Goal: Transaction & Acquisition: Download file/media

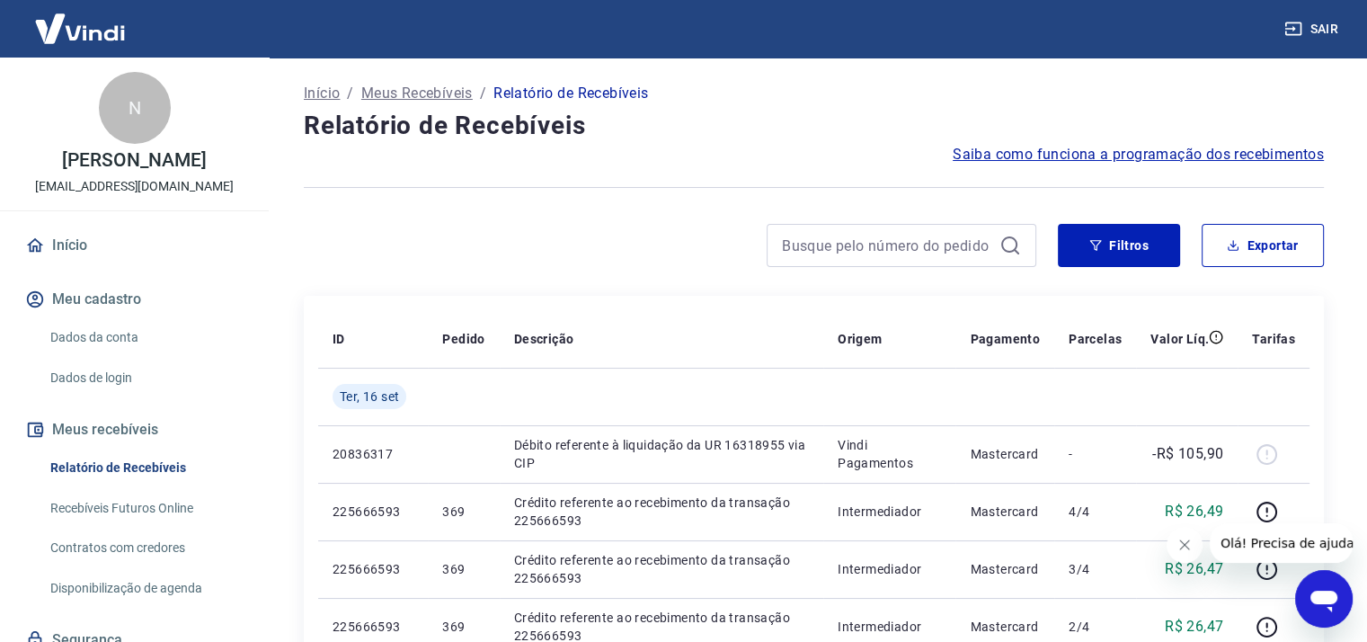
click at [104, 319] on button "Meu cadastro" at bounding box center [135, 299] width 226 height 40
click at [108, 356] on link "Dados da conta" at bounding box center [145, 337] width 204 height 37
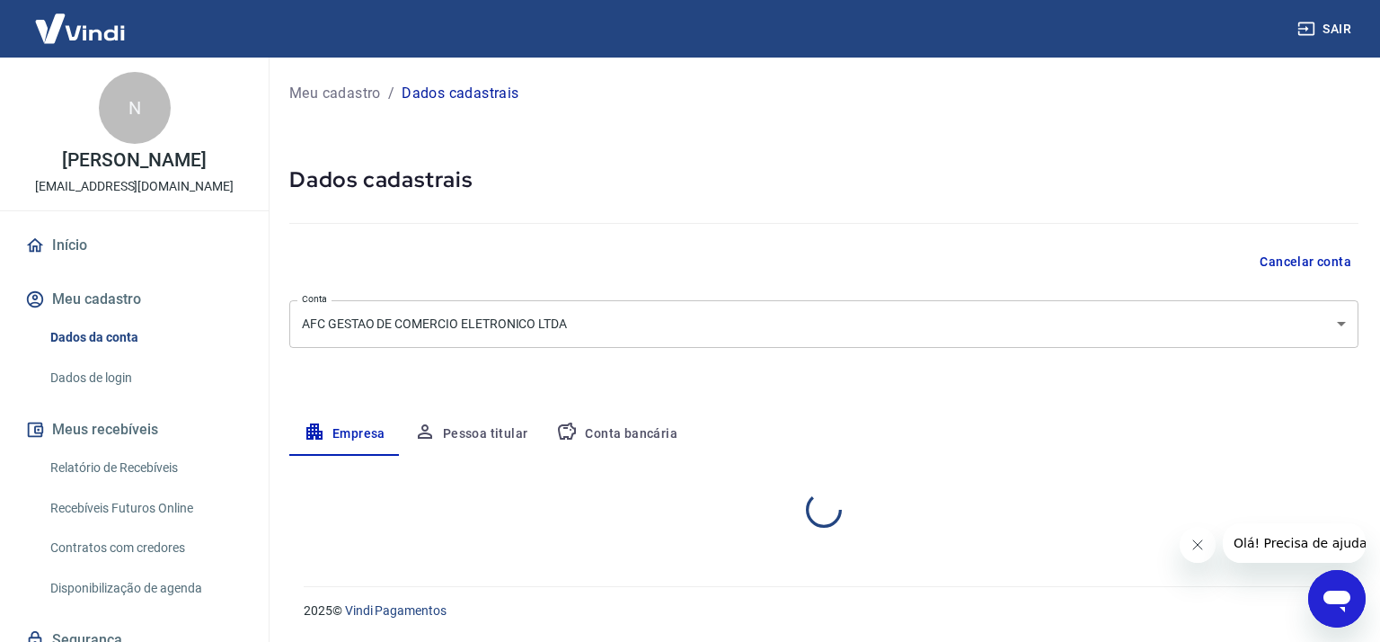
select select "SP"
select select "business"
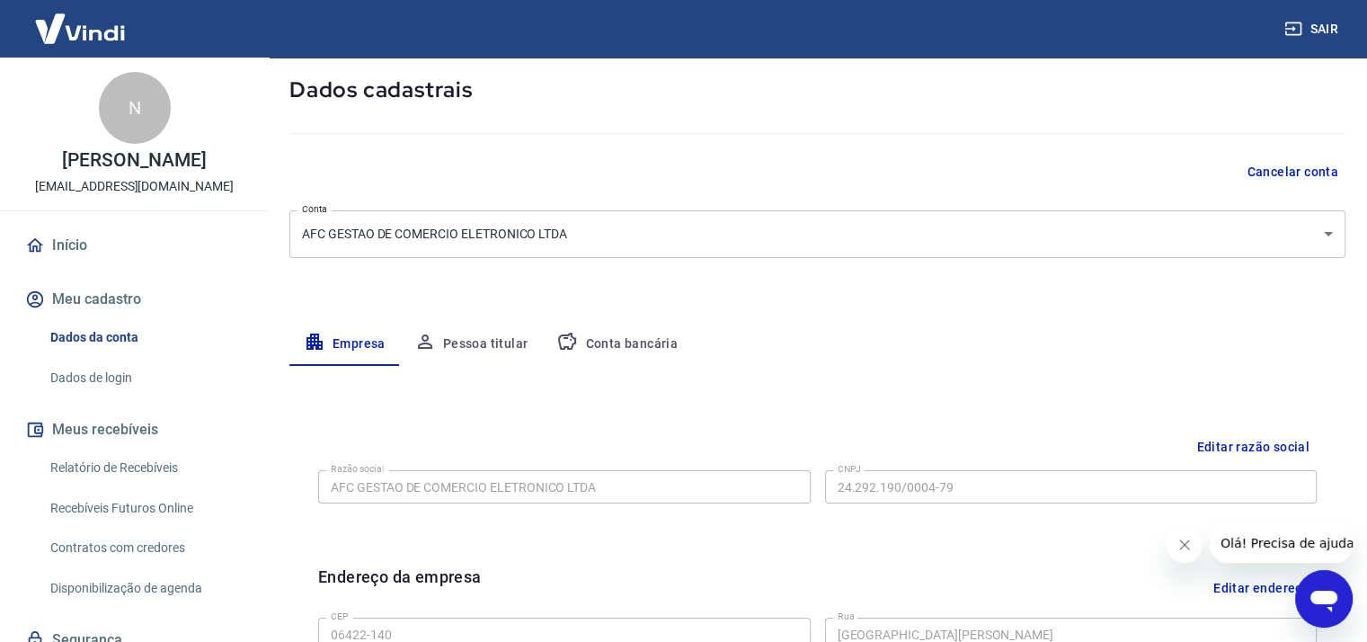
click at [493, 350] on button "Pessoa titular" at bounding box center [471, 344] width 143 height 43
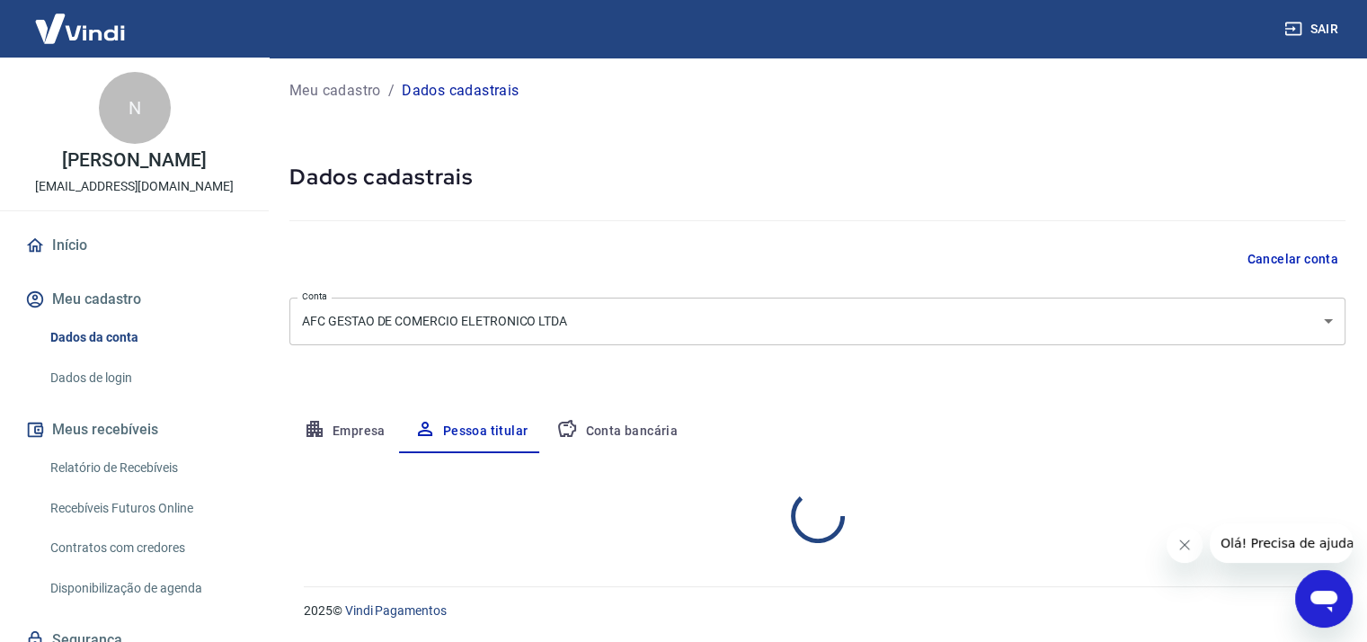
scroll to position [76, 0]
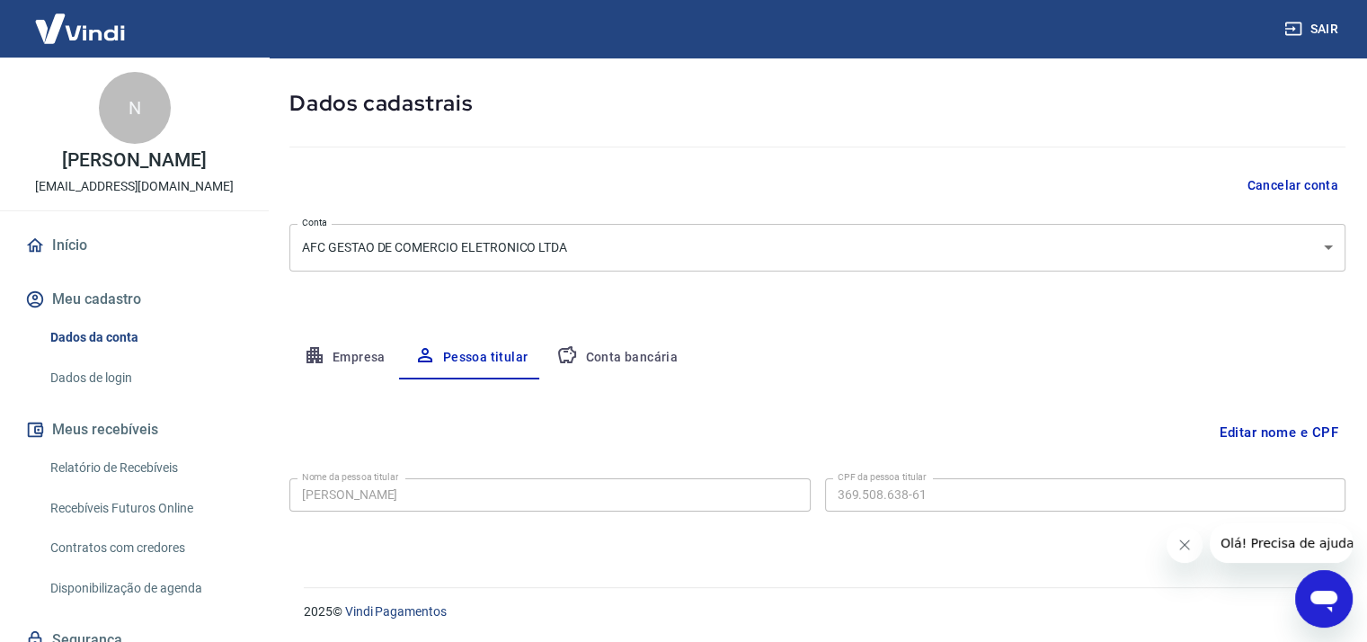
click at [629, 356] on button "Conta bancária" at bounding box center [617, 357] width 150 height 43
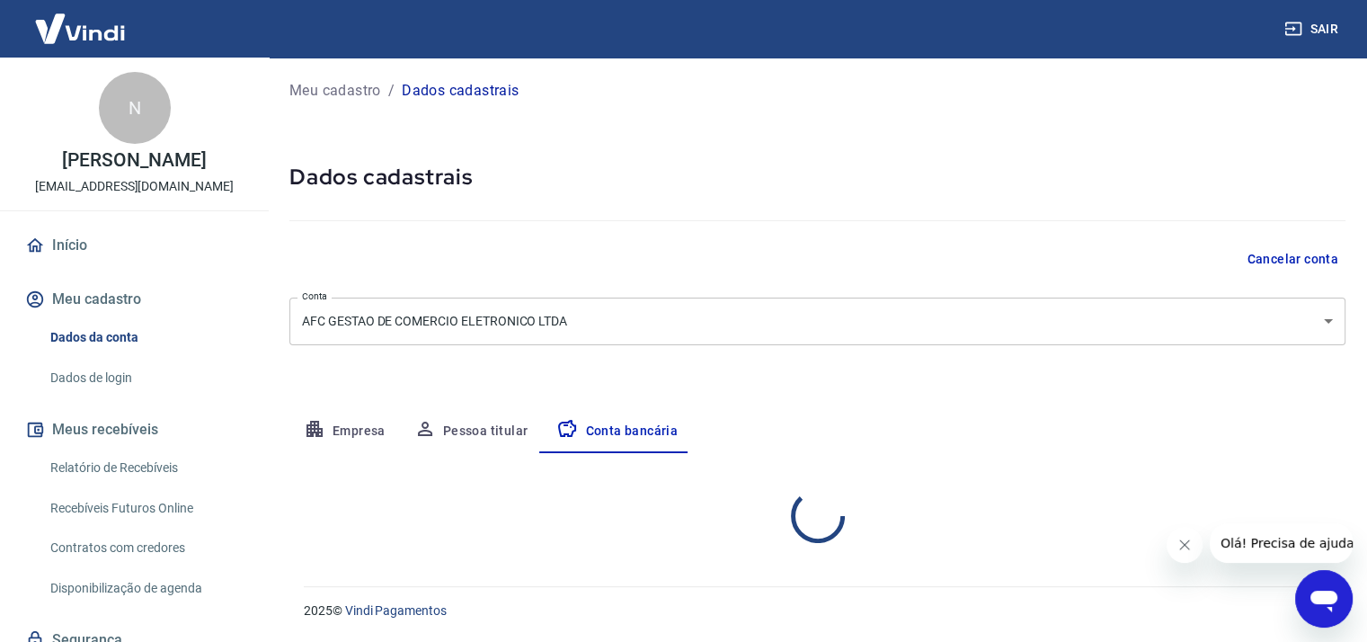
select select "1"
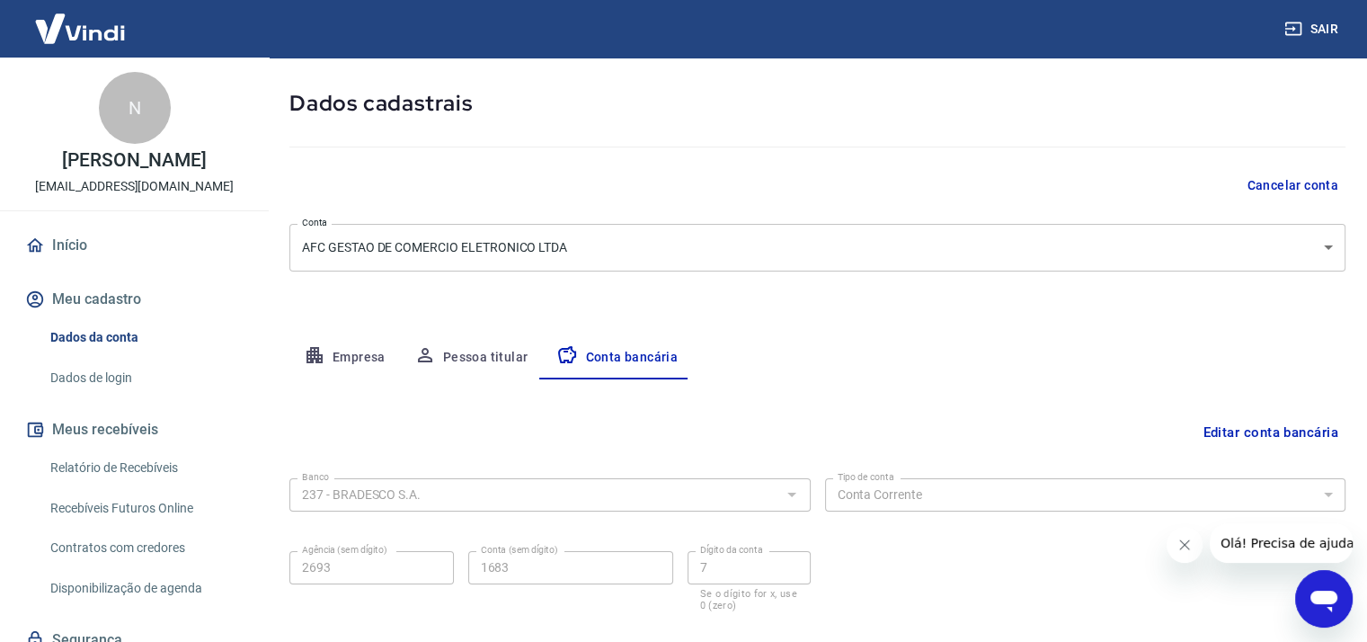
click at [362, 350] on button "Empresa" at bounding box center [344, 357] width 111 height 43
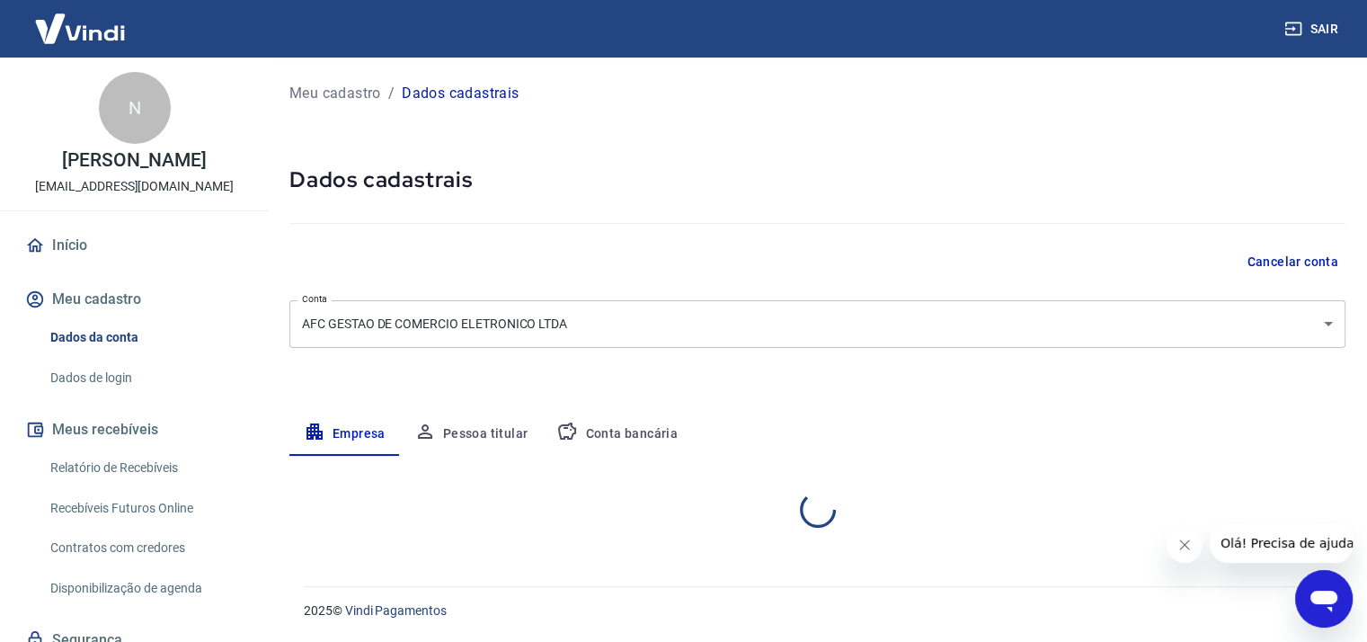
scroll to position [0, 0]
select select "SP"
select select "business"
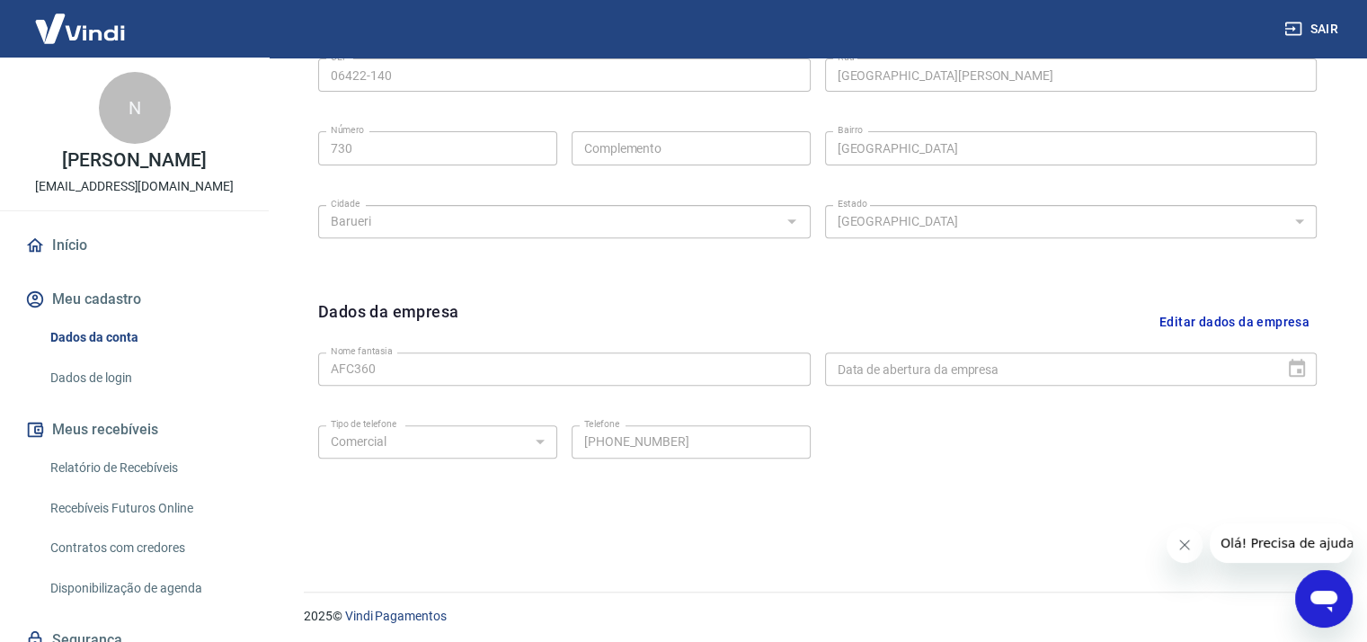
scroll to position [654, 0]
click at [1183, 549] on icon "Fechar mensagem da empresa" at bounding box center [1184, 544] width 14 height 14
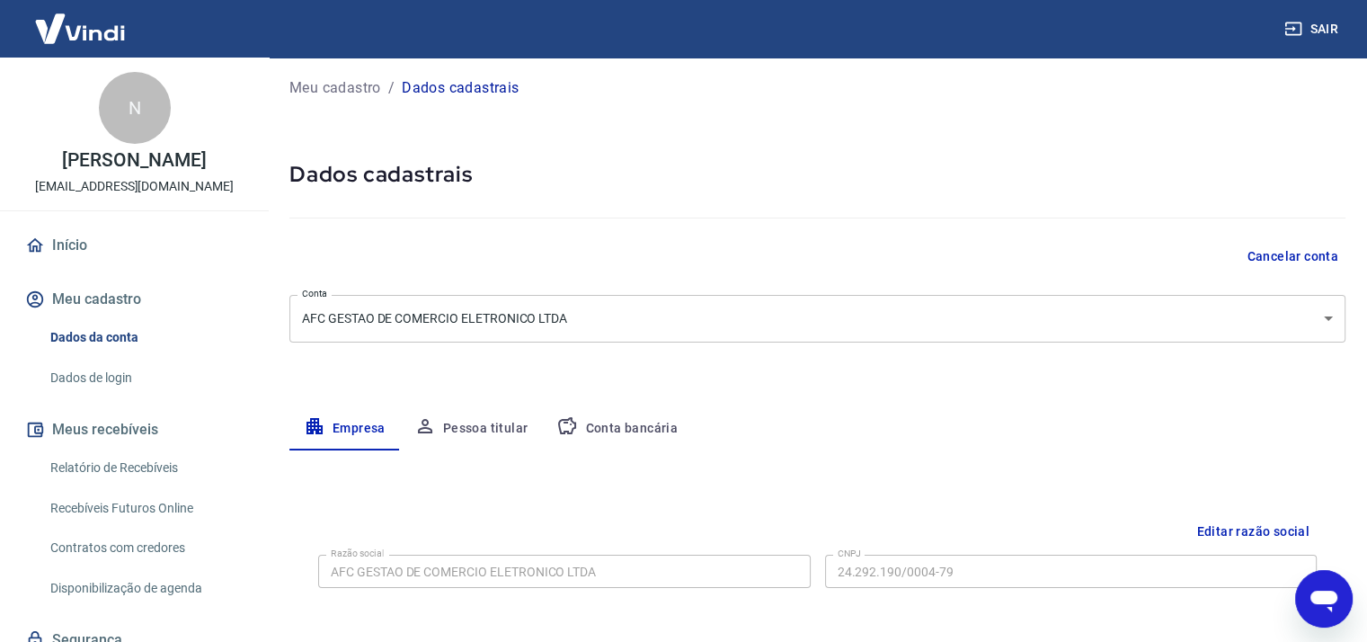
scroll to position [0, 0]
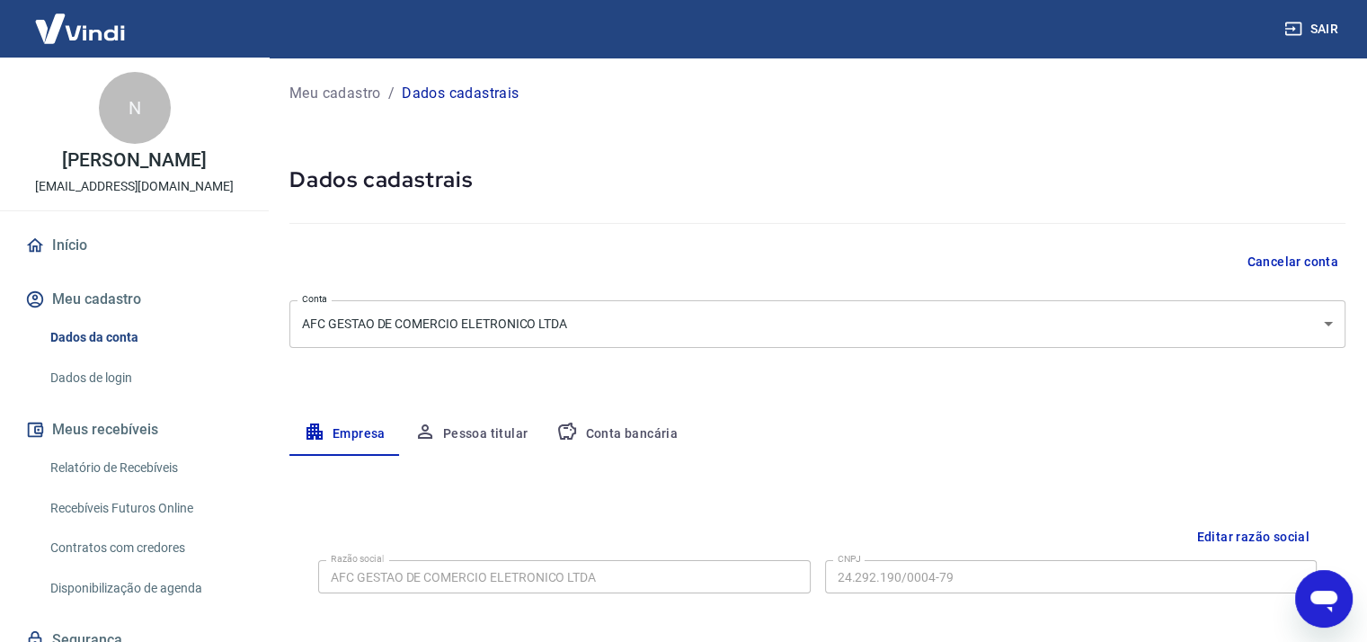
click at [90, 391] on link "Dados de login" at bounding box center [145, 377] width 204 height 37
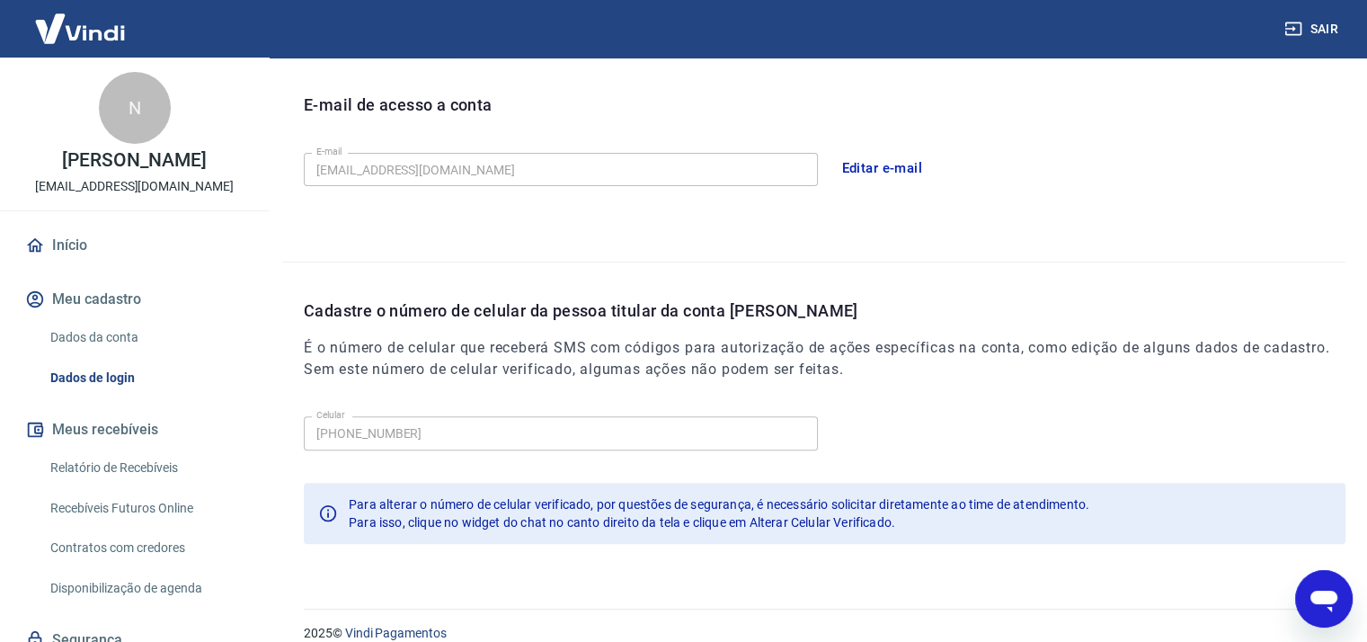
scroll to position [509, 0]
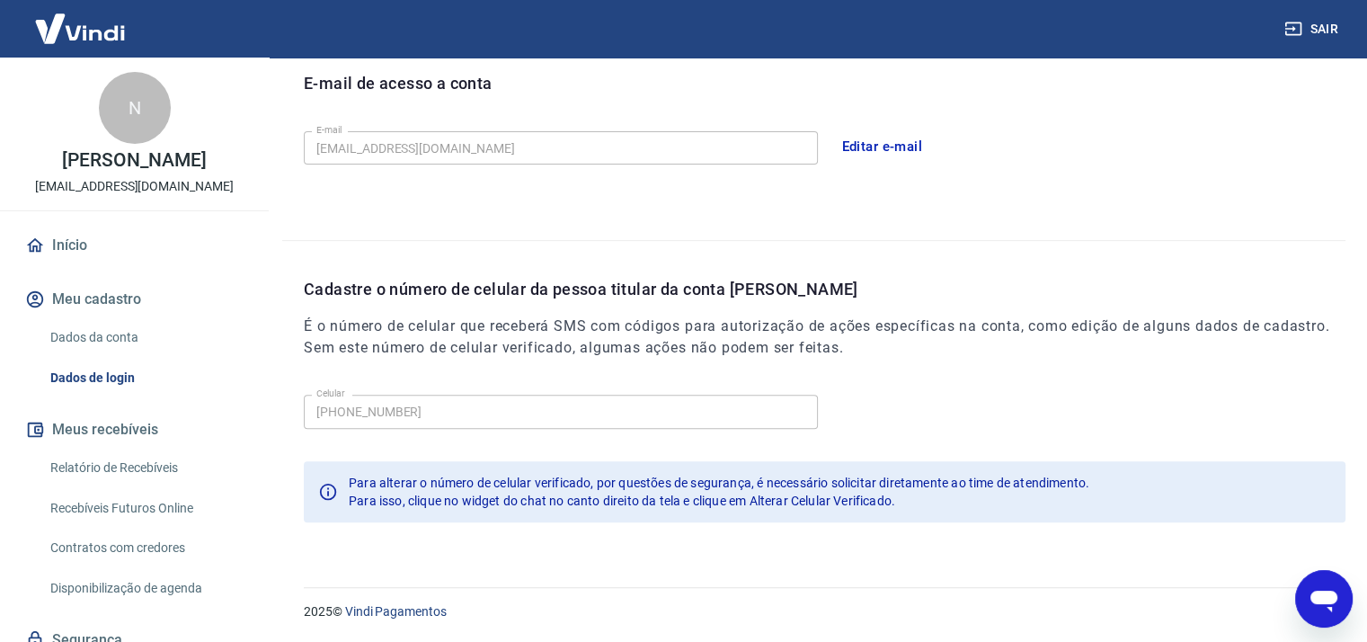
click at [1340, 597] on div "Abrir janela de mensagens" at bounding box center [1324, 599] width 54 height 54
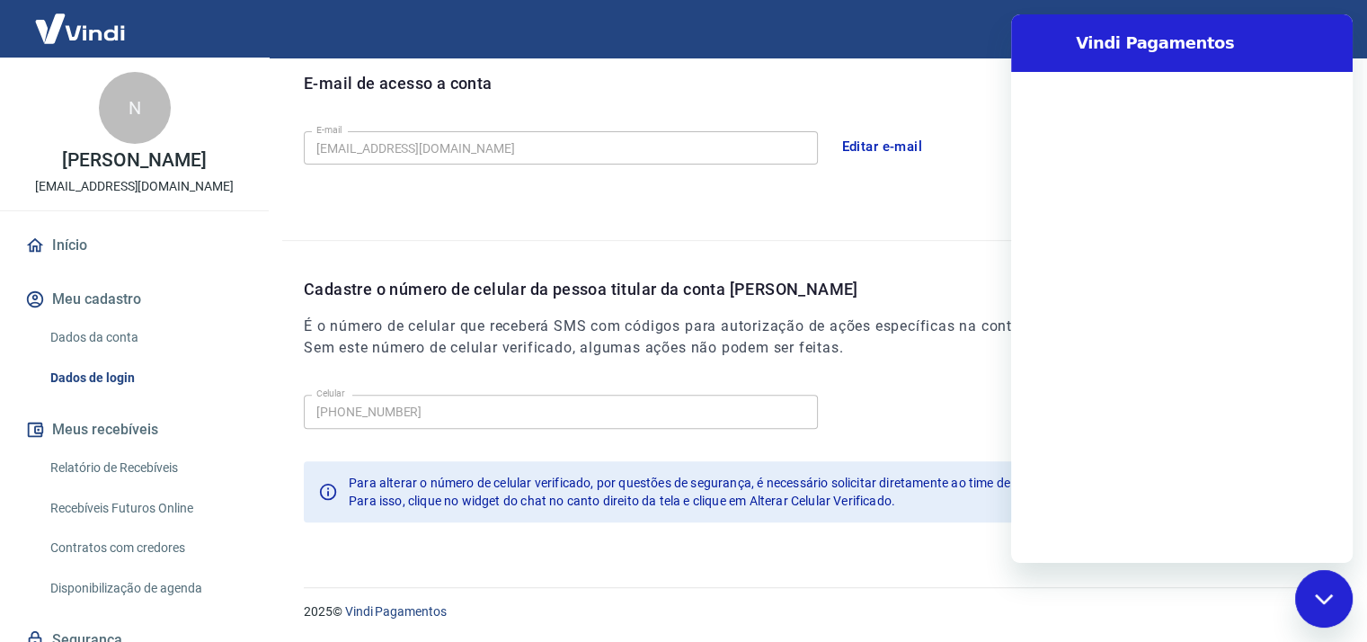
scroll to position [0, 0]
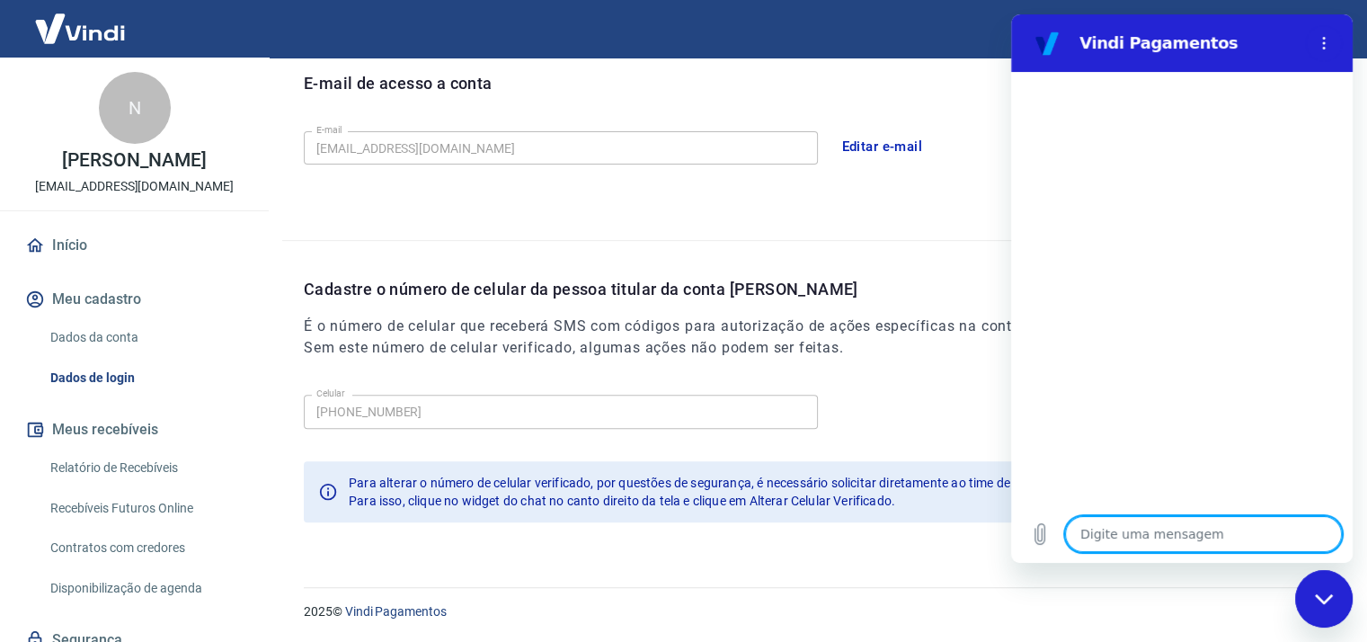
click at [932, 93] on div "E-mail de acesso a conta" at bounding box center [825, 97] width 1042 height 53
click at [1128, 531] on textarea at bounding box center [1203, 534] width 277 height 36
click at [1326, 42] on icon "Menu de opções" at bounding box center [1324, 43] width 14 height 14
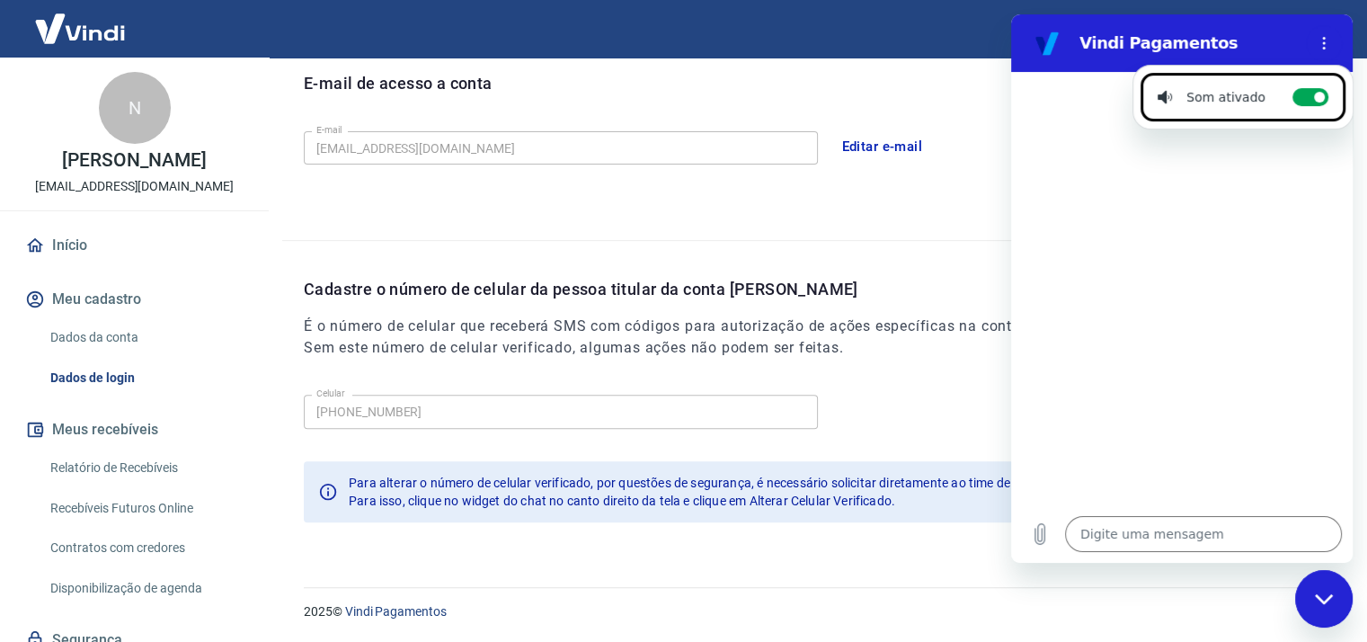
click at [1222, 324] on div at bounding box center [1181, 288] width 341 height 433
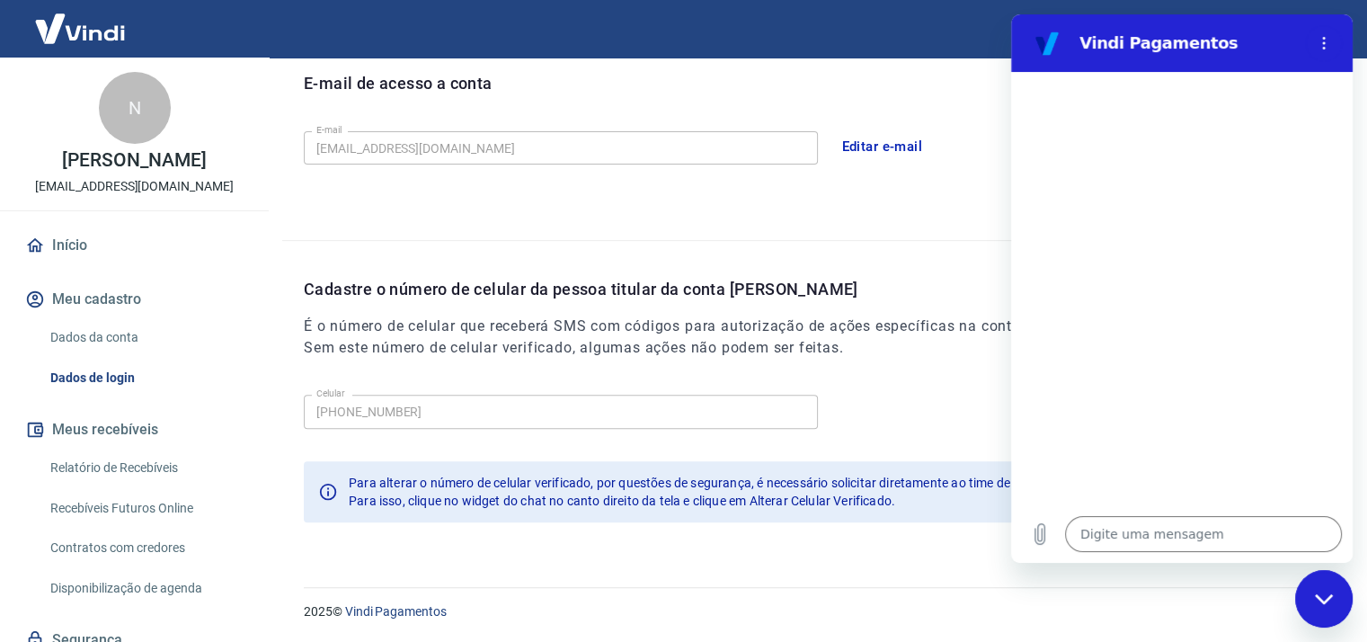
click at [942, 98] on div "E-mail de acesso a conta" at bounding box center [825, 97] width 1042 height 53
click at [1311, 607] on div "Fechar janela de mensagens" at bounding box center [1324, 599] width 54 height 54
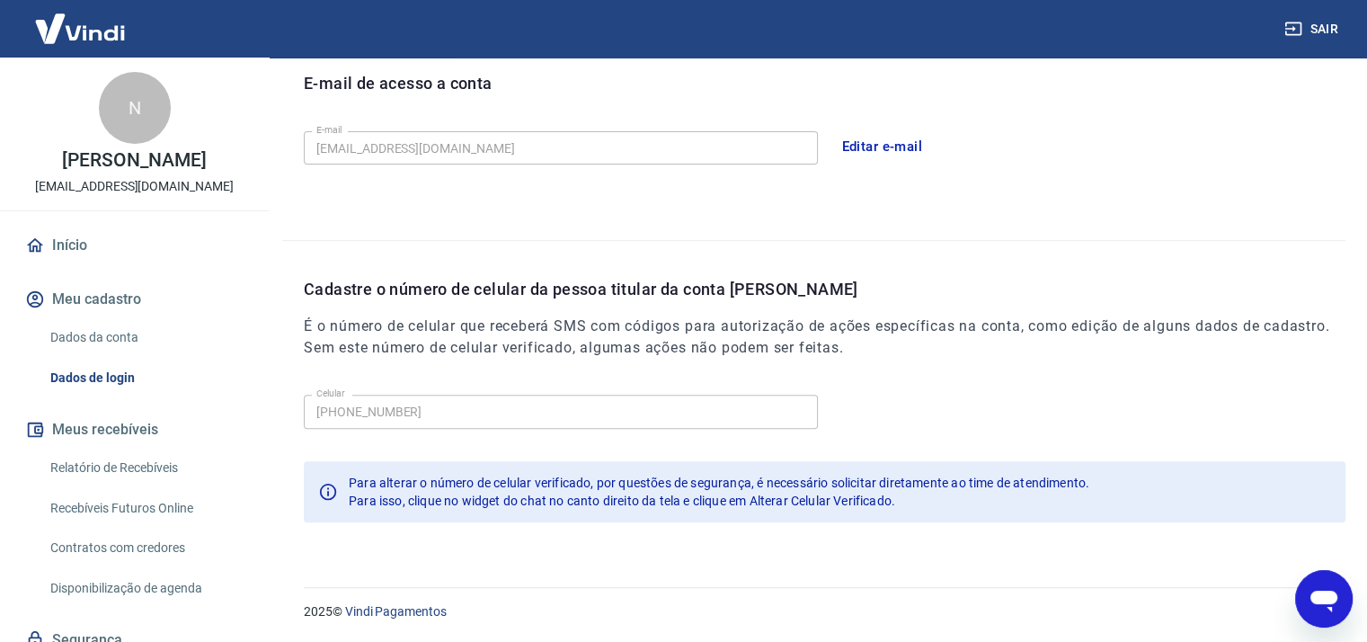
click at [1329, 606] on icon "Abrir janela de mensagens" at bounding box center [1324, 598] width 32 height 32
type textarea "x"
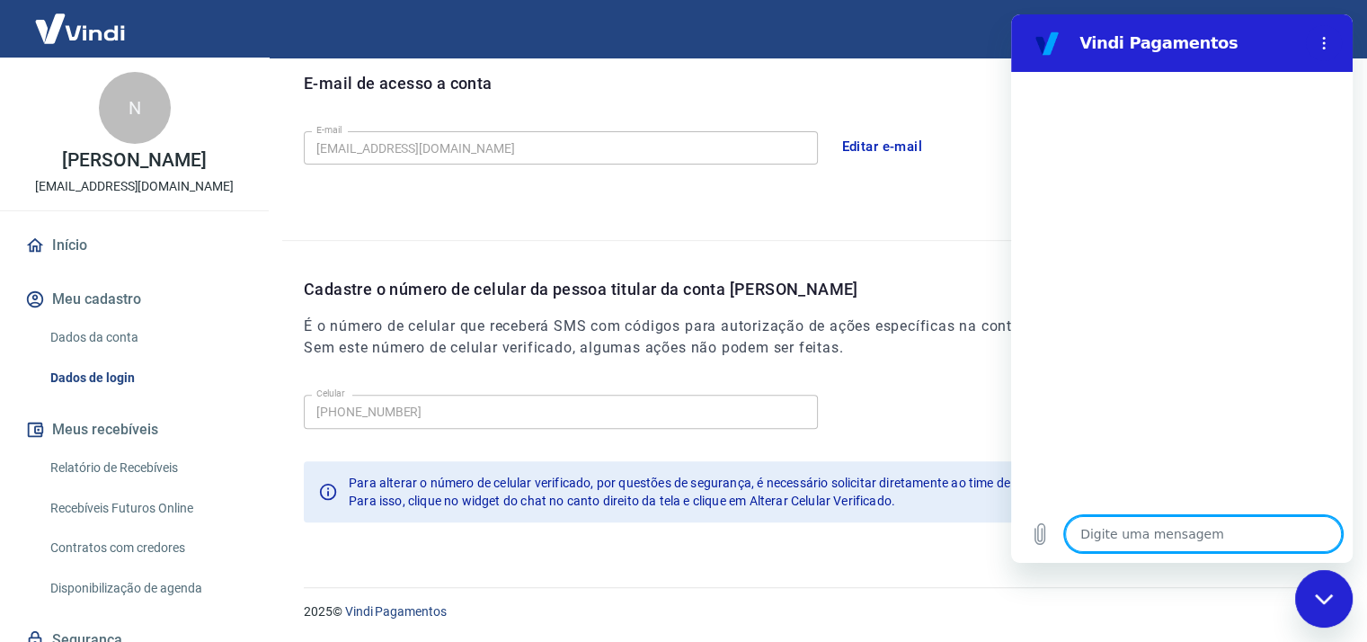
type textarea "a"
type textarea "x"
type textarea "al"
type textarea "x"
type textarea "alt"
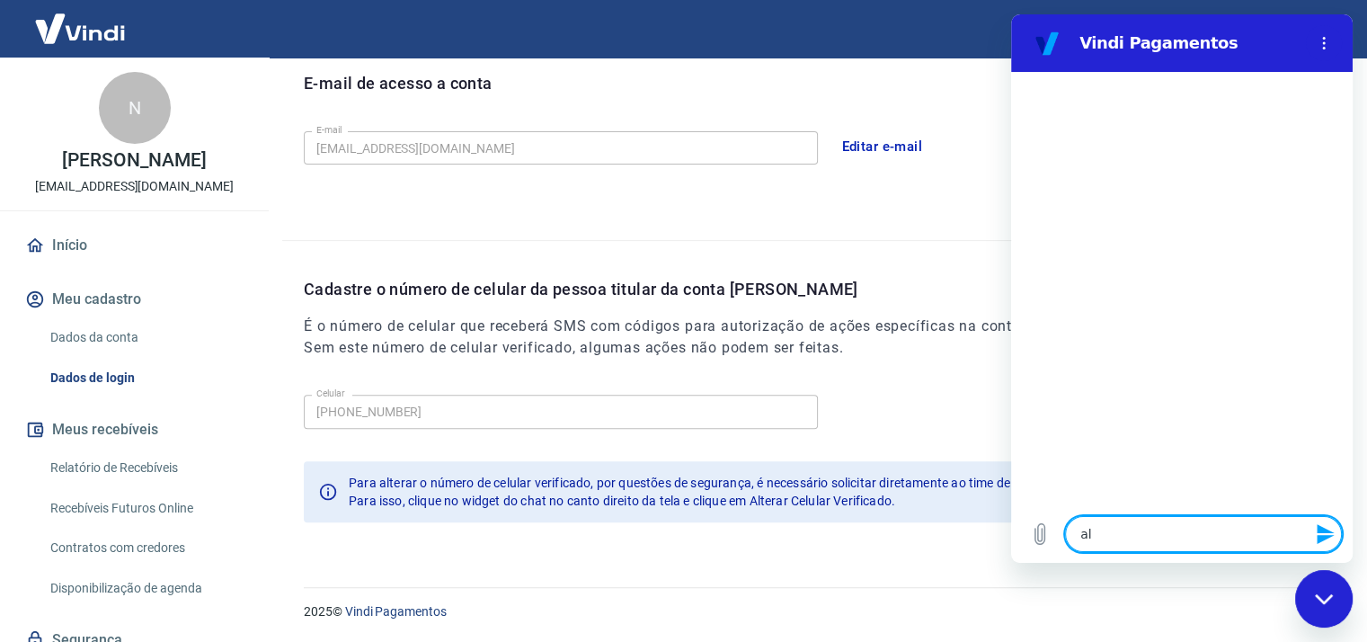
type textarea "x"
type textarea "alte"
type textarea "x"
type textarea "alter"
type textarea "x"
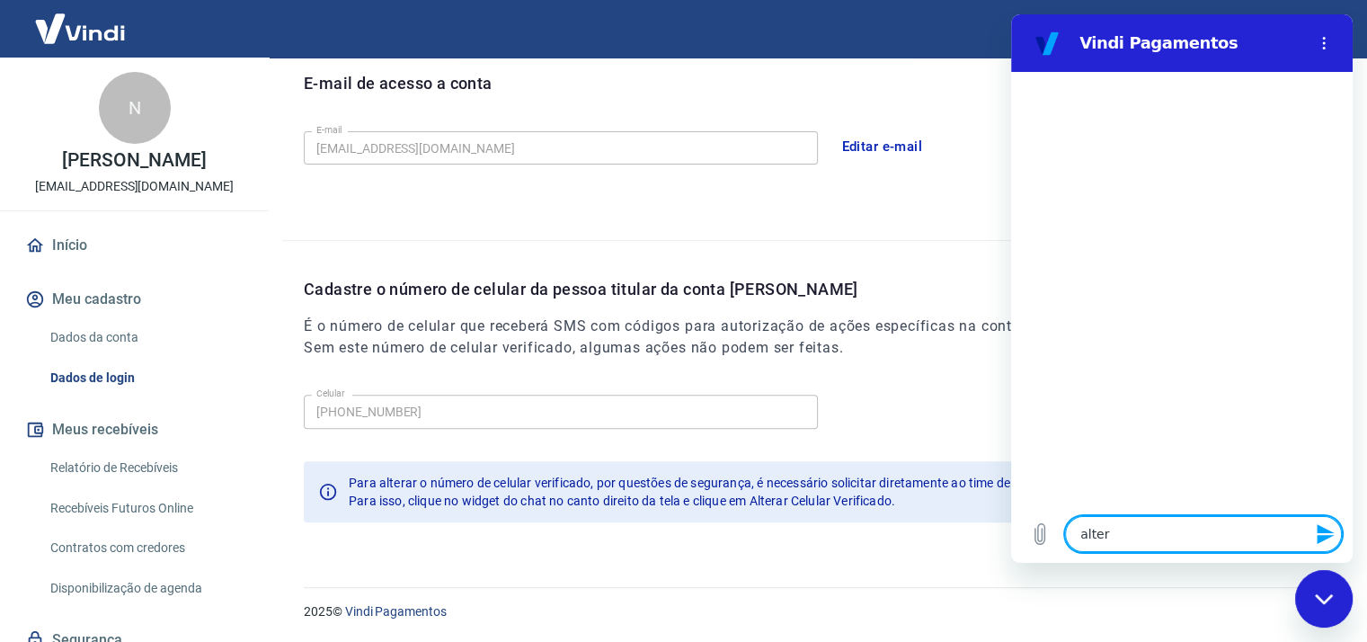
type textarea "altera"
type textarea "x"
type textarea "alterar"
type textarea "x"
type textarea "alterar"
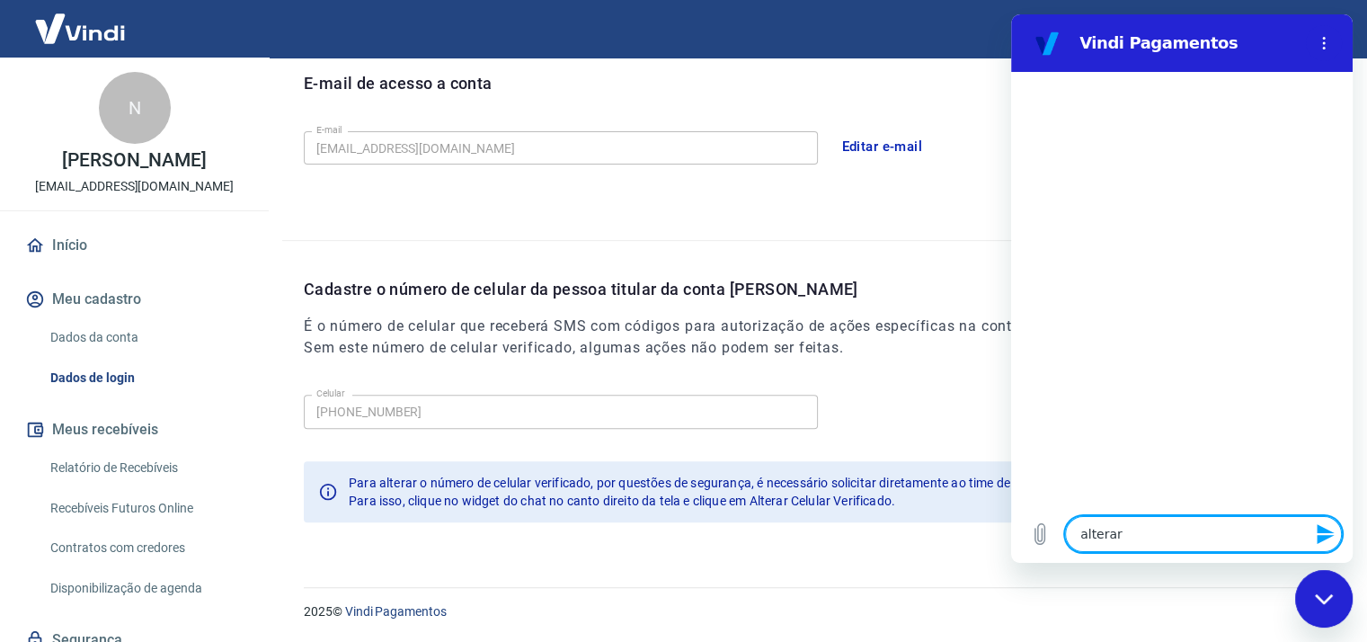
type textarea "x"
type textarea "alterar c"
type textarea "x"
type textarea "alterar ce"
type textarea "x"
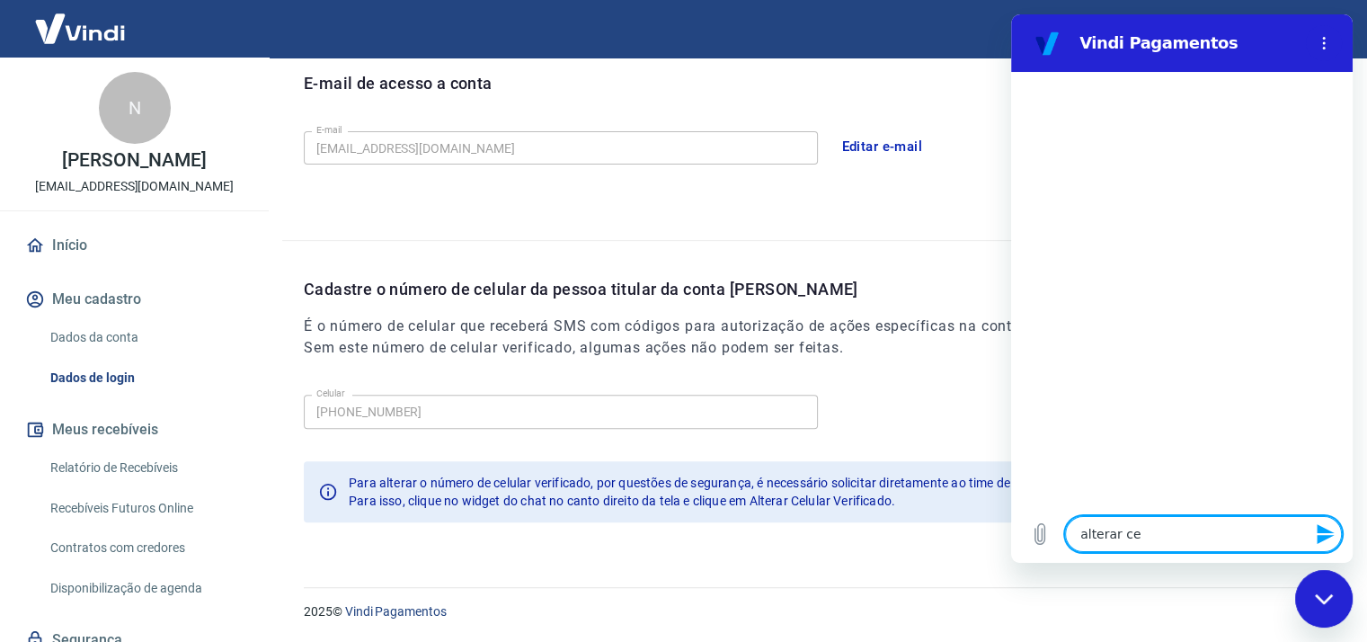
type textarea "alterar cel"
type textarea "x"
type textarea "alterar celu"
type textarea "x"
type textarea "alterar celul"
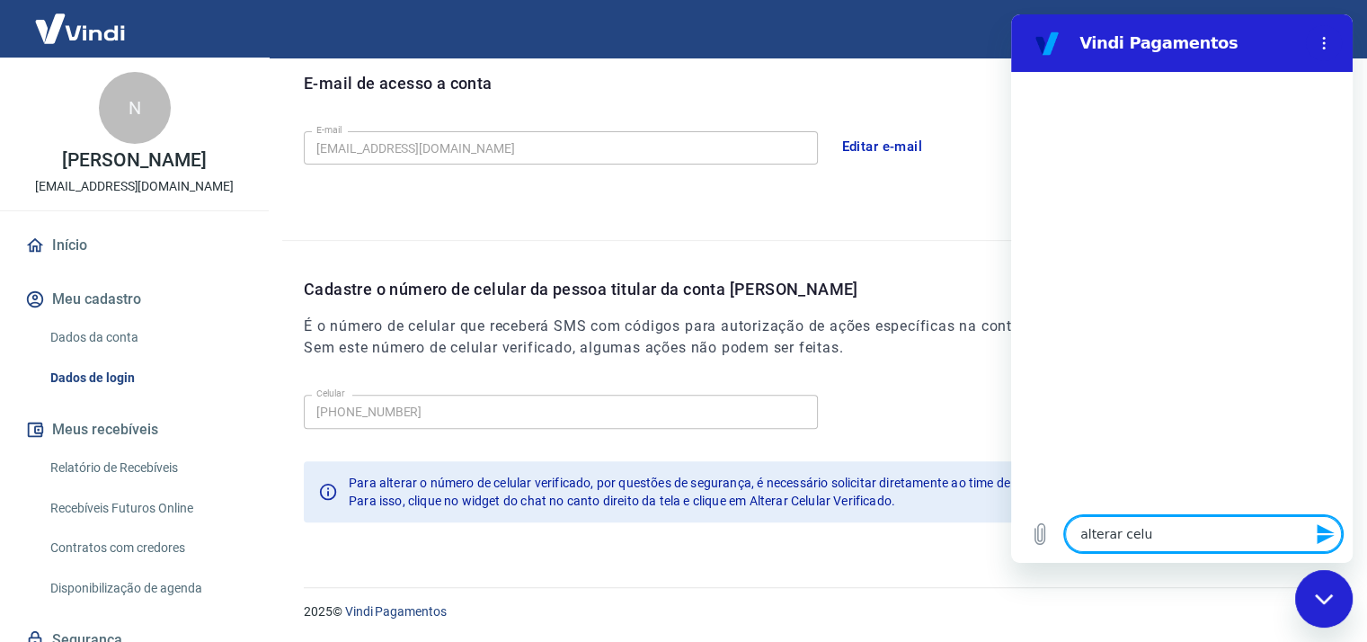
type textarea "x"
type textarea "alterar celula"
type textarea "x"
type textarea "alterar celular"
type textarea "x"
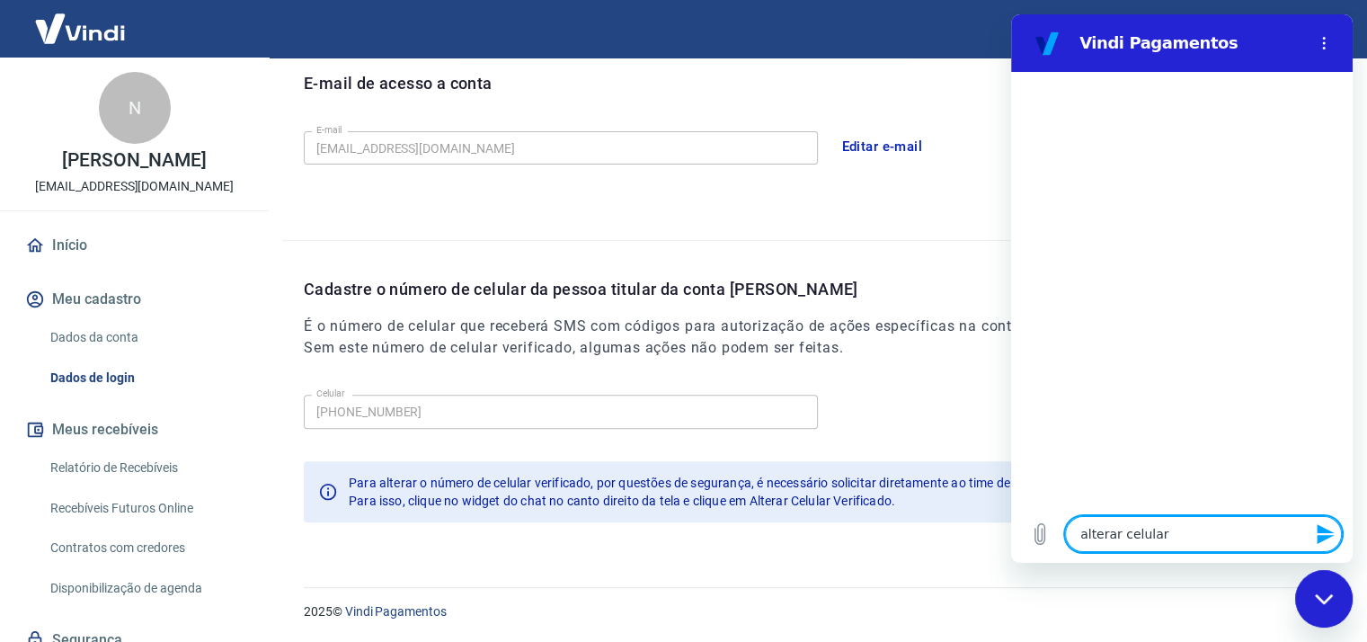
type textarea "alterar celular"
type textarea "x"
type textarea "alterar celular v"
type textarea "x"
type textarea "alterar celular ve"
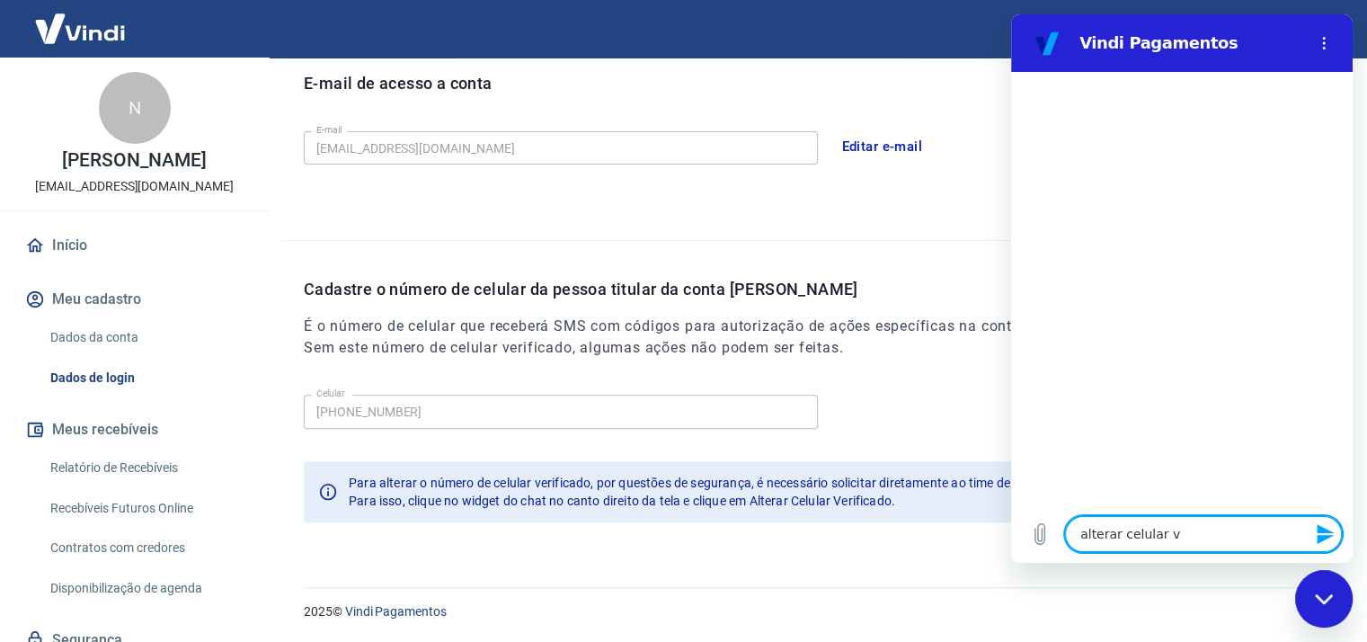
type textarea "x"
type textarea "alterar celular ver"
type textarea "x"
type textarea "alterar celular veri"
type textarea "x"
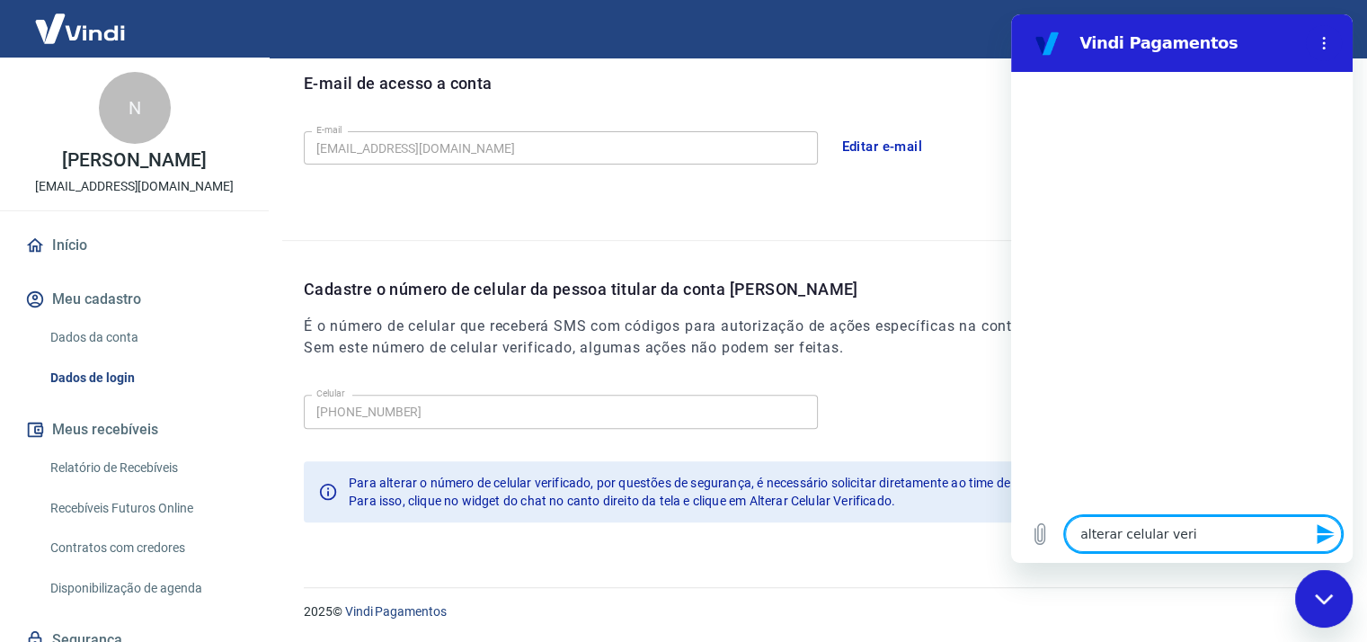
type textarea "alterar celular verif"
type textarea "x"
type textarea "alterar celular verifi"
type textarea "x"
type textarea "alterar celular verific"
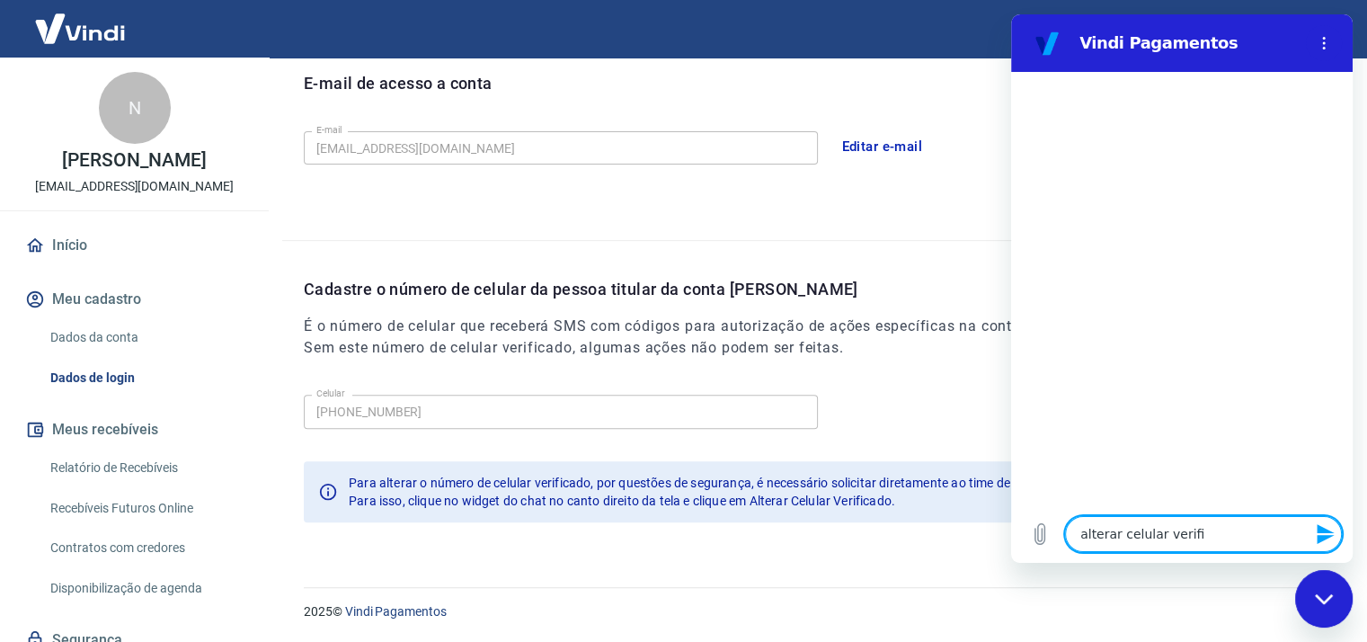
type textarea "x"
type textarea "alterar celular verifica"
type textarea "x"
type textarea "alterar celular verificad"
type textarea "x"
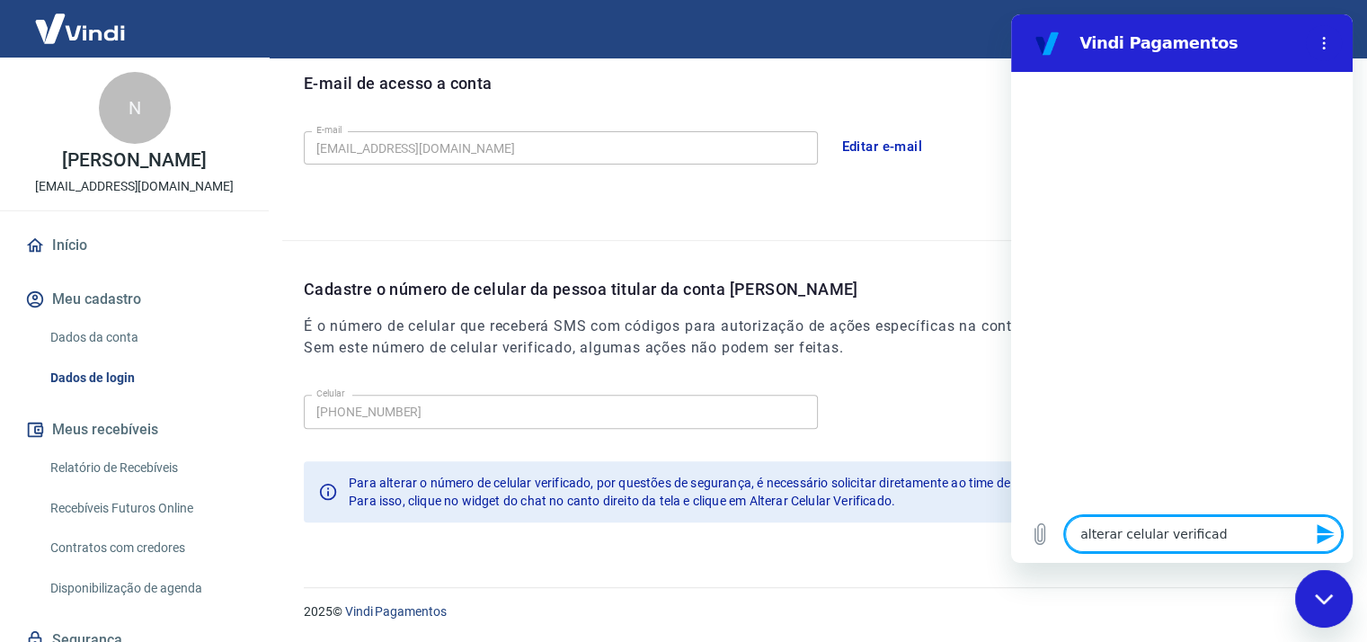
type textarea "alterar celular verificado"
type textarea "x"
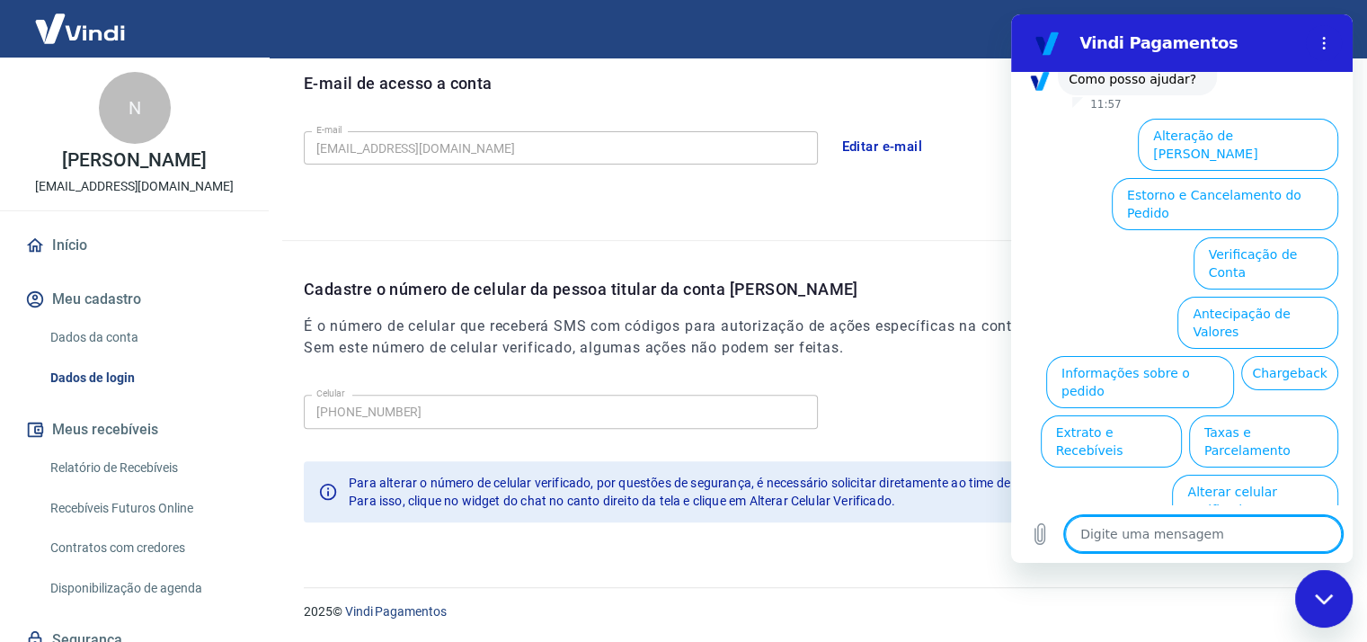
scroll to position [137, 0]
click at [1251, 477] on button "Alterar celular verificado" at bounding box center [1255, 503] width 166 height 52
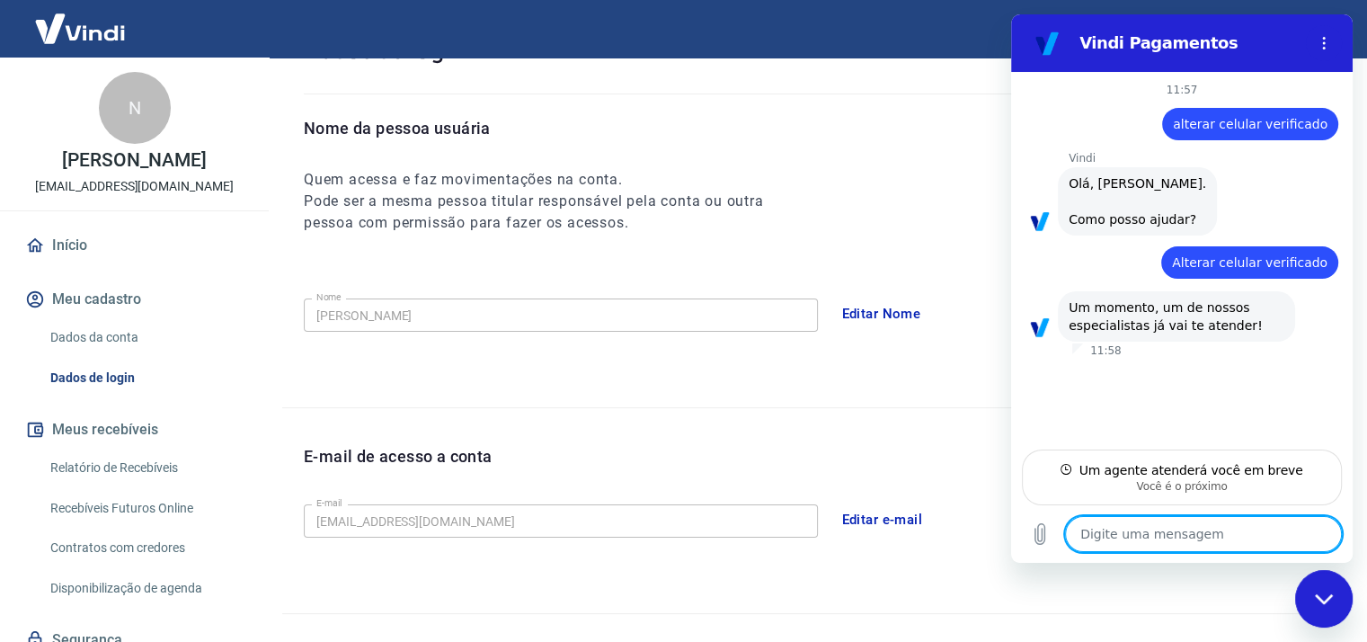
scroll to position [0, 0]
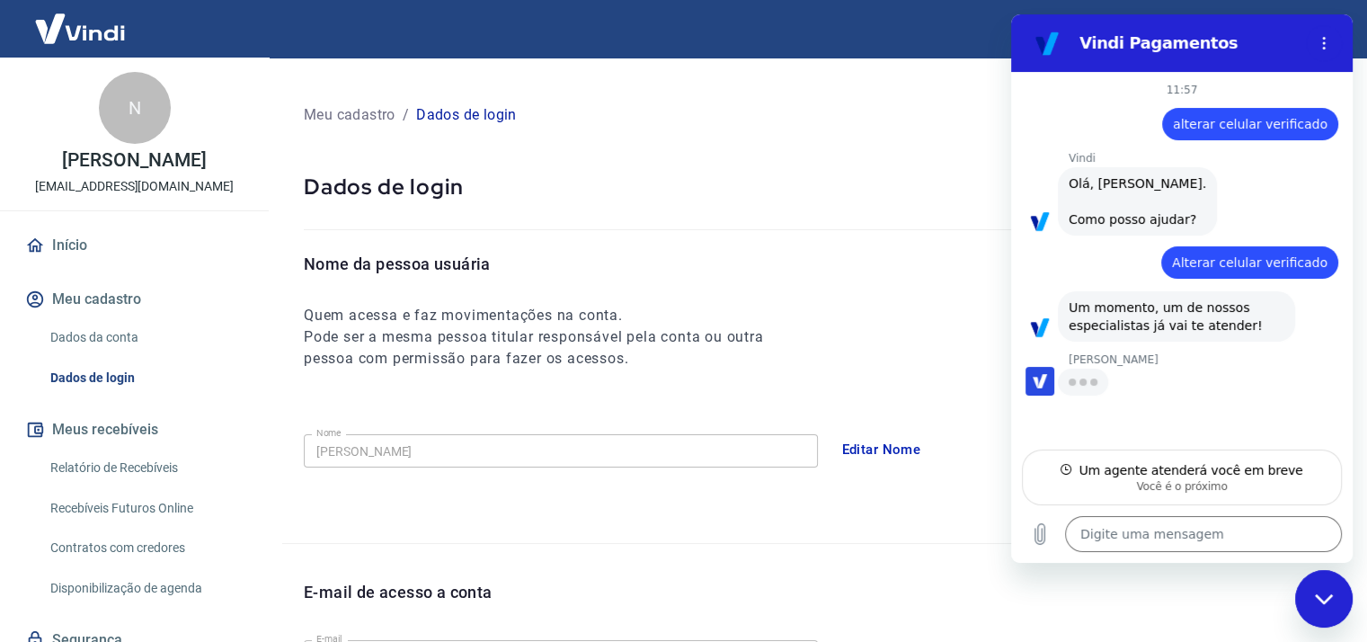
type textarea "x"
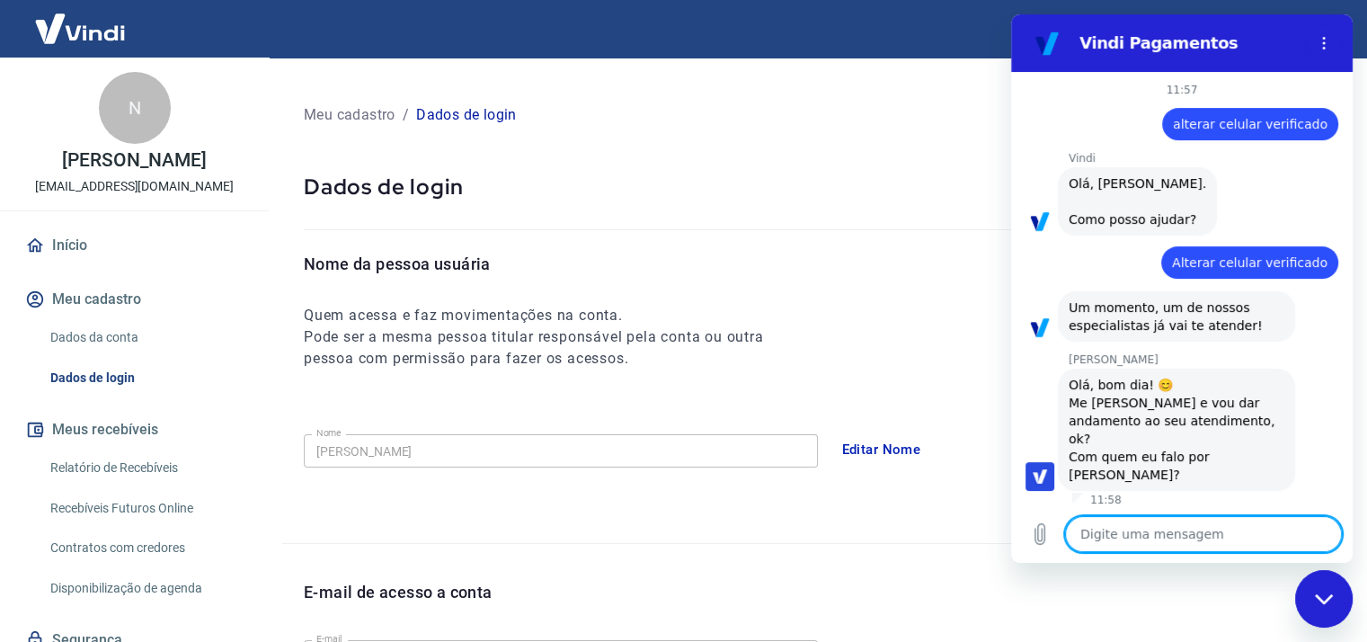
type textarea "o"
type textarea "x"
type textarea "ol"
type textarea "x"
type textarea "ola"
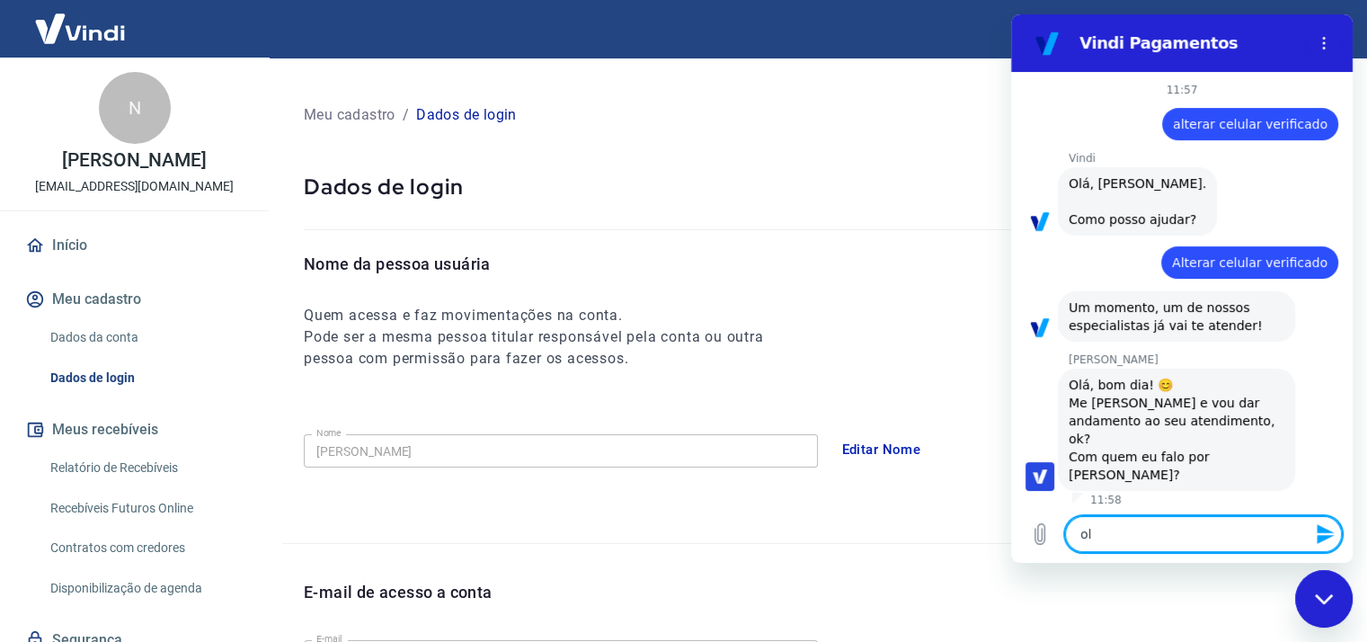
type textarea "x"
type textarea "ola"
type textarea "x"
type textarea "ola A"
type textarea "x"
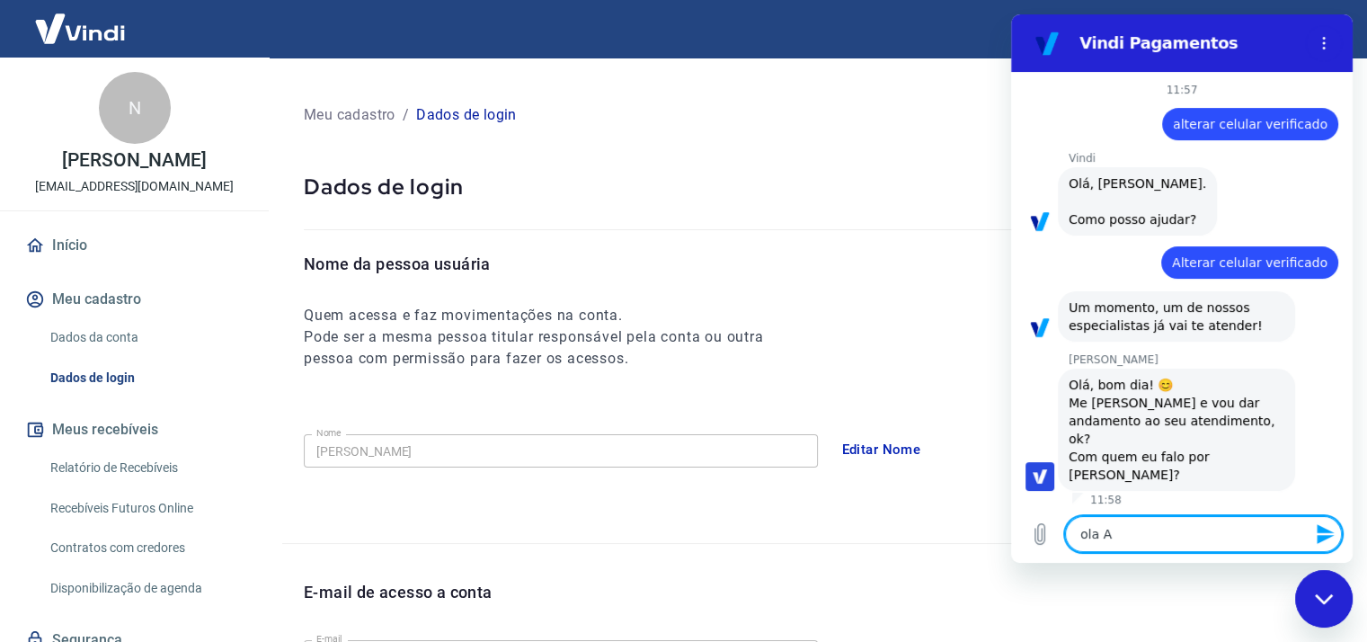
type textarea "ola An"
type textarea "x"
type textarea "ola And"
type textarea "x"
type textarea "ola Andr"
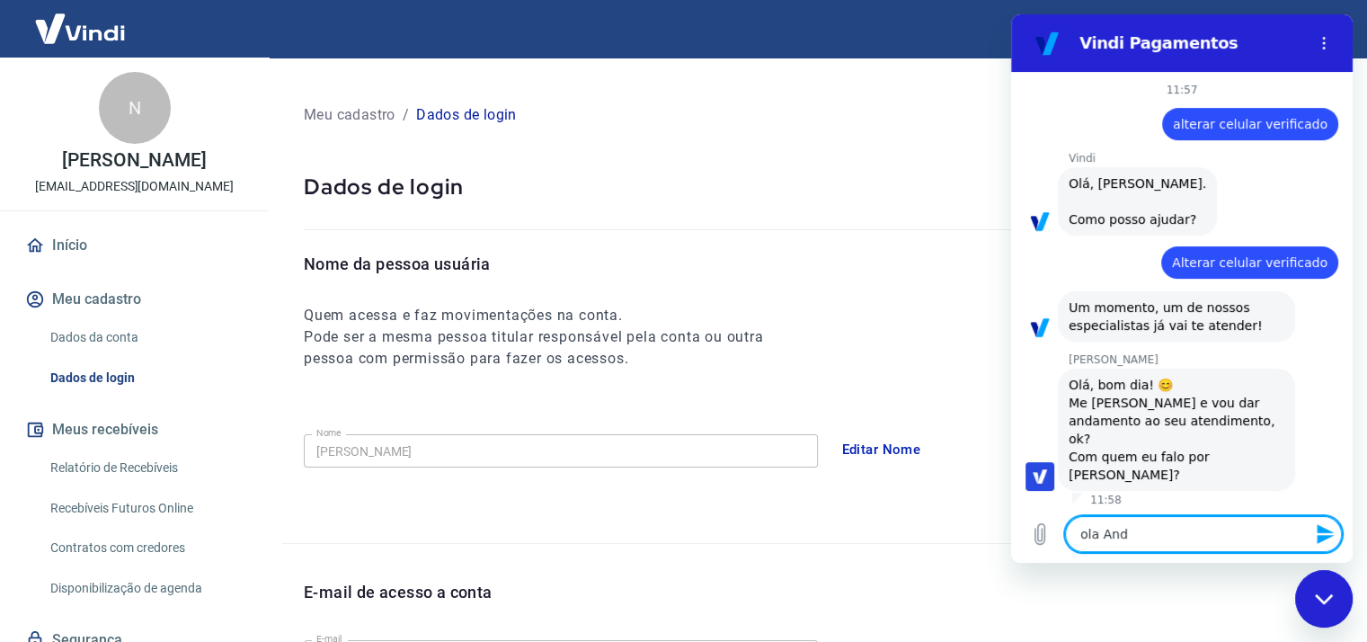
type textarea "x"
type textarea "ola Andre"
type textarea "x"
type textarea "ola Andrez"
type textarea "x"
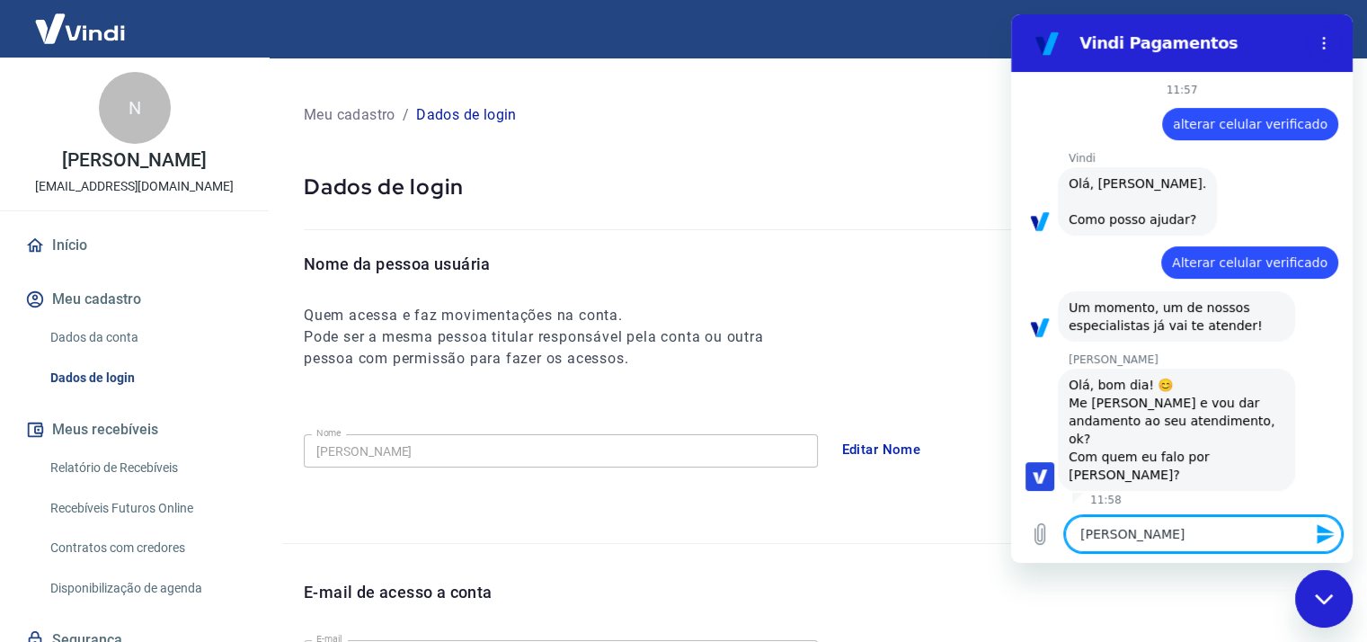
type textarea "ola Andrezz"
type textarea "x"
type textarea "ola Andrezza"
type textarea "x"
type textarea "ola Andrezza,"
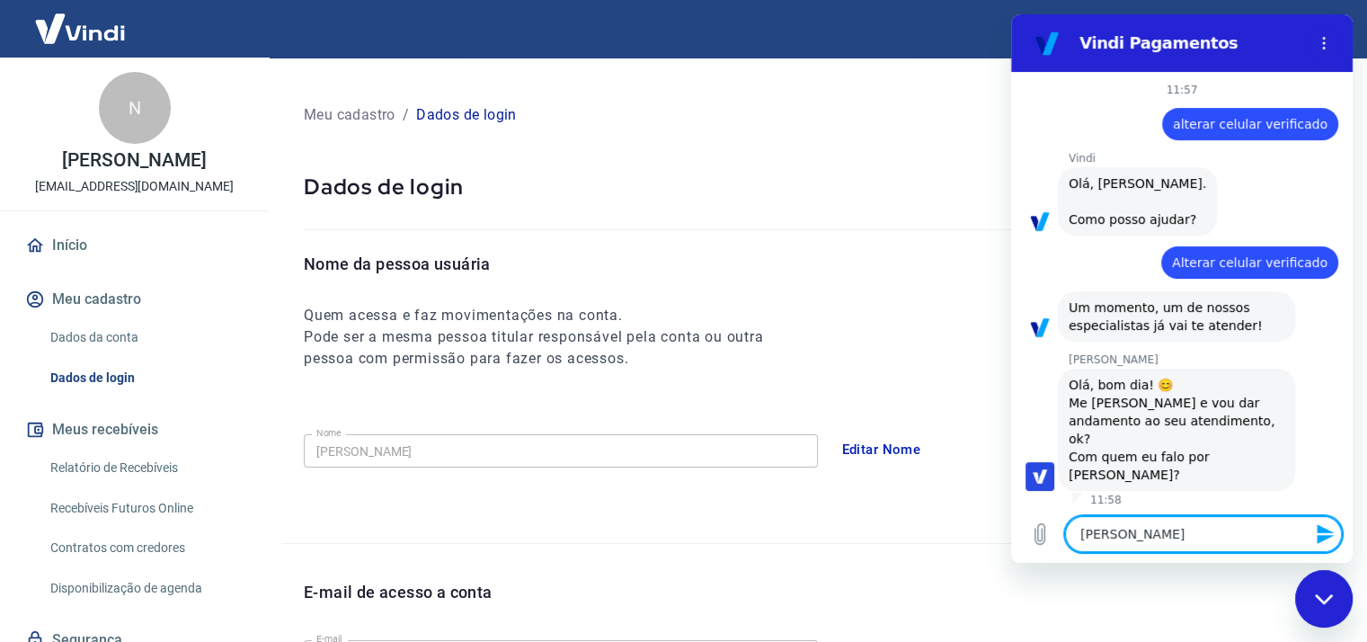
type textarea "x"
type textarea "ola Andrezza,"
type textarea "x"
type textarea "ola Andrezza, t"
type textarea "x"
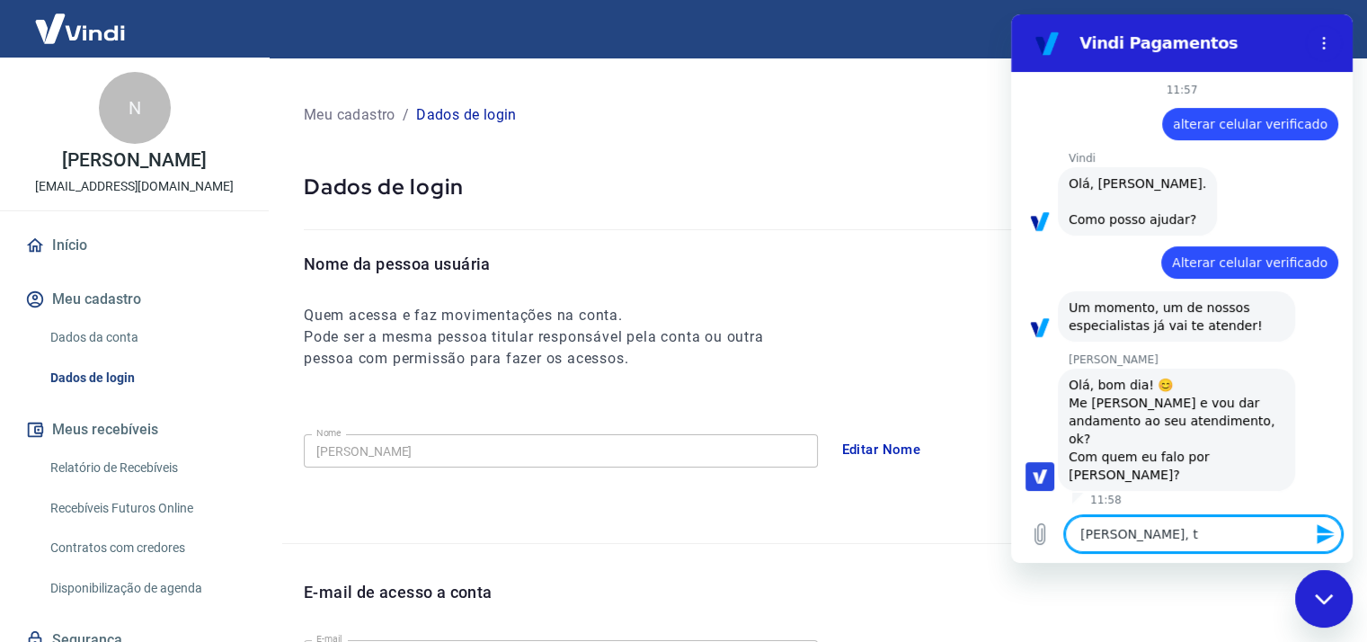
type textarea "ola Andrezza, tu"
type textarea "x"
type textarea "ola Andrezza, tud"
type textarea "x"
type textarea "ola Andrezza, tudo"
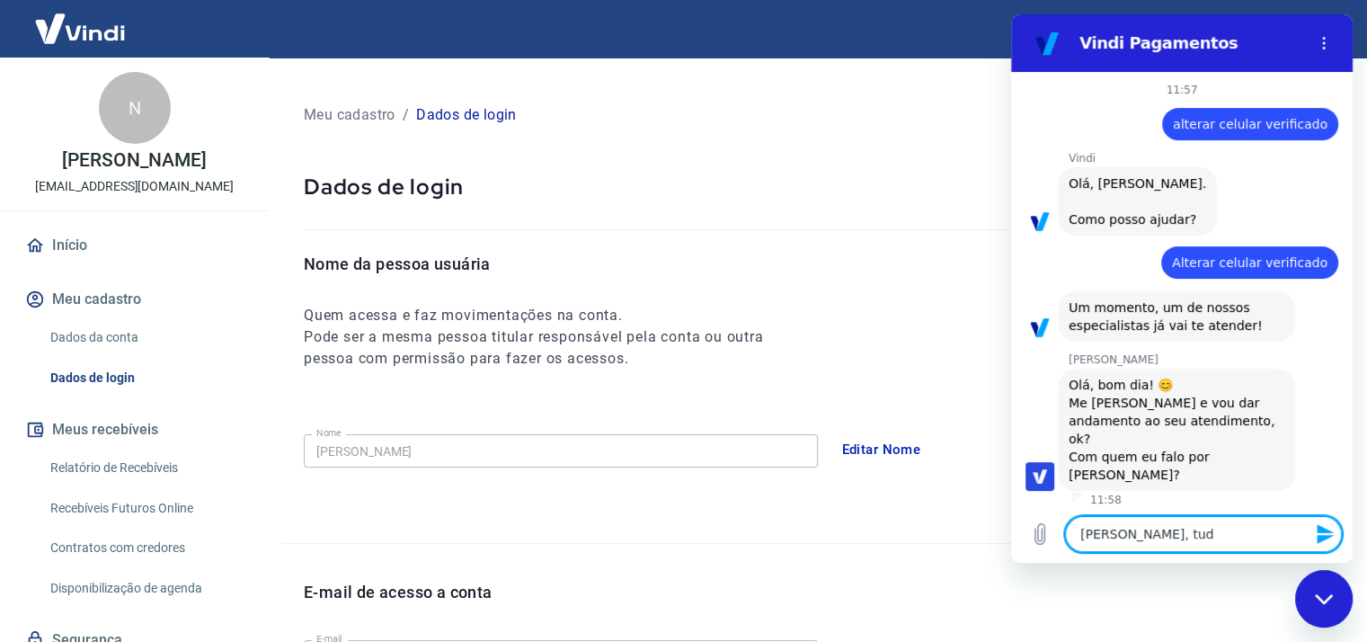
type textarea "x"
type textarea "ola Andrezza, tudo"
type textarea "x"
type textarea "ola Andrezza, tudo b"
type textarea "x"
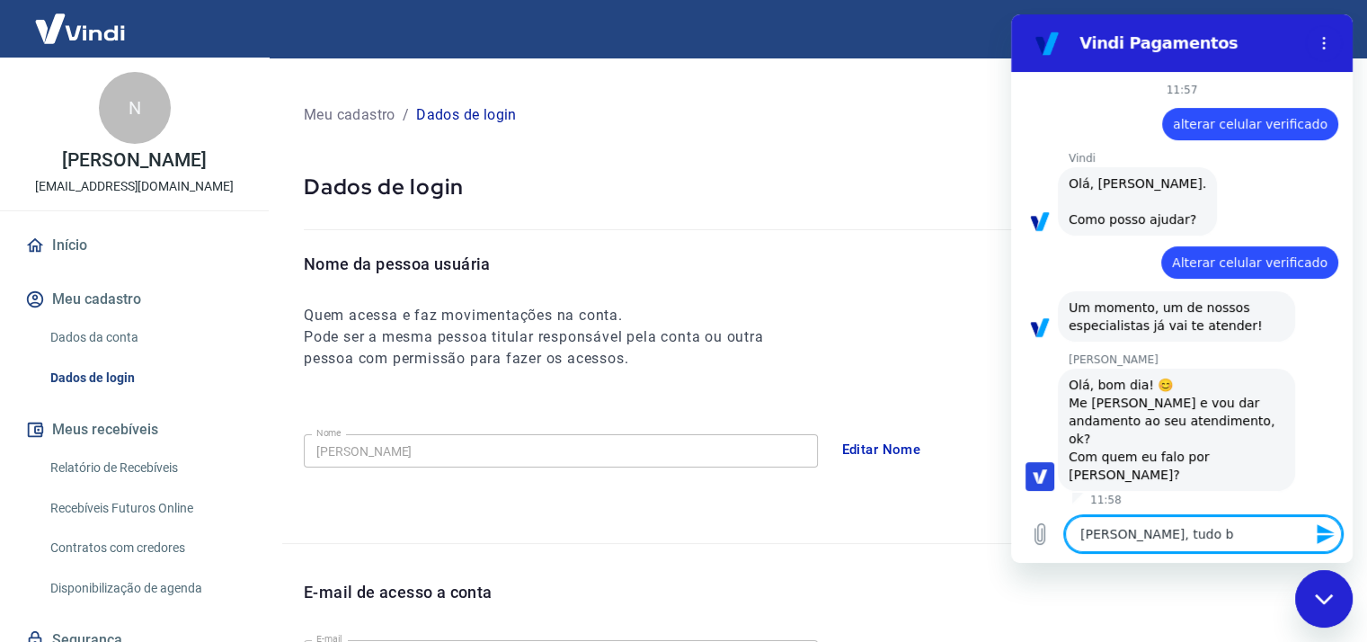
type textarea "ola Andrezza, tudo be"
type textarea "x"
type textarea "ola Andrezza, tudo bem"
type textarea "x"
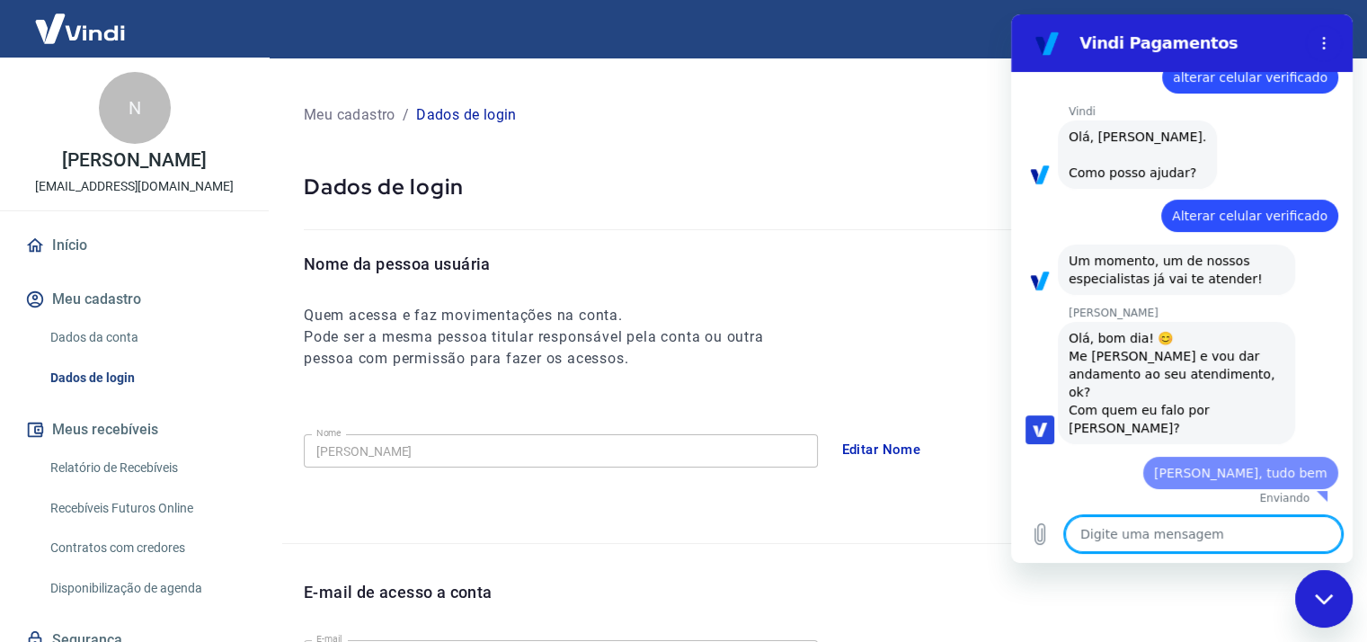
type textarea "x"
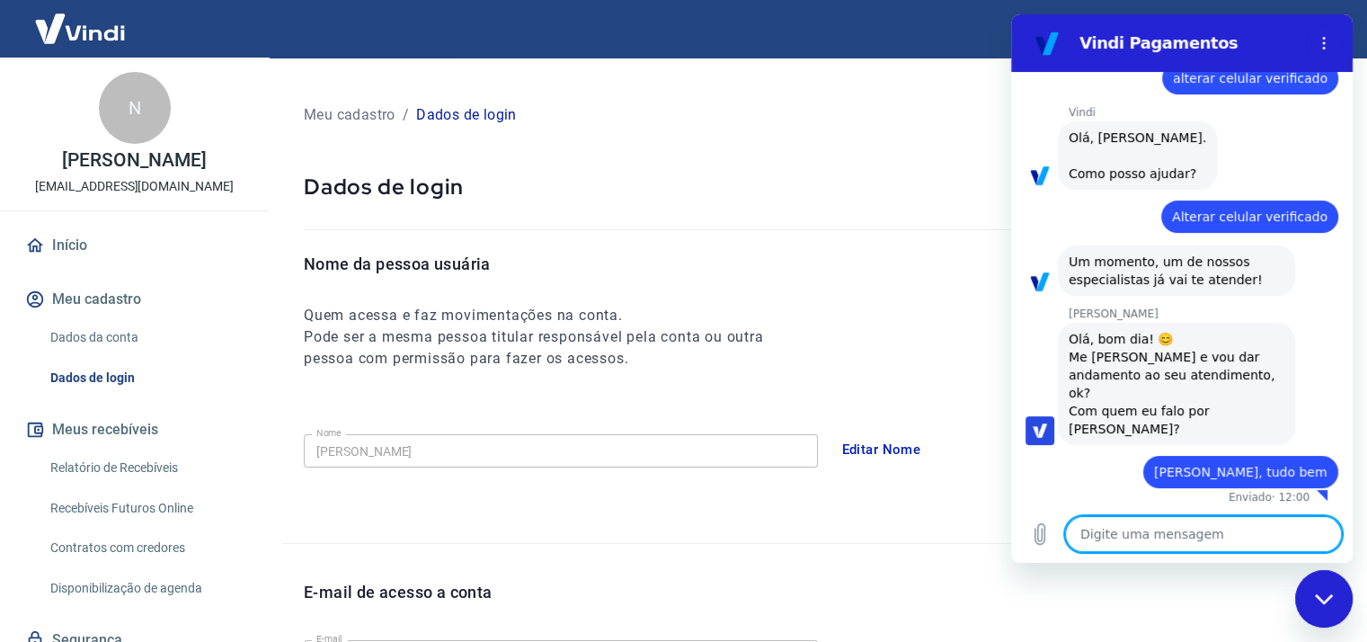
type textarea "a"
type textarea "x"
type textarea "aq"
type textarea "x"
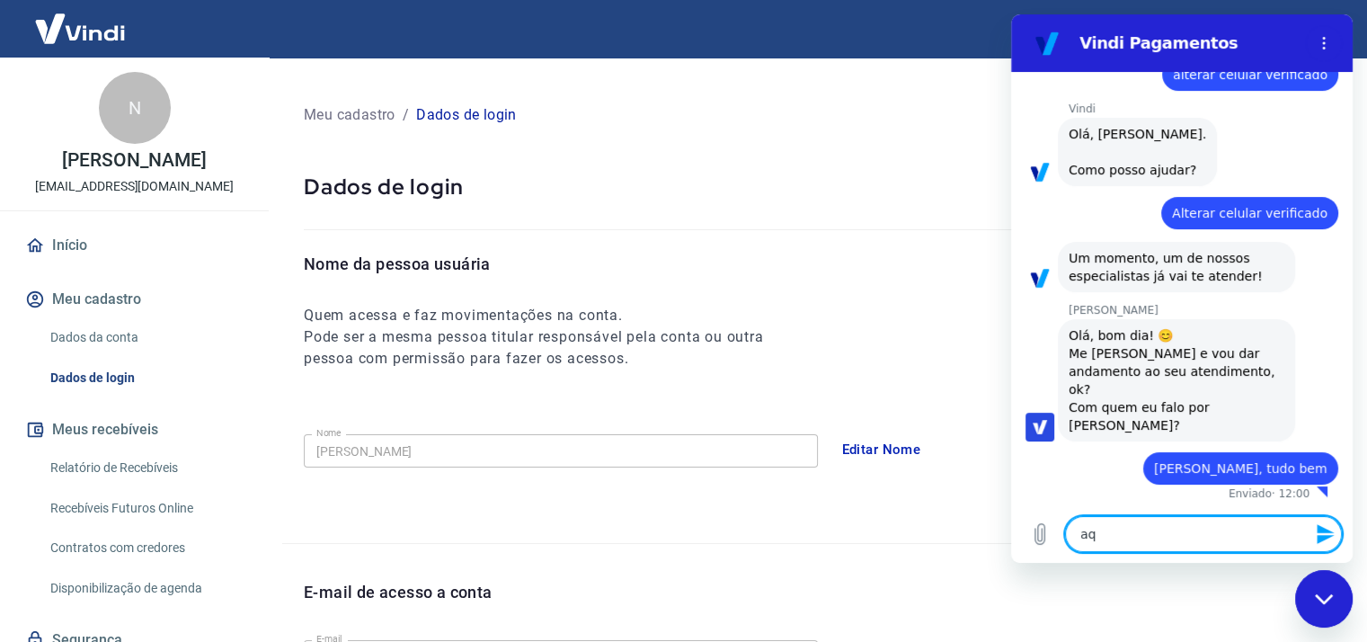
type textarea "aqu"
type textarea "x"
type textarea "aqui"
type textarea "x"
type textarea "aqui"
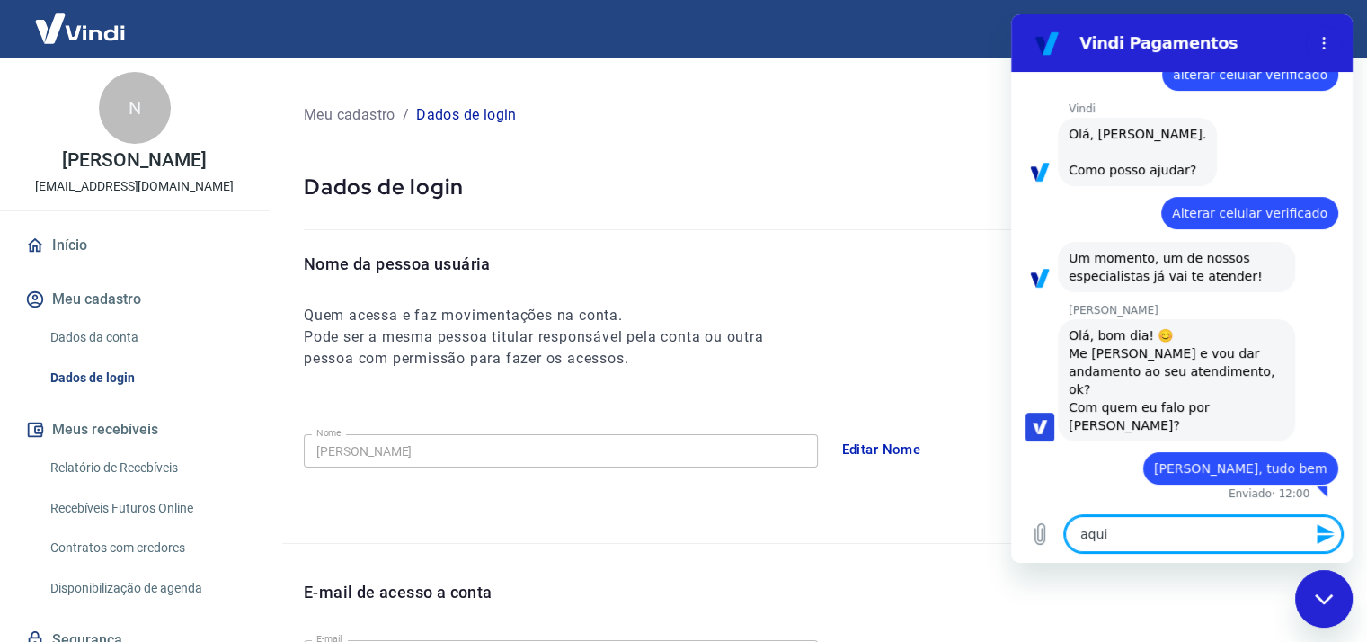
type textarea "x"
type textarea "aqui é"
type textarea "x"
type textarea "aqui é"
type textarea "x"
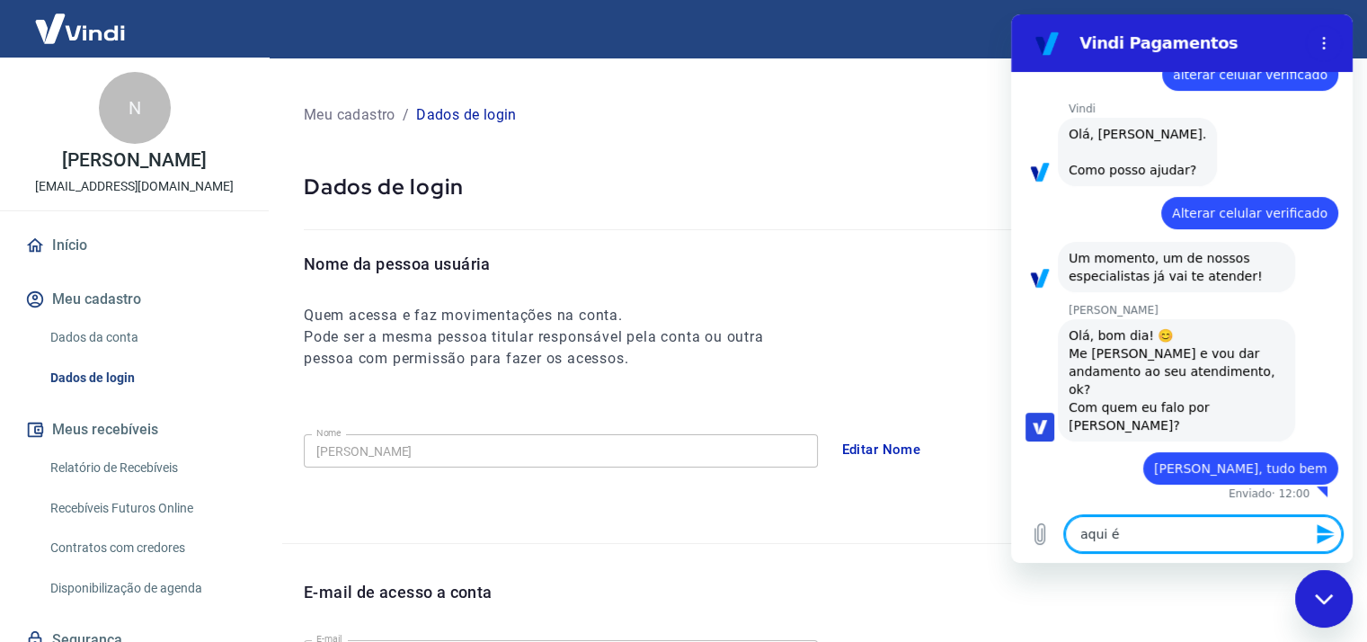
type textarea "aqui é o"
type textarea "x"
type textarea "aqui é o"
type textarea "x"
type textarea "aqui é o l"
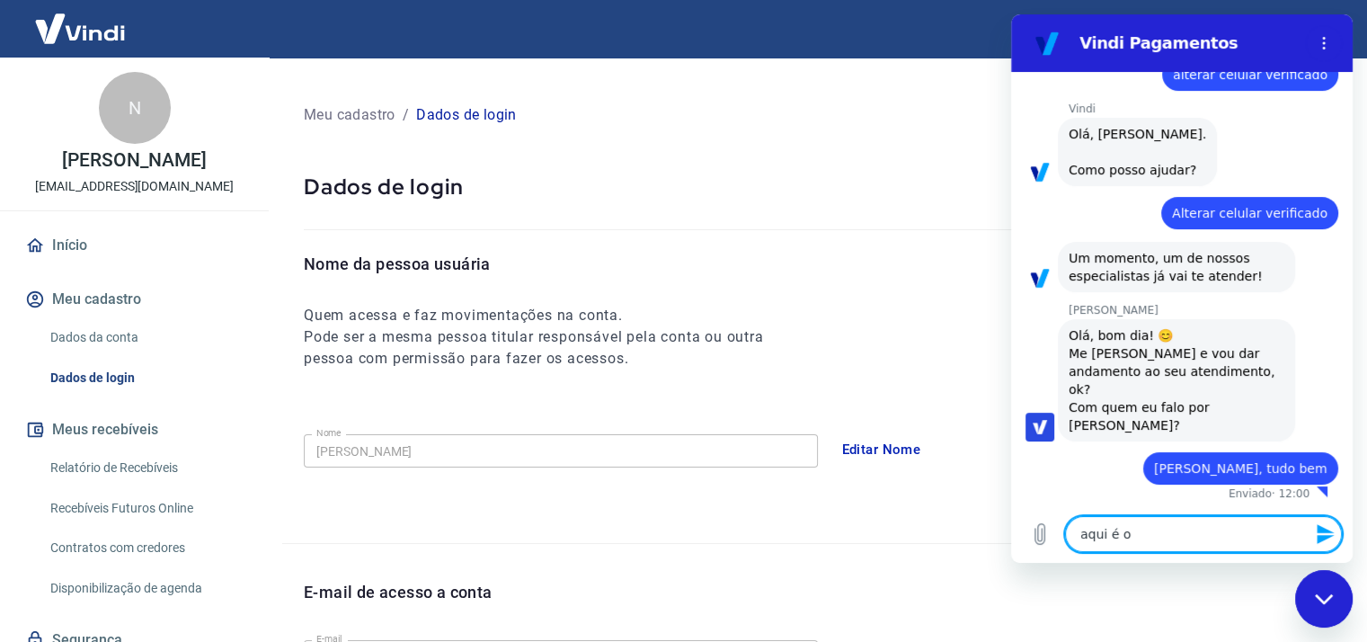
type textarea "x"
type textarea "aqui é o le"
type textarea "x"
type textarea "aqui é o leo"
type textarea "x"
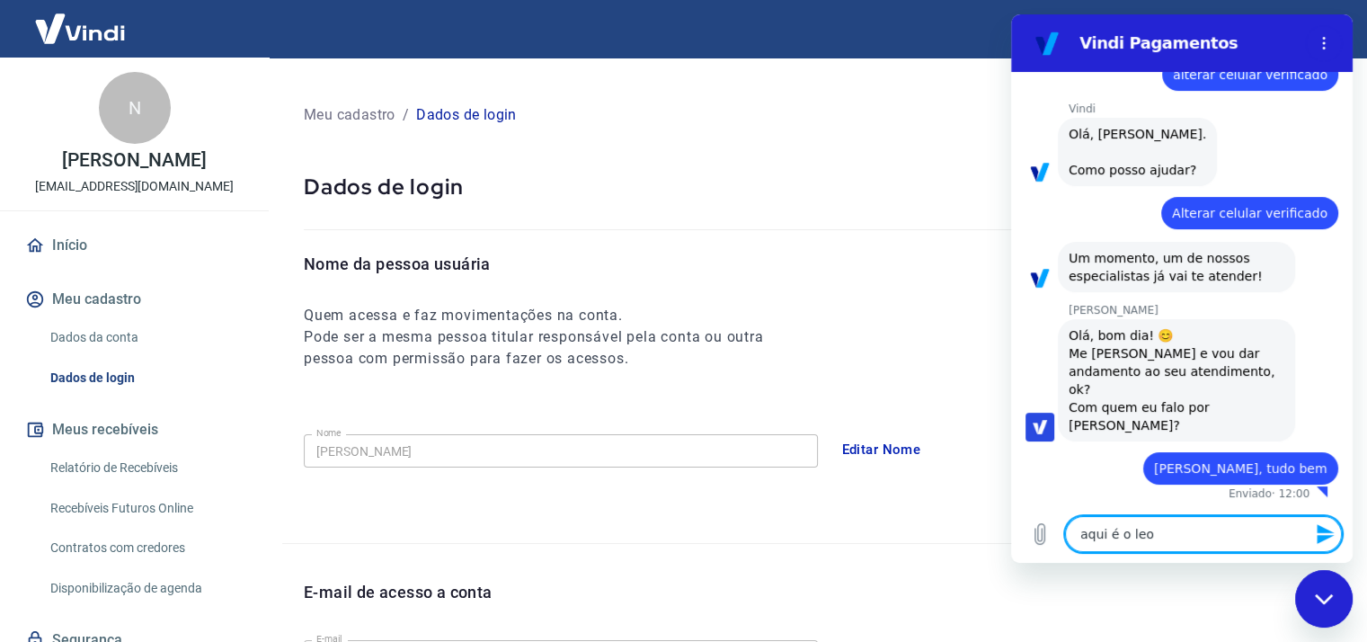
type textarea "aqui é o leon"
type textarea "x"
type textarea "aqui é o leona"
type textarea "x"
type textarea "aqui é o leonar"
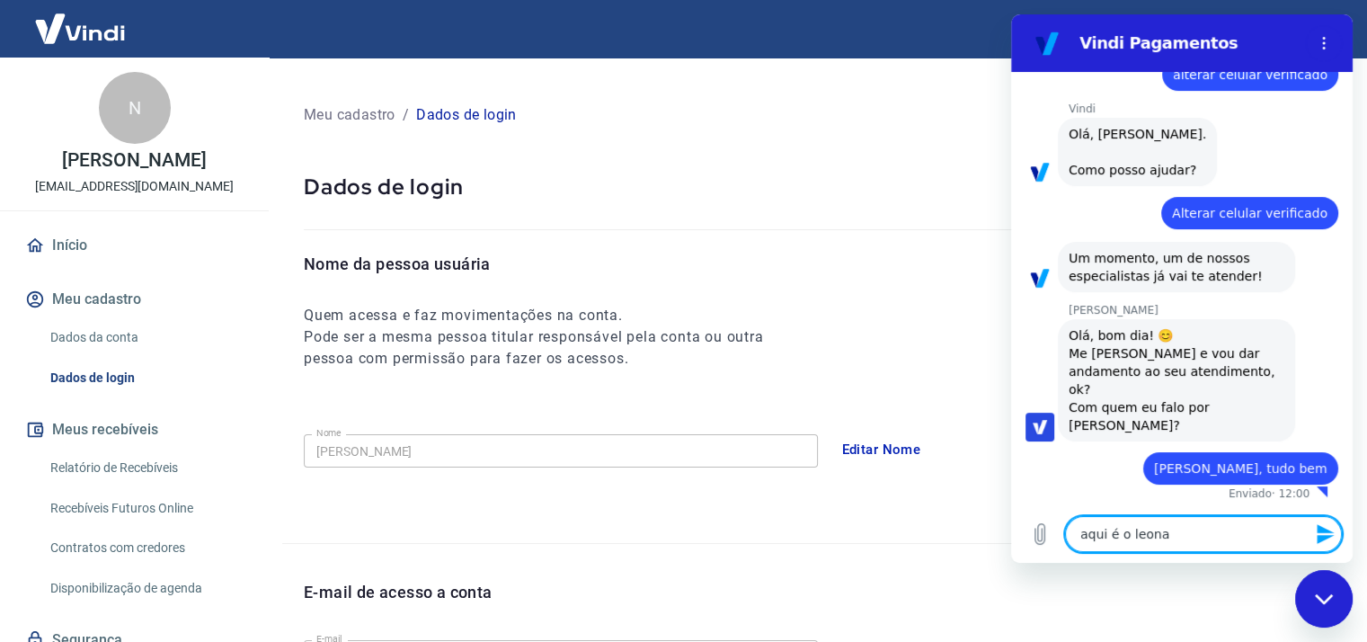
type textarea "x"
type textarea "aqui é o leonard"
type textarea "x"
type textarea "aqui é o leonardo"
type textarea "x"
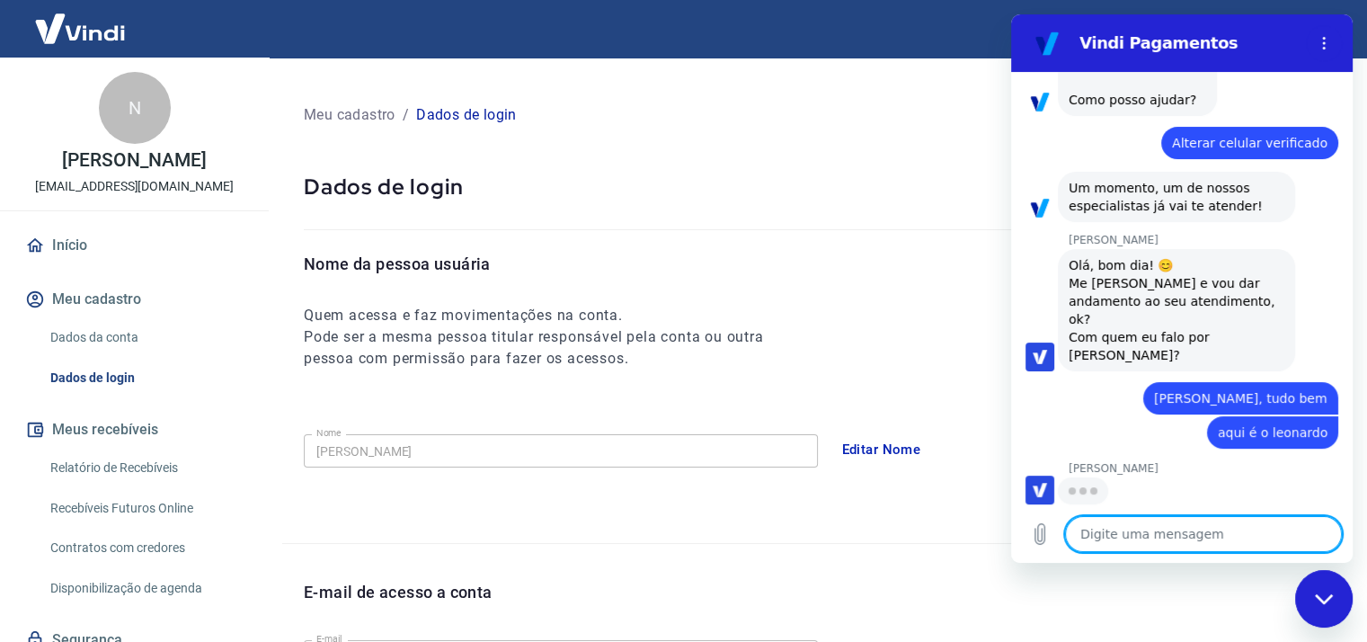
scroll to position [118, 0]
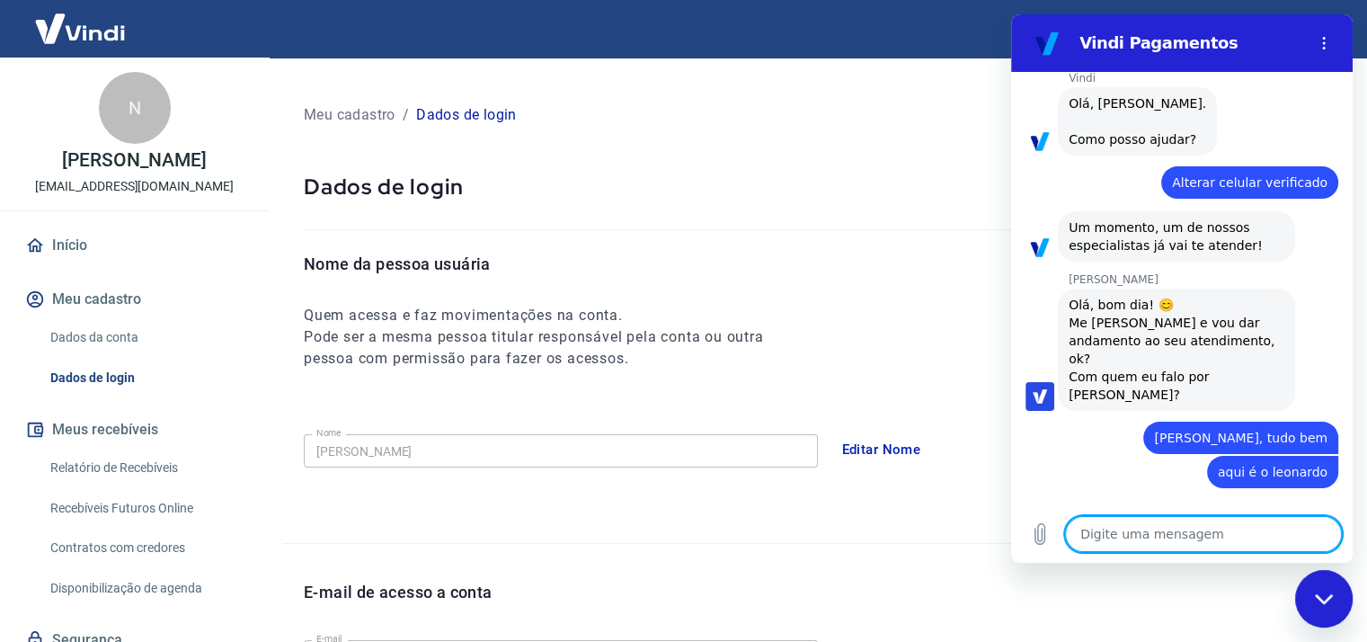
type textarea "x"
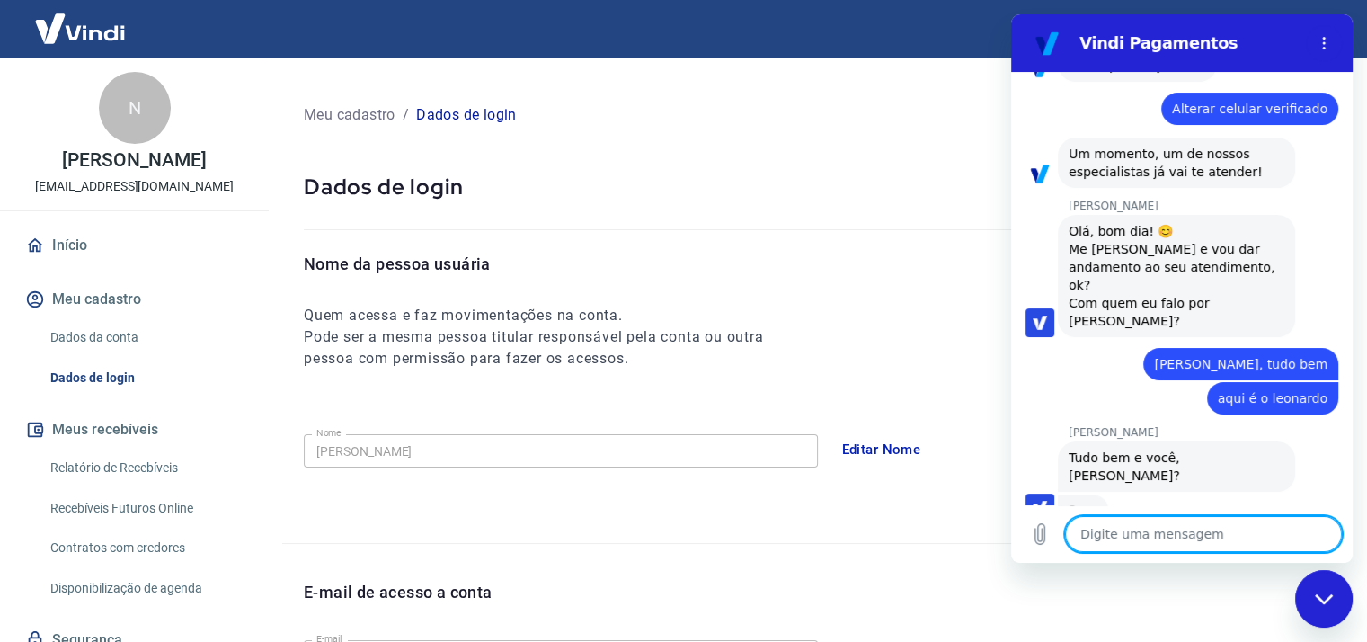
scroll to position [152, 0]
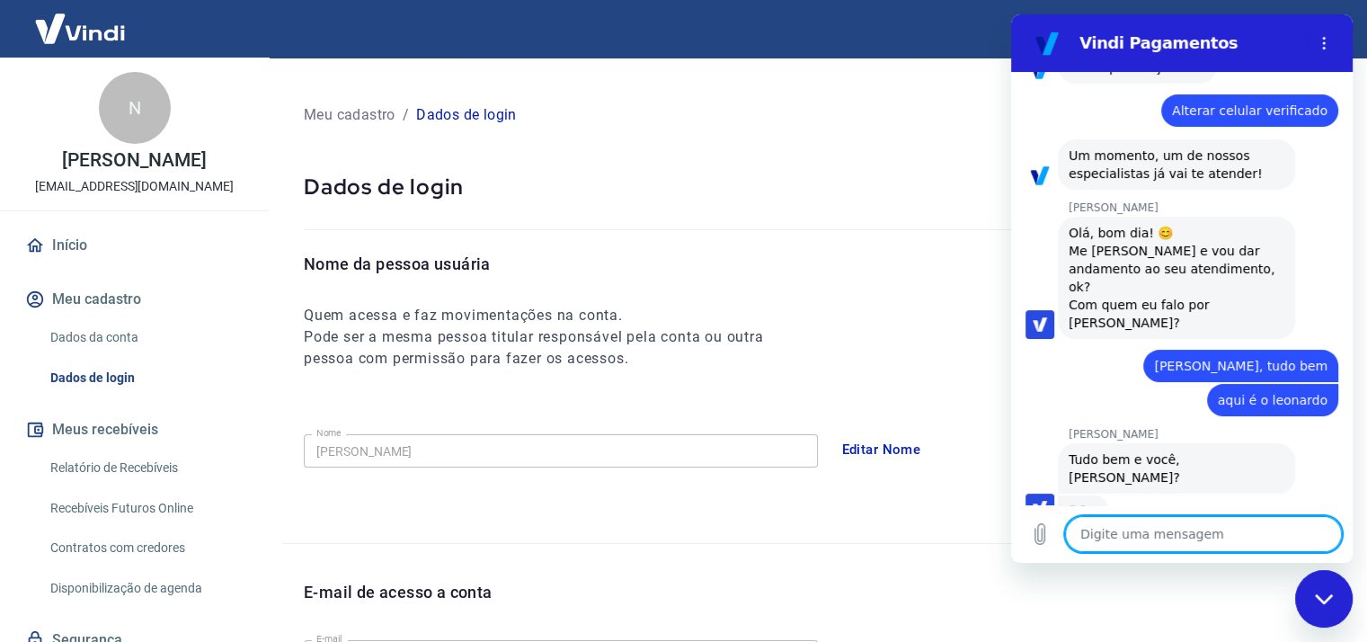
type textarea "b"
type textarea "x"
type textarea "be"
type textarea "x"
type textarea "bem"
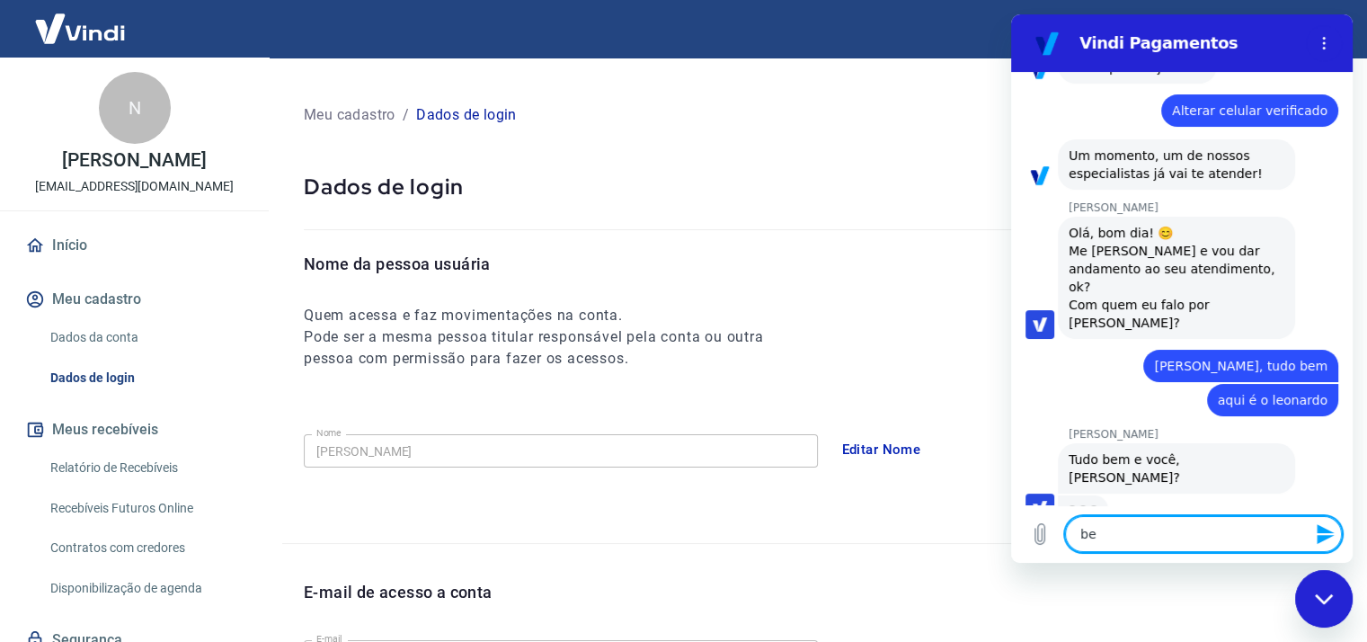
type textarea "x"
type textarea "bem"
type textarea "x"
type textarea "bem t"
type textarea "x"
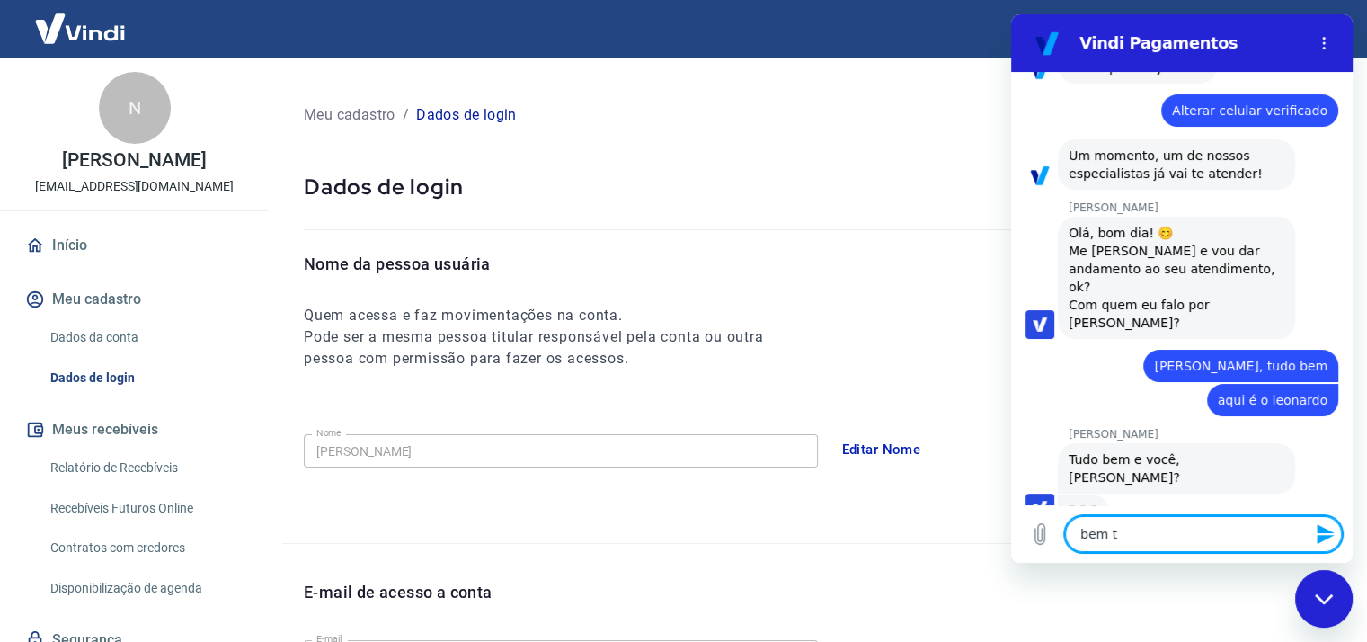
type textarea "bem tb"
type textarea "x"
type textarea "bem tb"
type textarea "x"
type textarea "bem tb a"
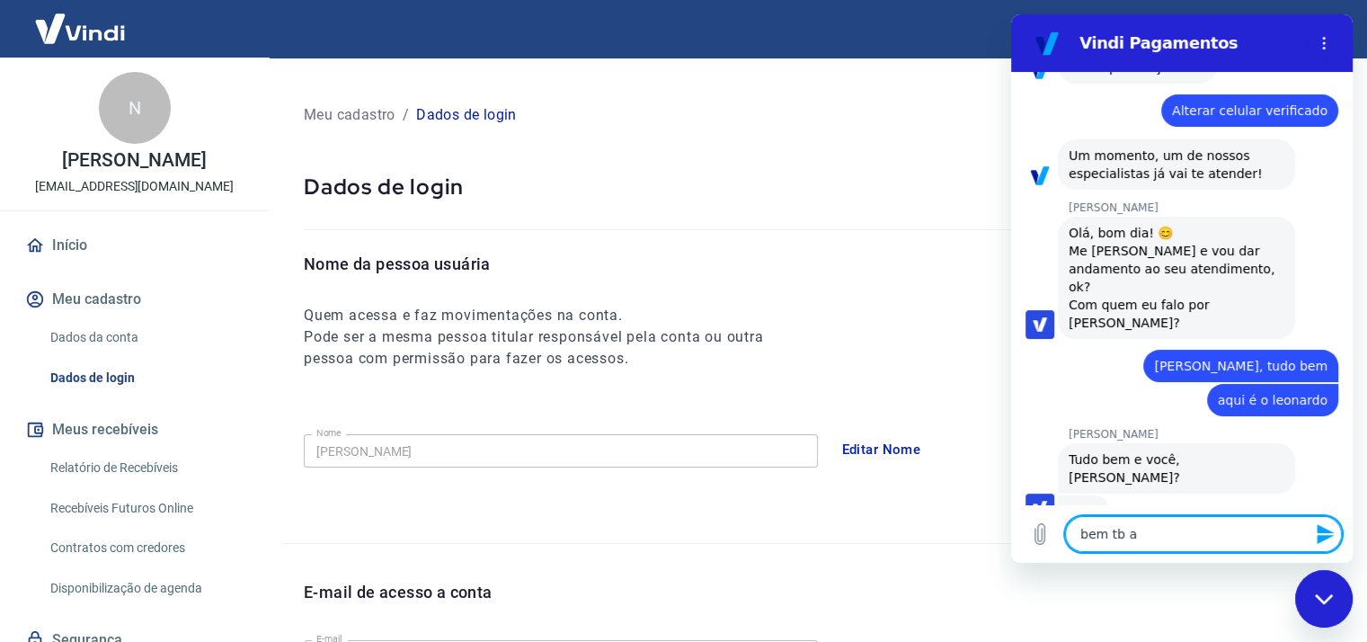
type textarea "x"
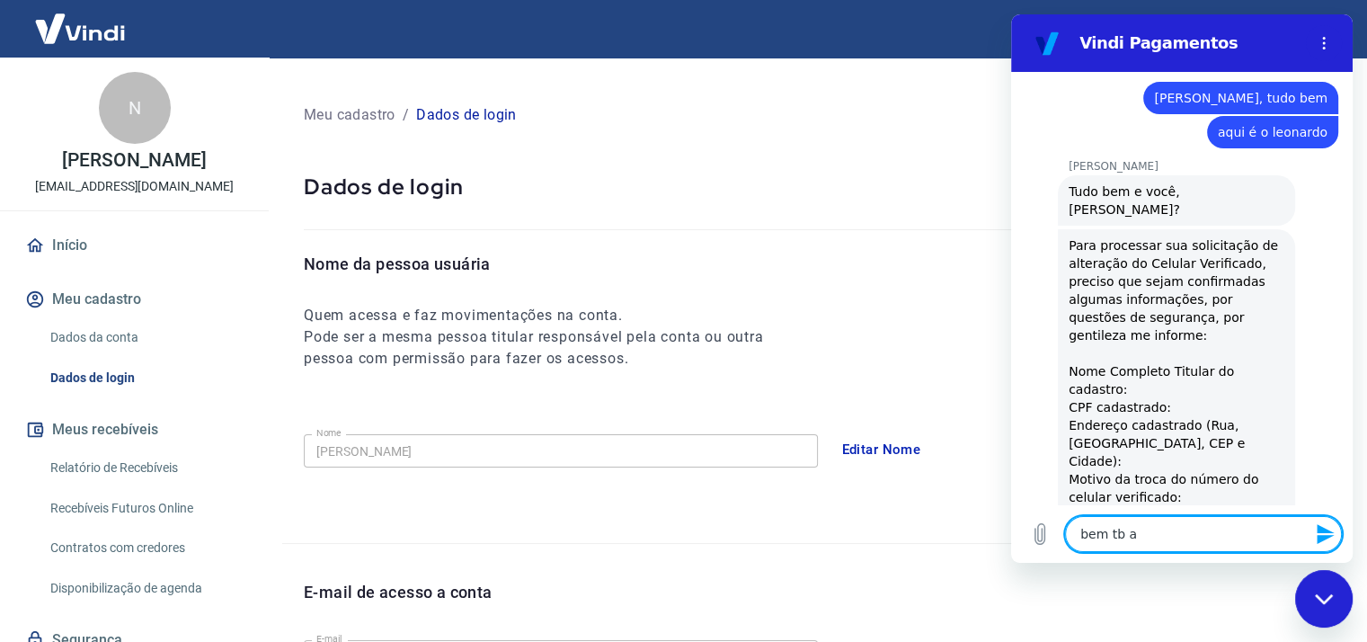
type textarea "bem tb"
type textarea "x"
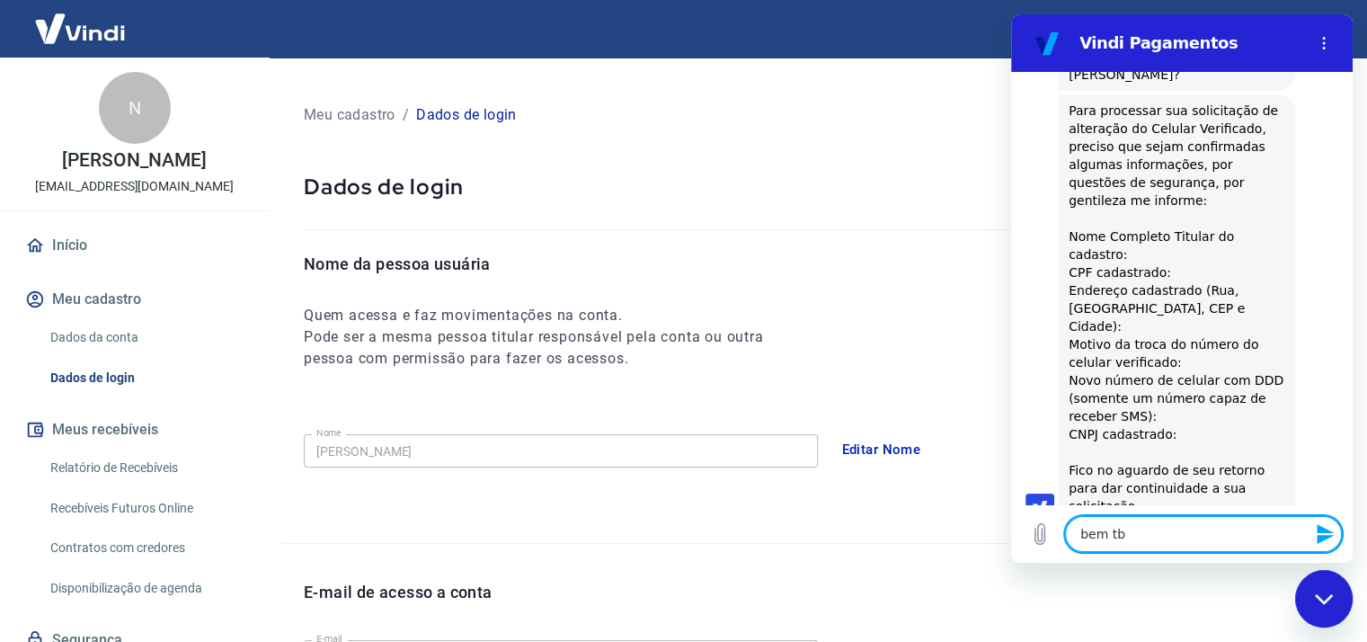
type textarea "bem tb o"
type textarea "x"
type textarea "bem tb ob"
type textarea "x"
type textarea "bem tb obr"
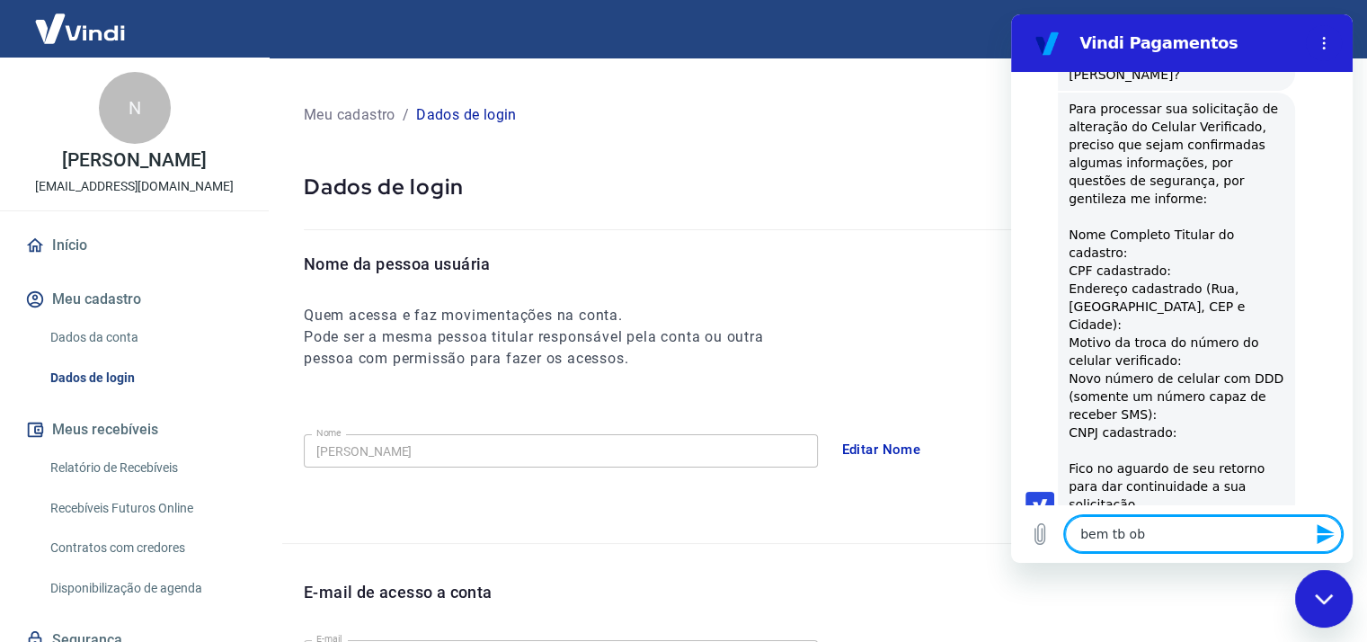
type textarea "x"
type textarea "bem tb obri"
type textarea "x"
type textarea "bem tb obrig"
type textarea "x"
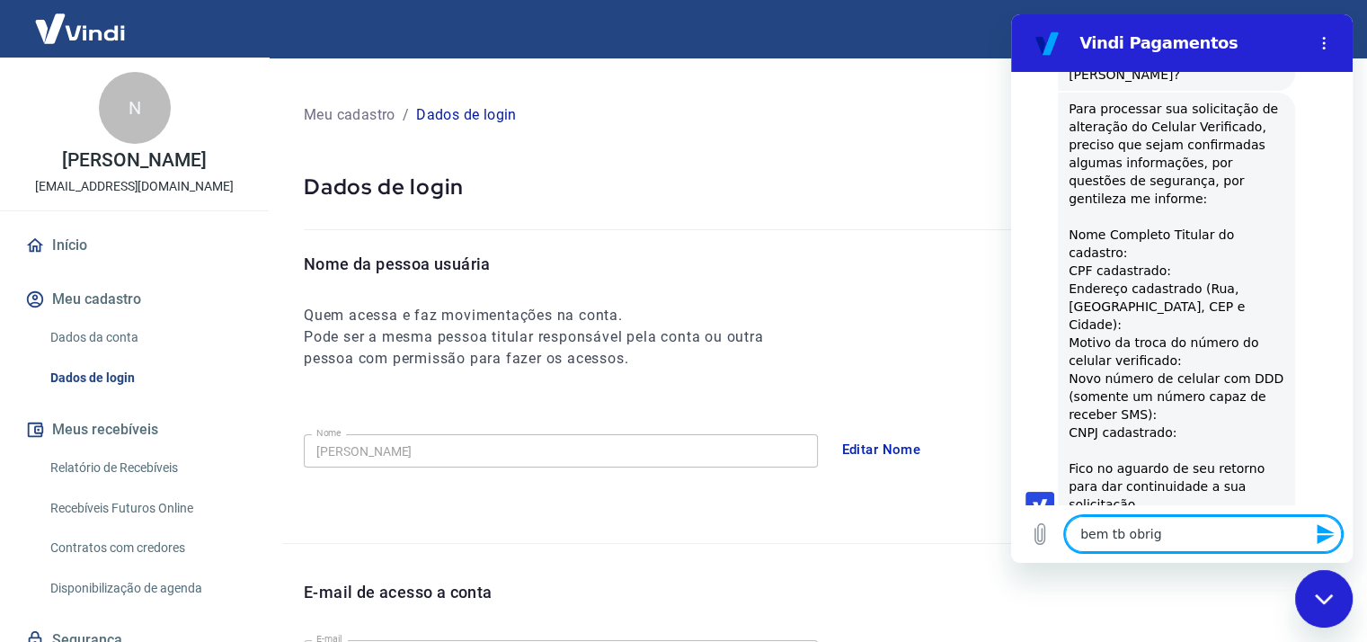
type textarea "bem tb obriga"
type textarea "x"
type textarea "bem tb obrigad"
type textarea "x"
type textarea "bem tb obrigado"
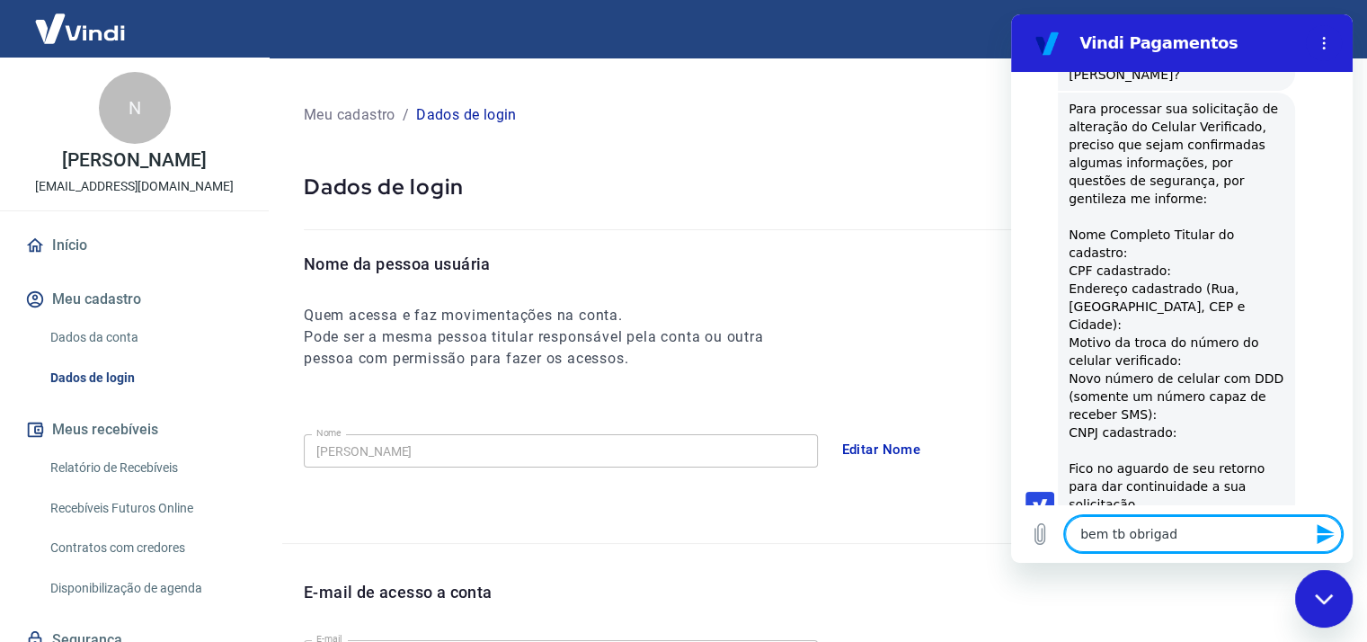
type textarea "x"
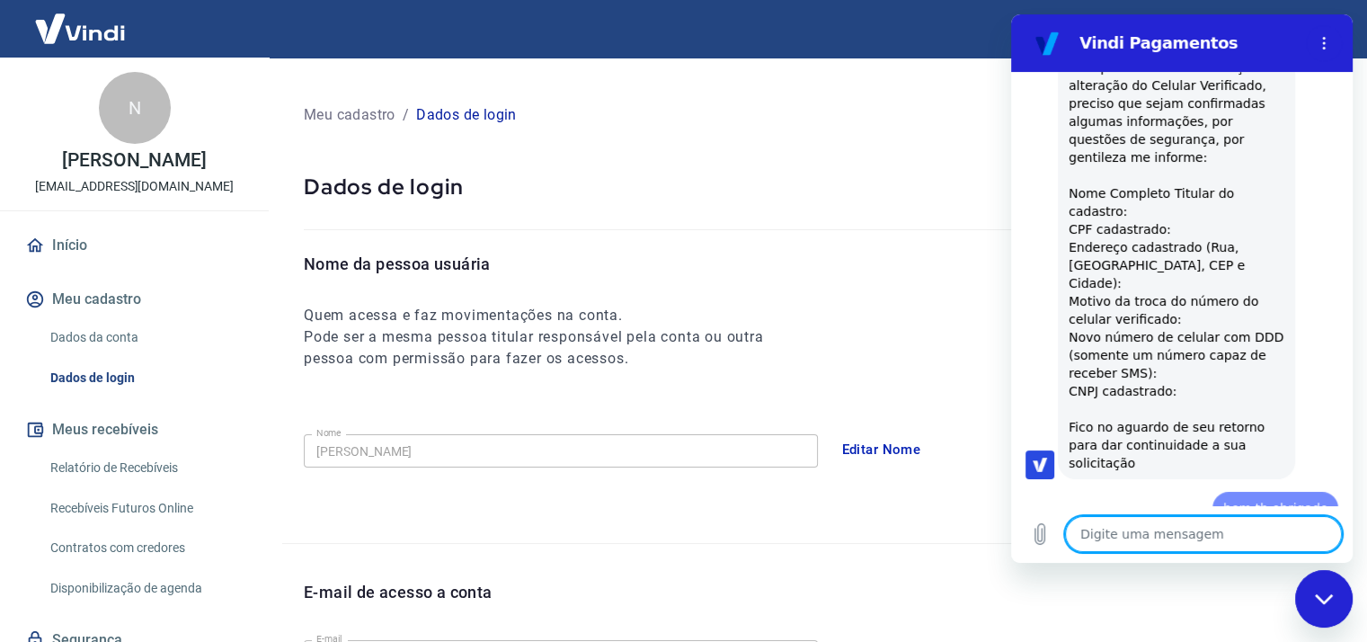
type textarea "x"
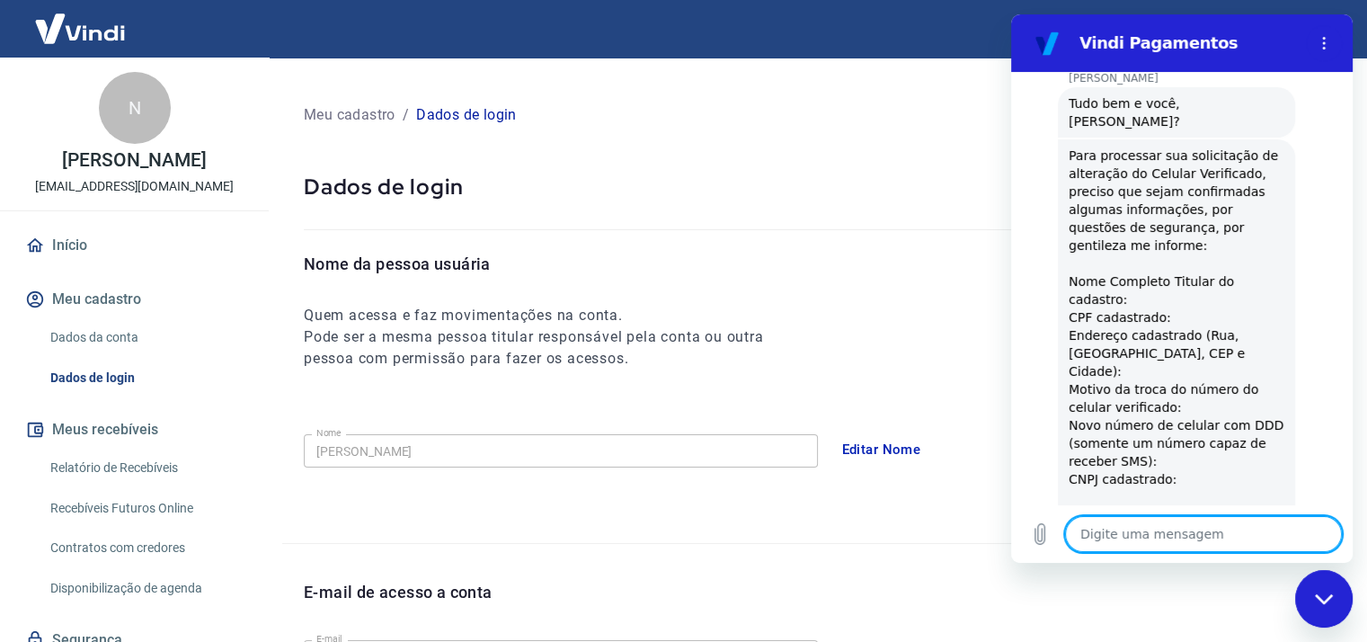
scroll to position [598, 0]
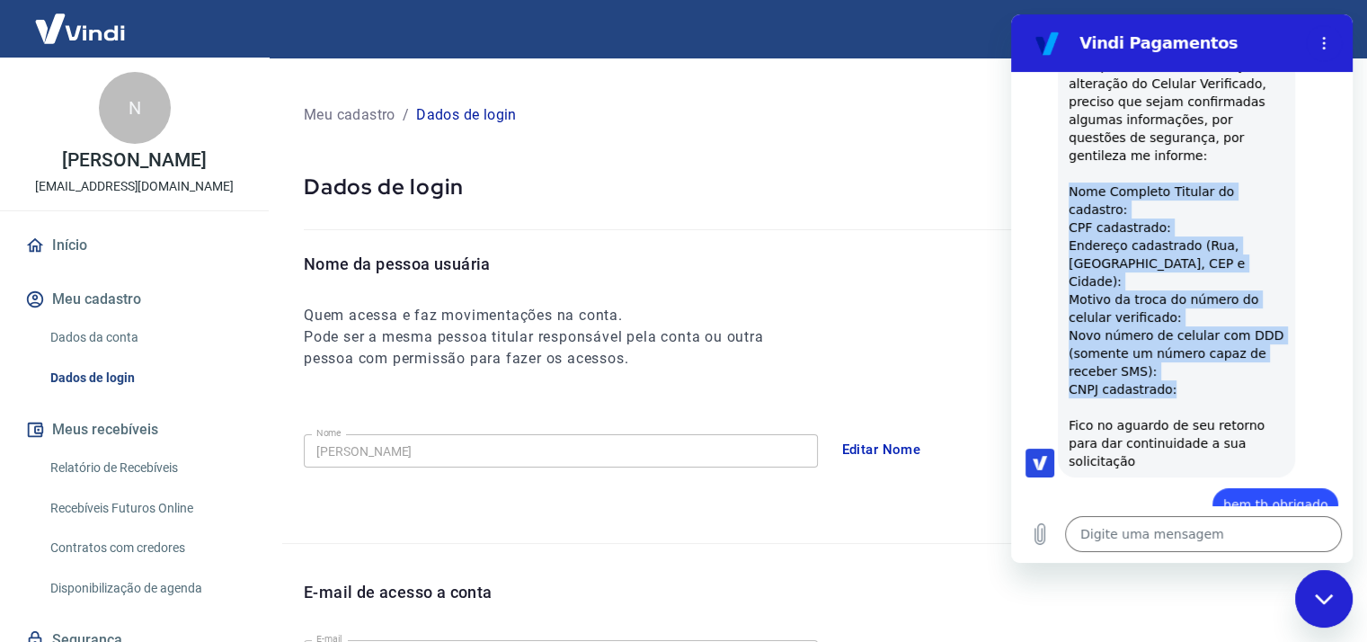
drag, startPoint x: 1069, startPoint y: 173, endPoint x: 1237, endPoint y: 344, distance: 240.2
click at [1237, 344] on div "Andrezza Torres diz: Para processar sua solicitação de alteração do Celular Ver…" at bounding box center [1176, 263] width 237 height 428
copy div "Nome Completo Titular do cadastro: CPF cadastrado: Endereço cadastrado (Rua, Ba…"
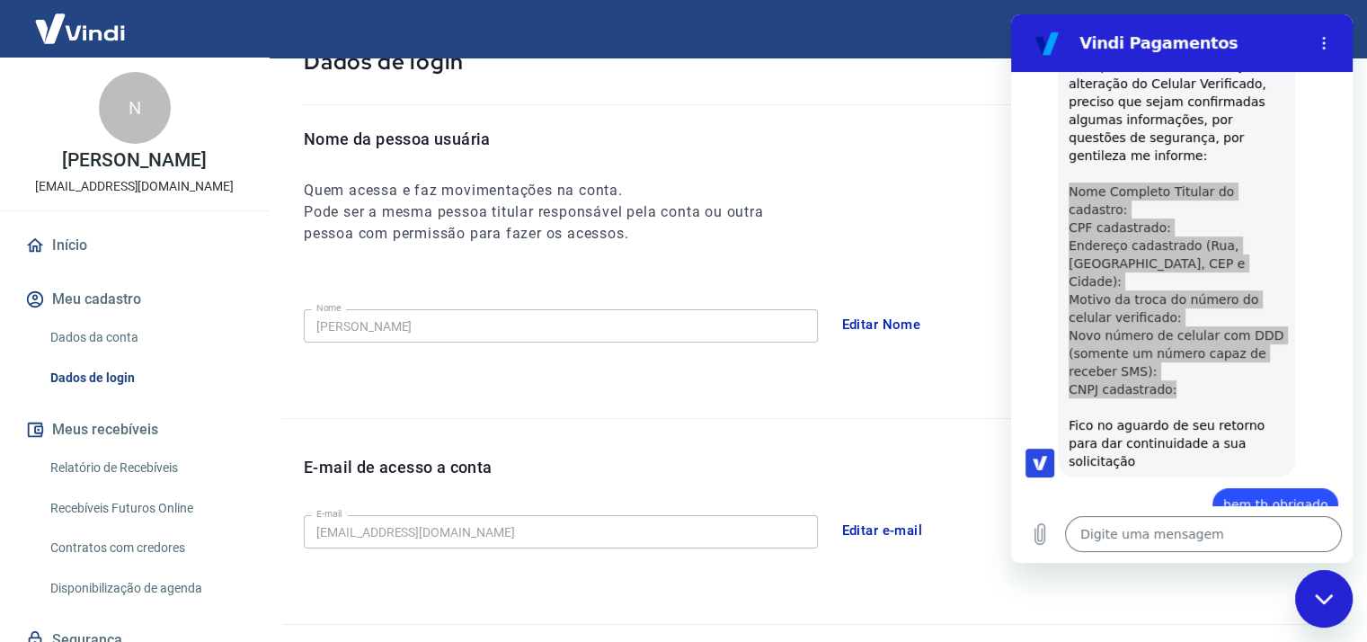
scroll to position [0, 0]
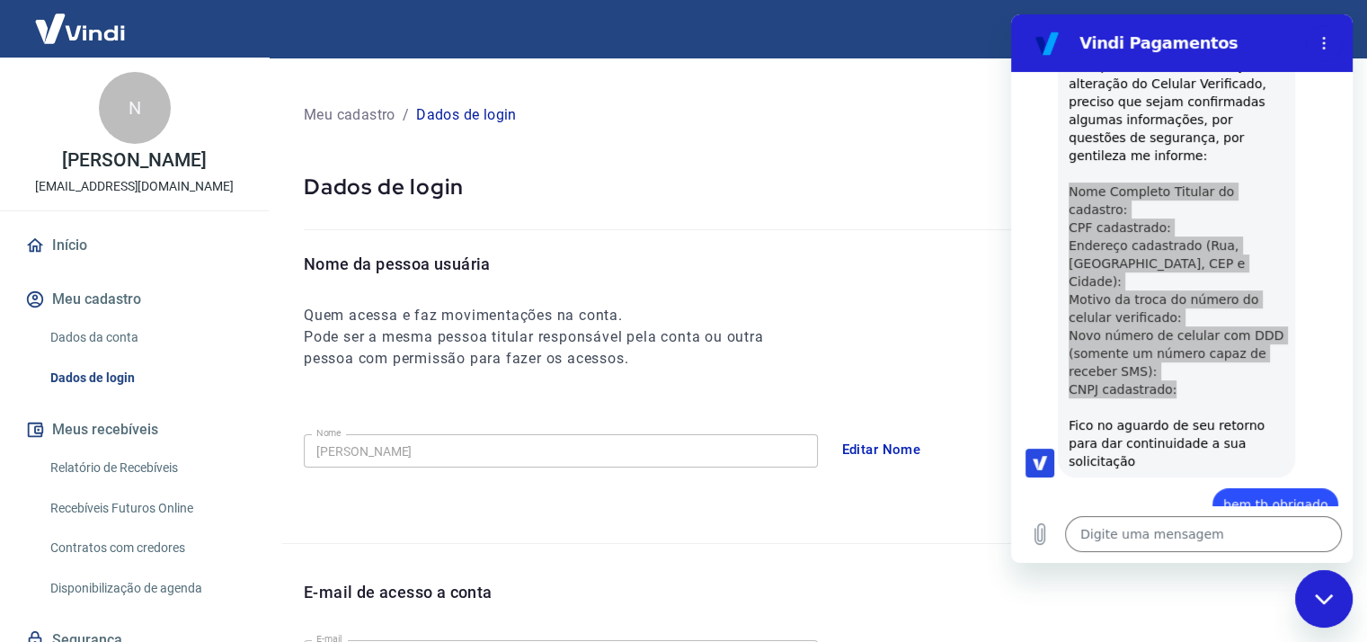
click at [106, 353] on link "Dados da conta" at bounding box center [145, 337] width 204 height 37
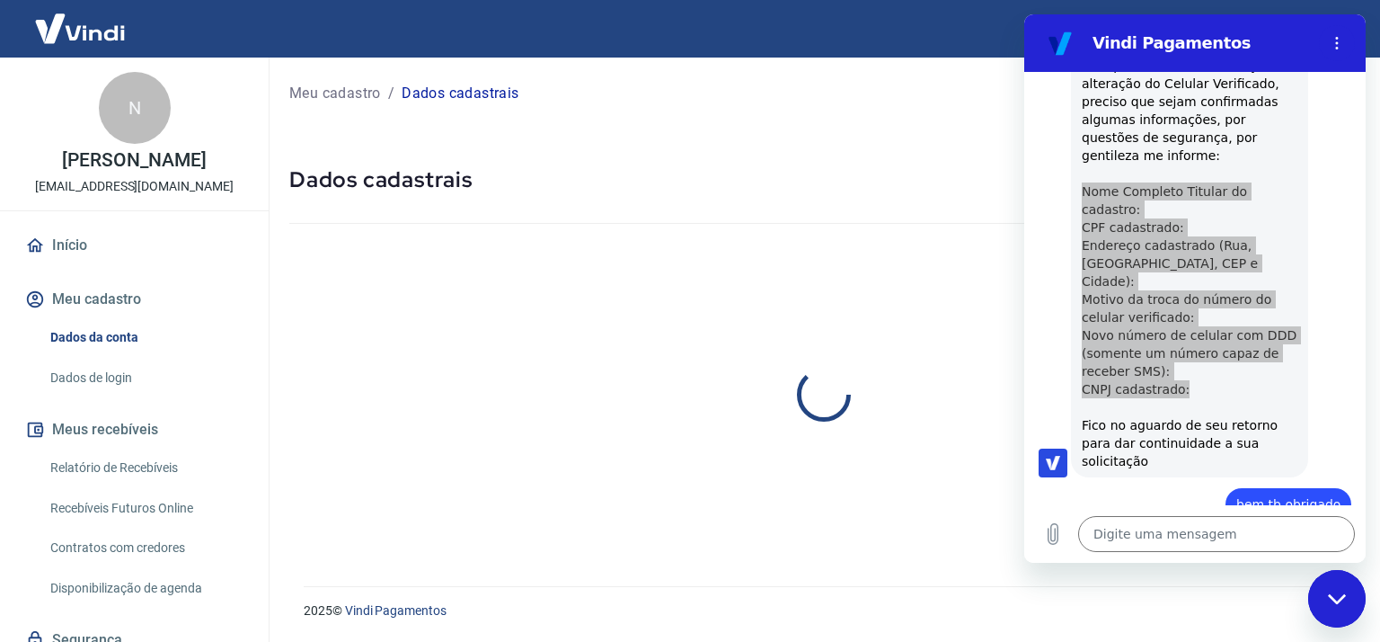
select select "SP"
select select "business"
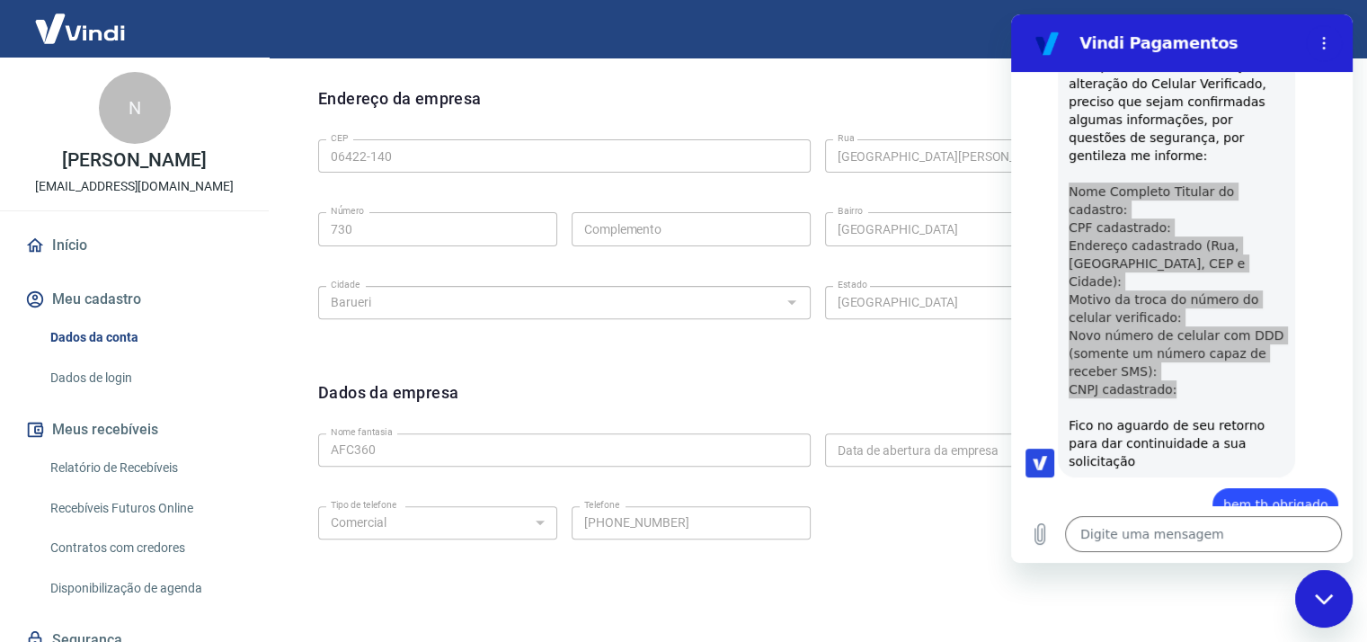
scroll to position [629, 0]
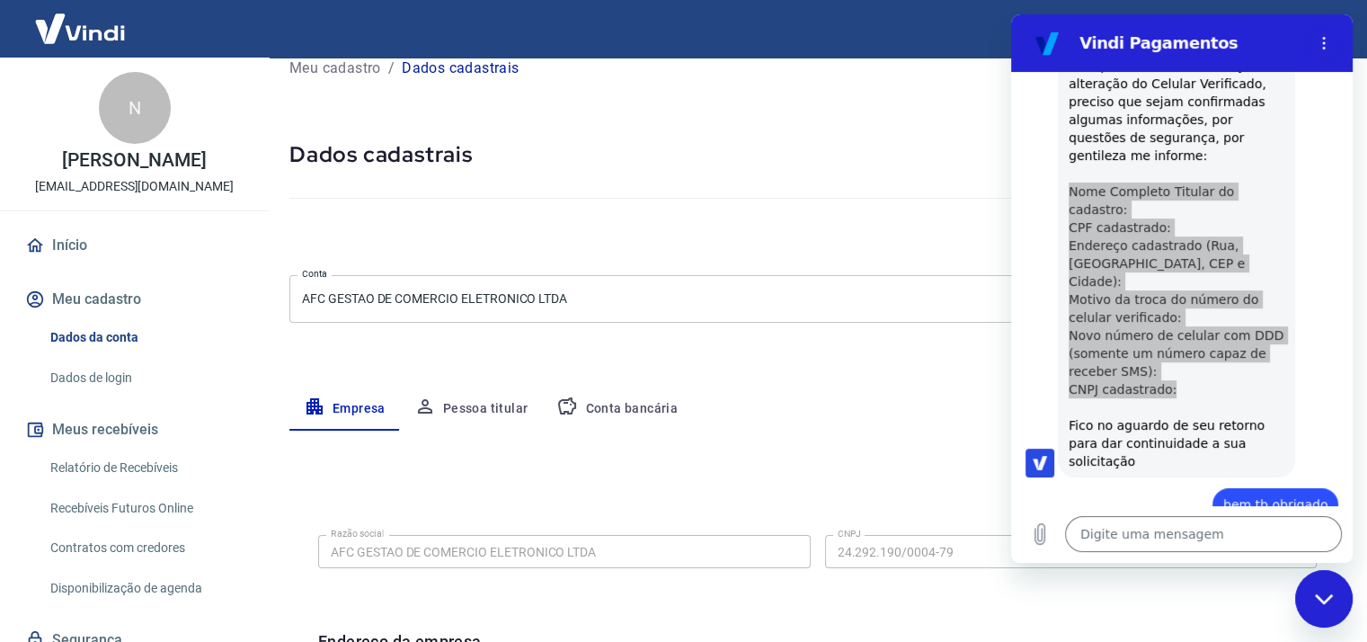
click at [503, 406] on button "Pessoa titular" at bounding box center [471, 408] width 143 height 43
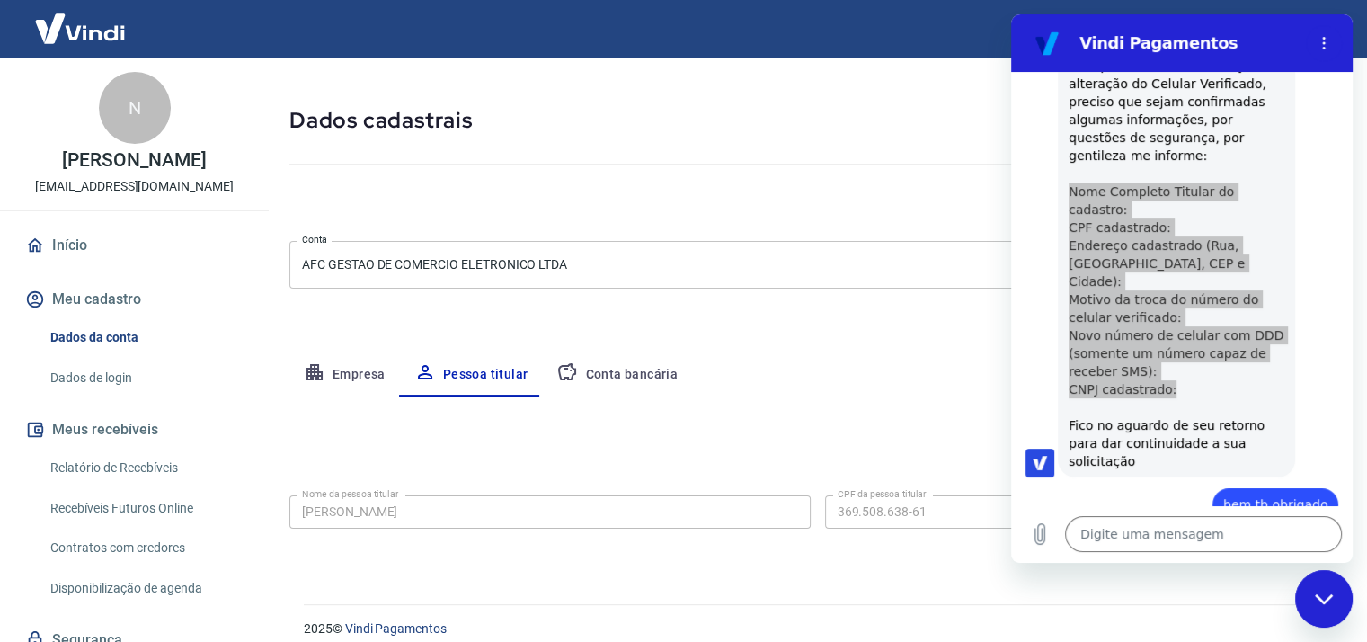
scroll to position [76, 0]
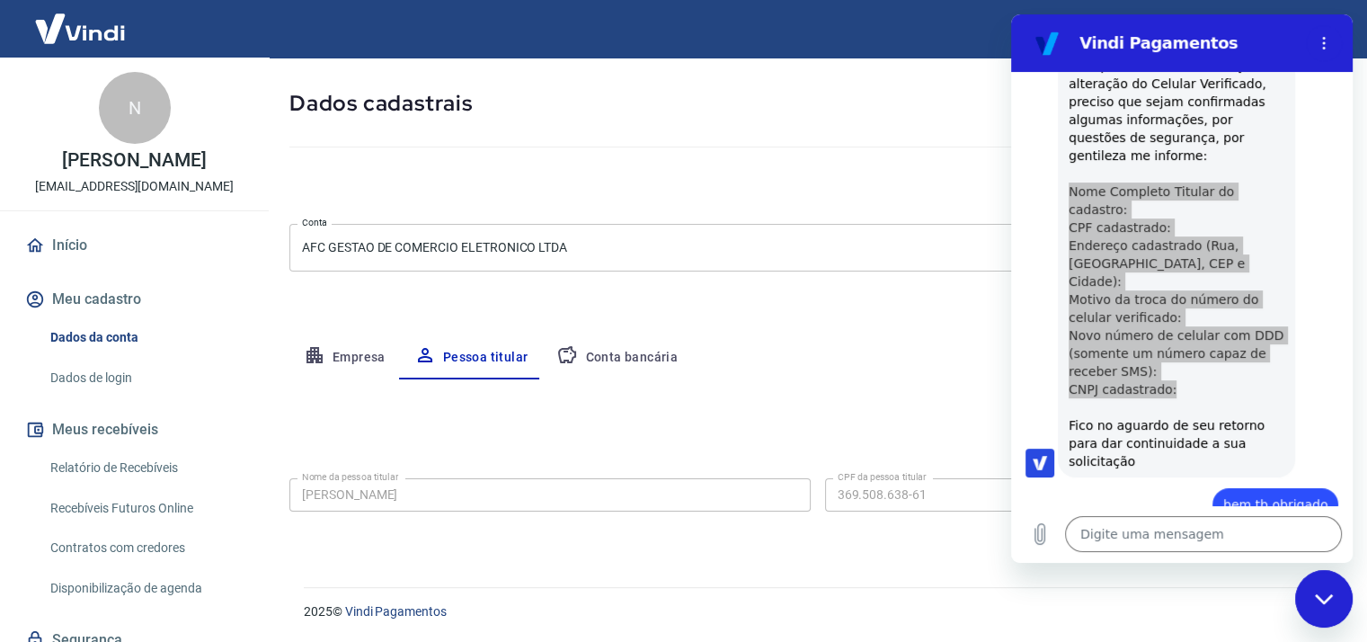
click at [367, 359] on button "Empresa" at bounding box center [344, 357] width 111 height 43
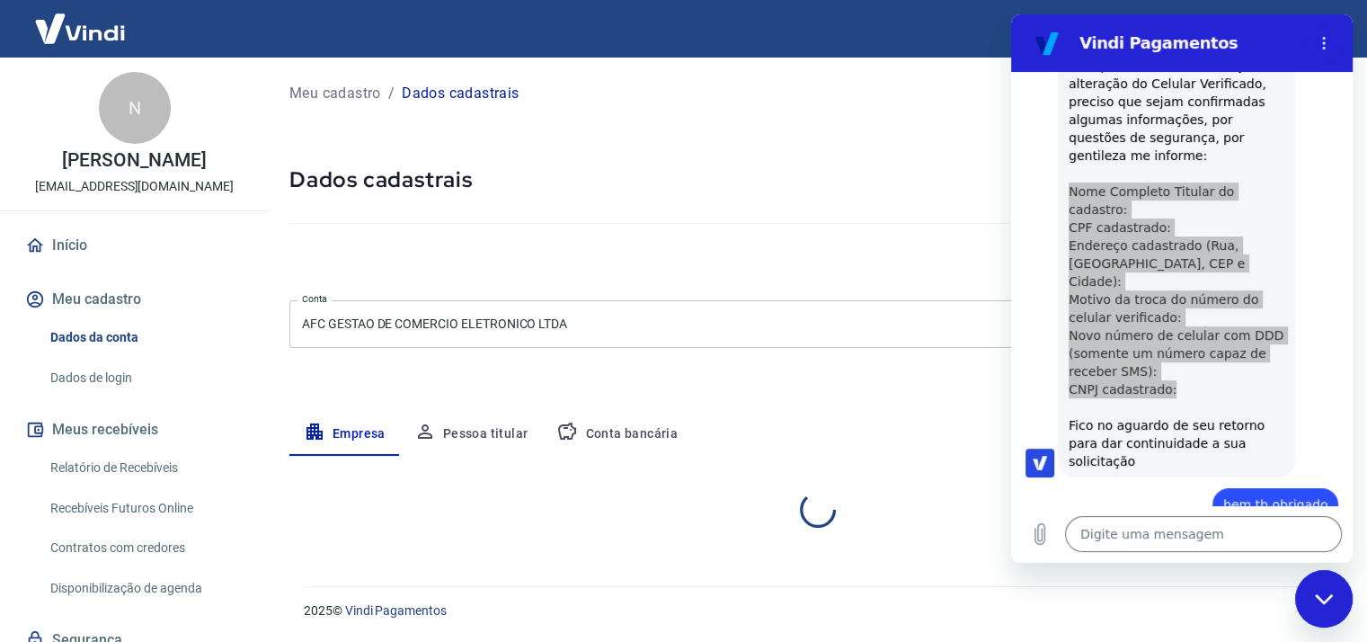
scroll to position [0, 0]
select select "SP"
select select "business"
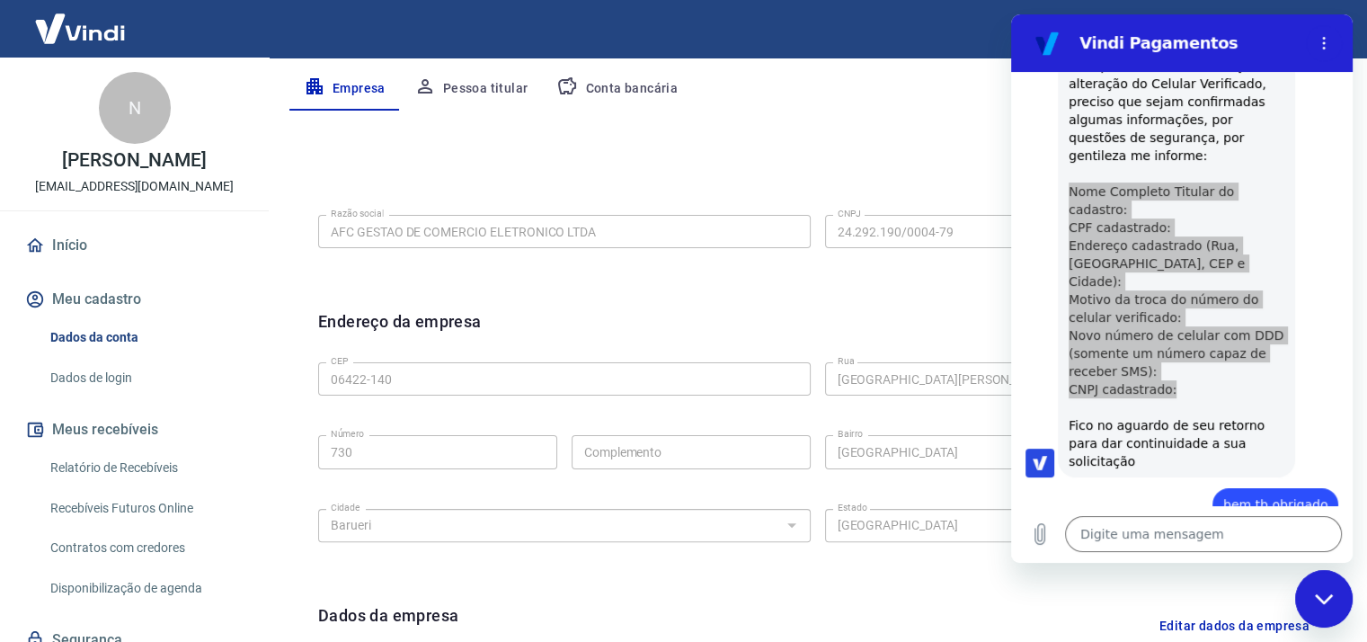
scroll to position [449, 0]
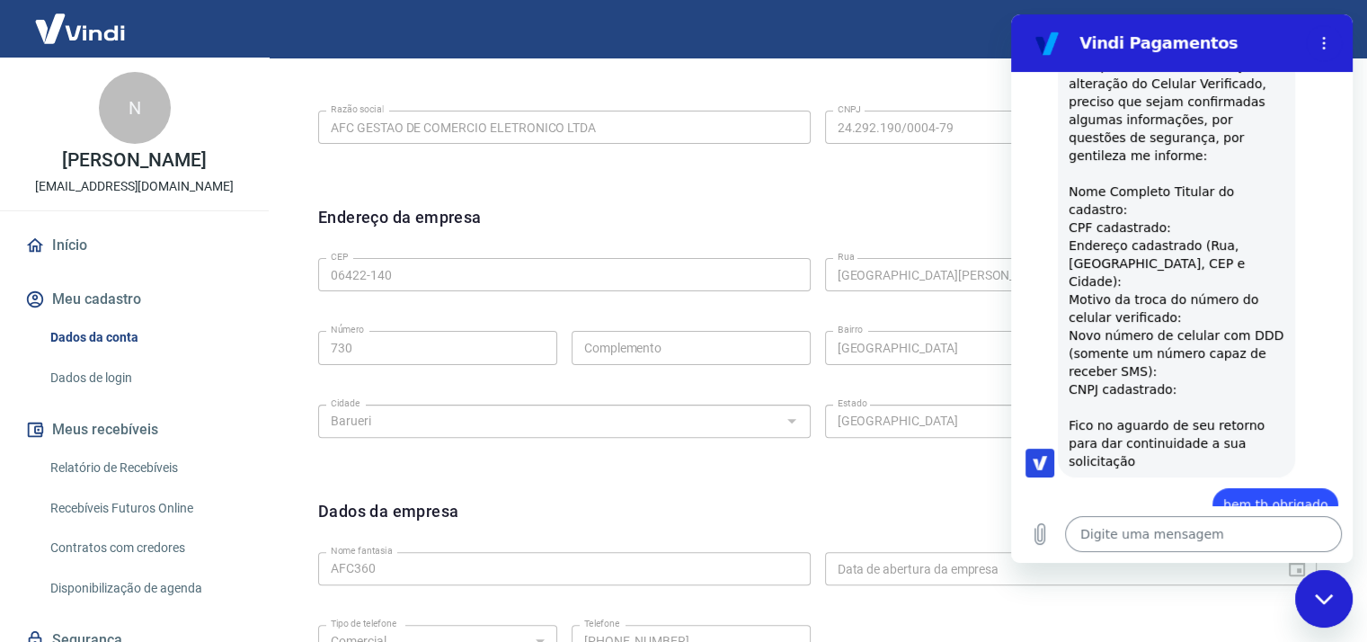
click at [1140, 535] on textarea at bounding box center [1203, 534] width 277 height 36
paste textarea "Nome Completo Titular do cadastro: NATHALIA AMARAL DUARTE PRAZAK CPF cadastrado…"
type textarea "Nome Completo Titular do cadastro: NATHALIA AMARAL DUARTE PRAZAK CPF cadastrado…"
type textarea "x"
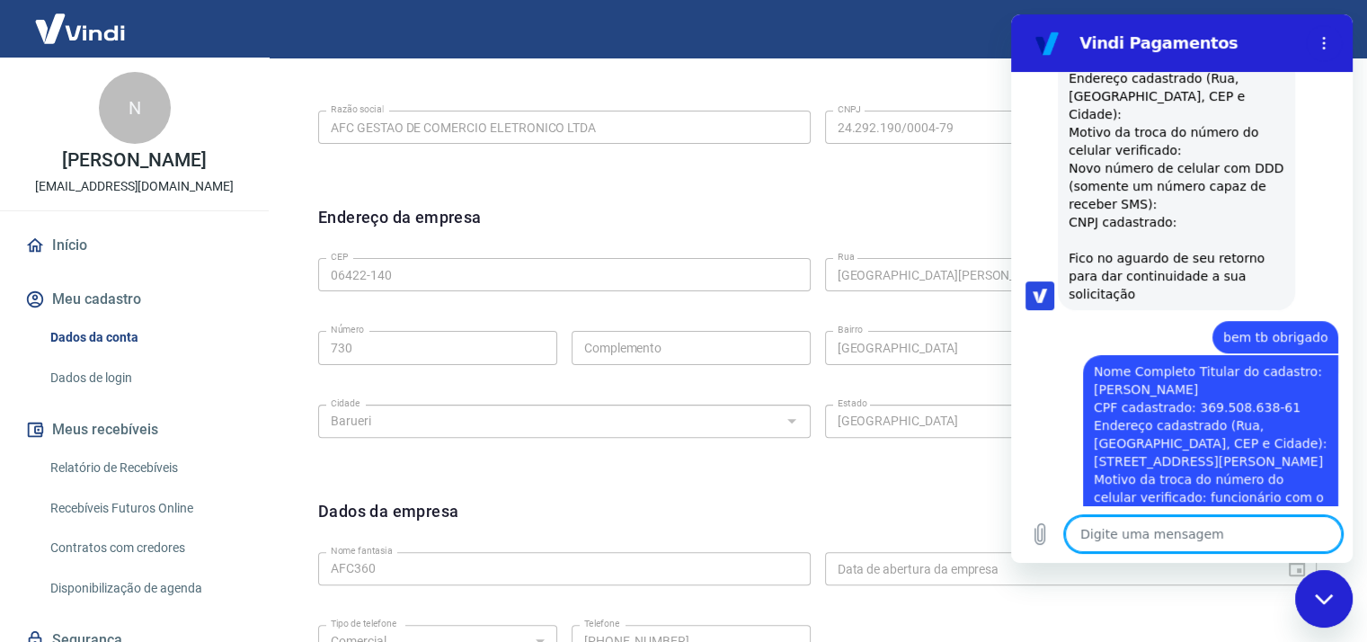
scroll to position [883, 0]
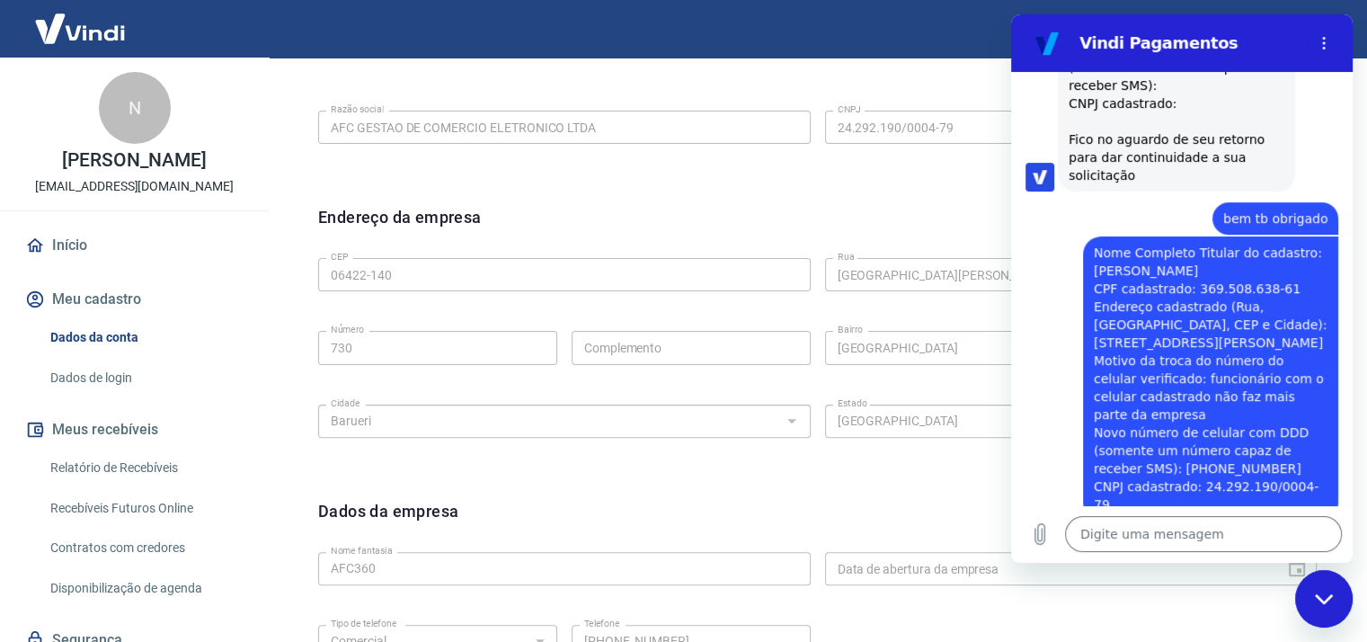
click at [403, 189] on div "Editar razão social Razão social AFC GESTAO DE COMERCIO ELETRONICO LTDA Razão s…" at bounding box center [817, 124] width 1027 height 135
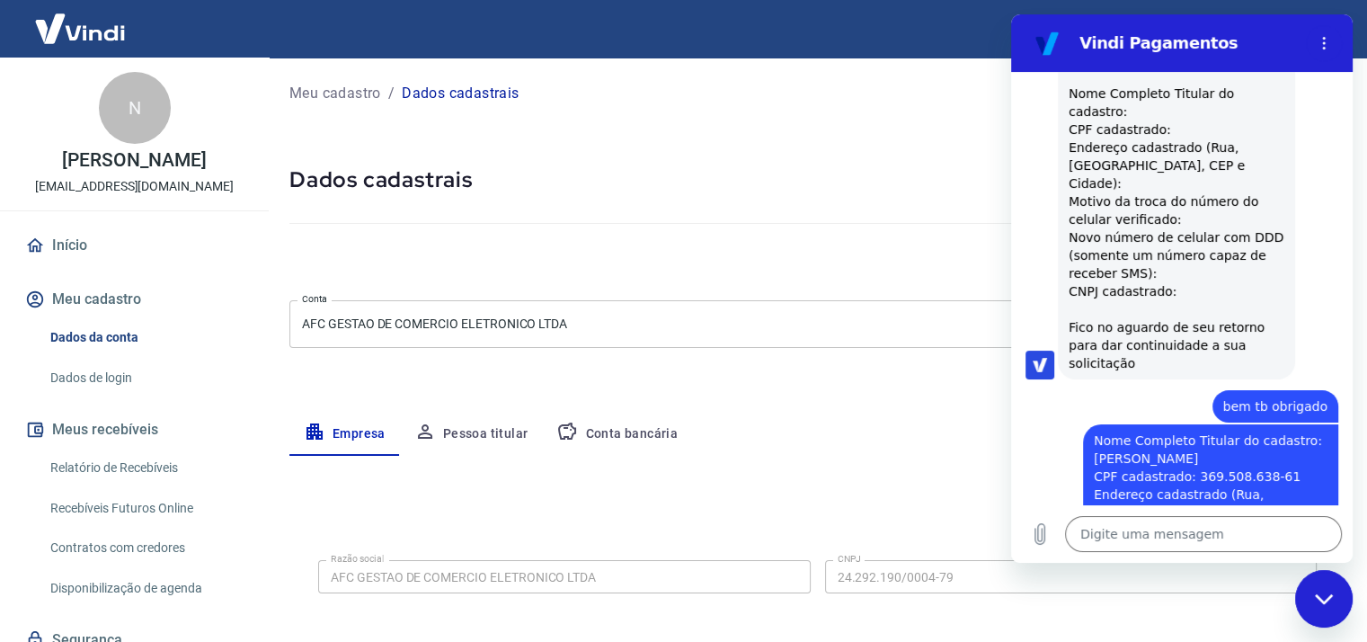
scroll to position [918, 0]
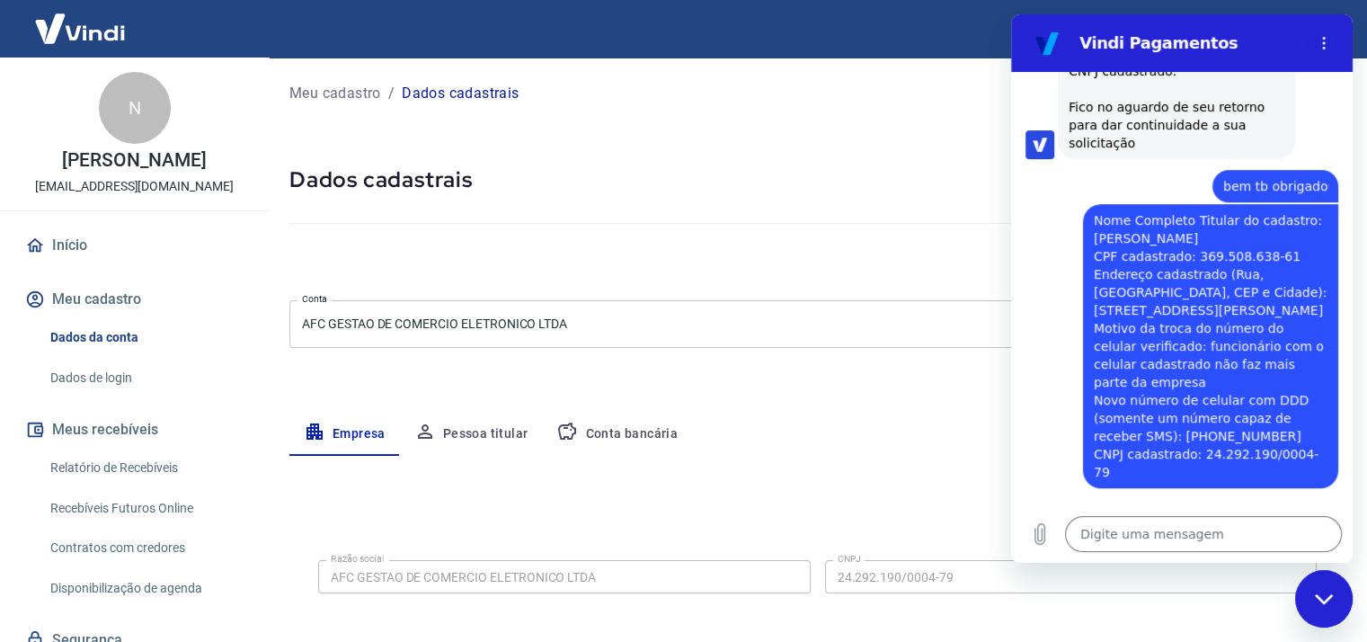
type textarea "x"
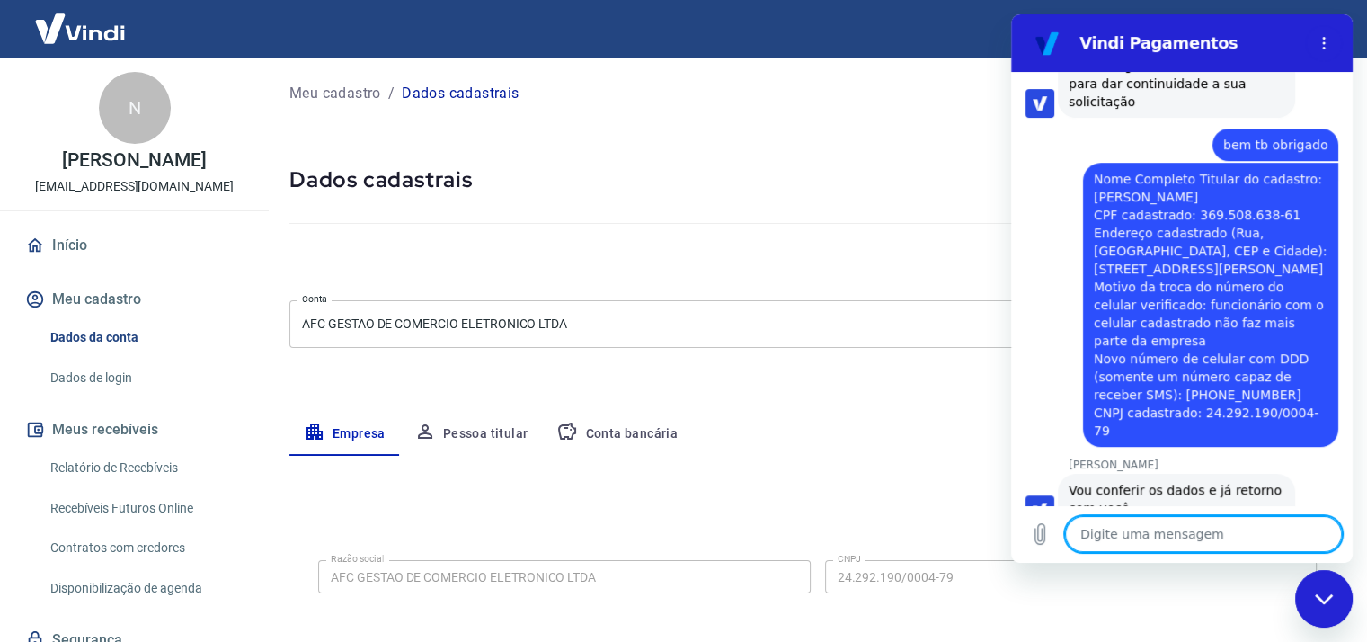
scroll to position [961, 0]
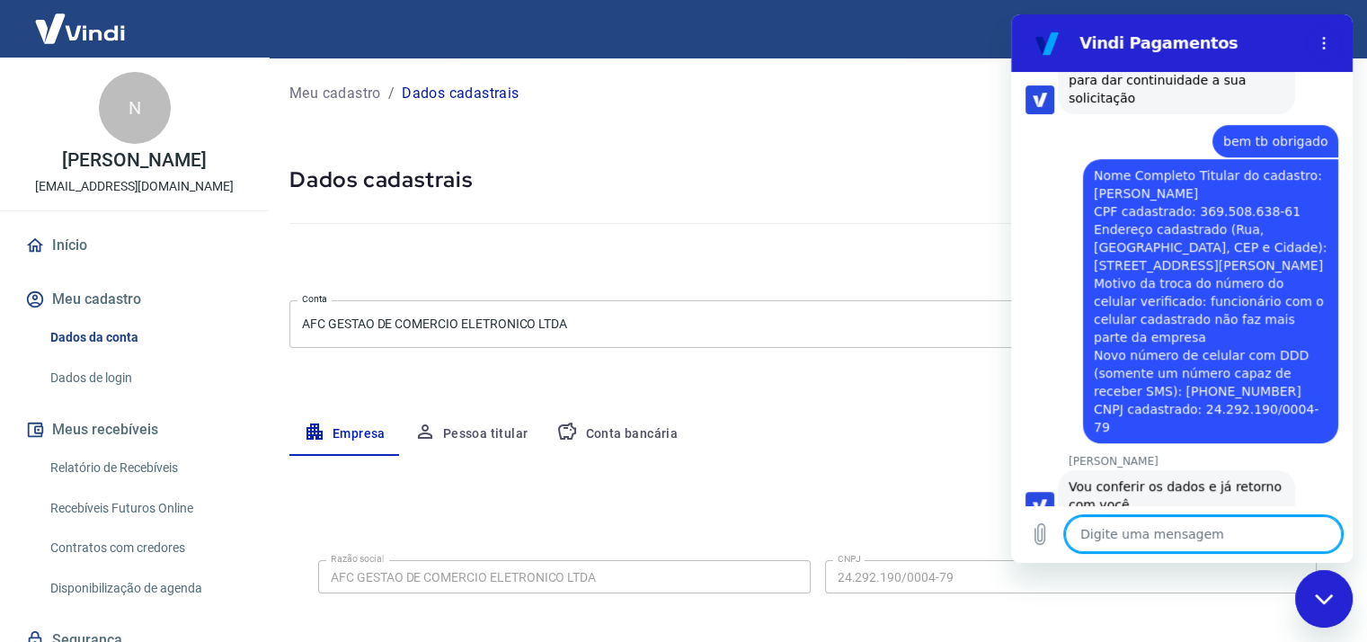
type textarea "o"
type textarea "x"
type textarea "ok"
type textarea "x"
type textarea "ok,"
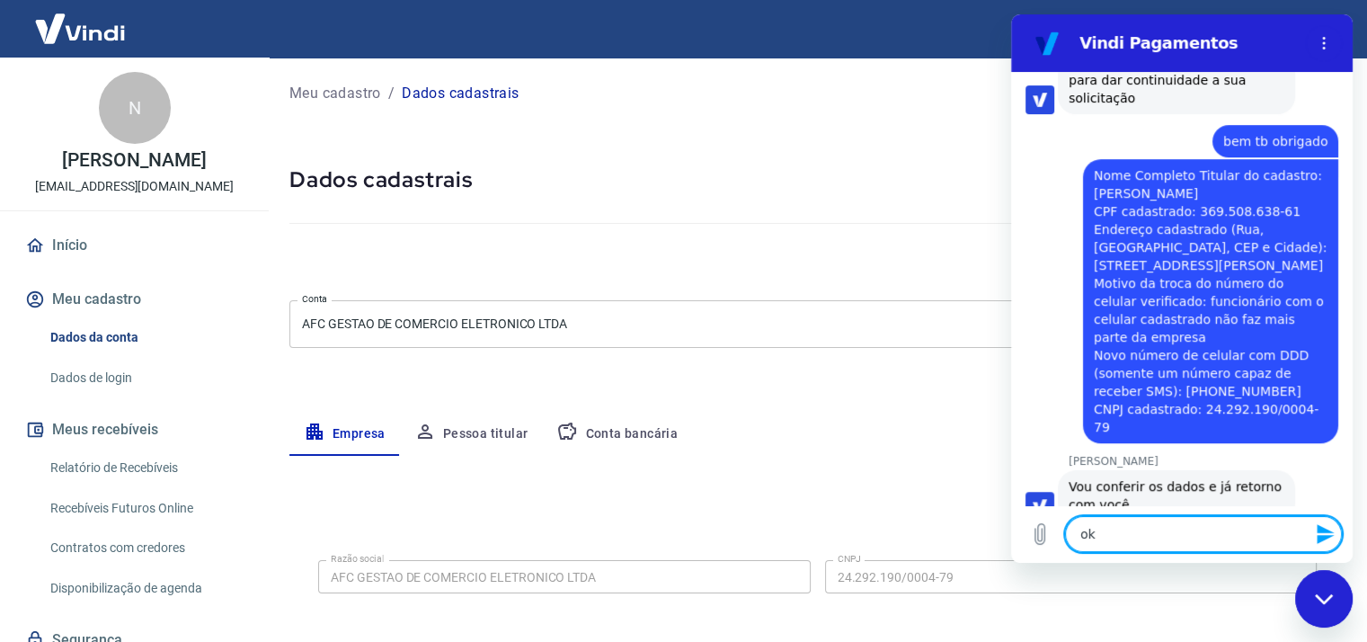
type textarea "x"
type textarea "ok,"
type textarea "x"
type textarea "ok, o"
type textarea "x"
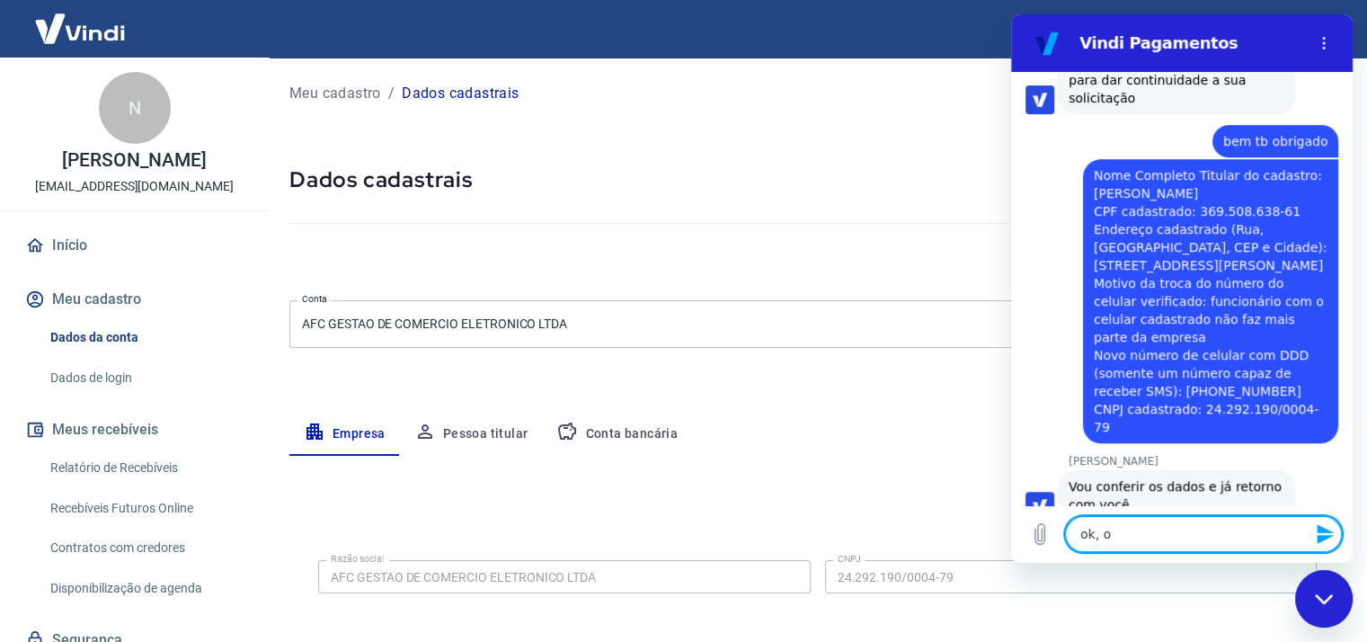
type textarea "ok, ob"
type textarea "x"
type textarea "ok, obr"
type textarea "x"
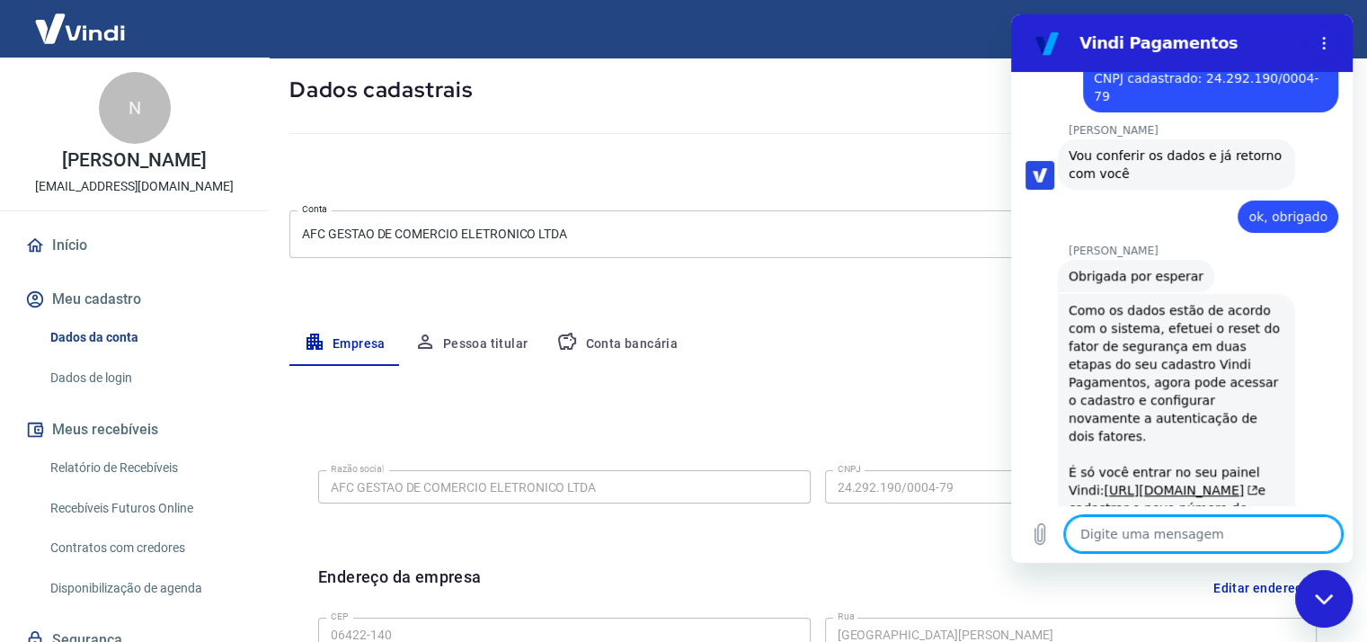
scroll to position [1295, 0]
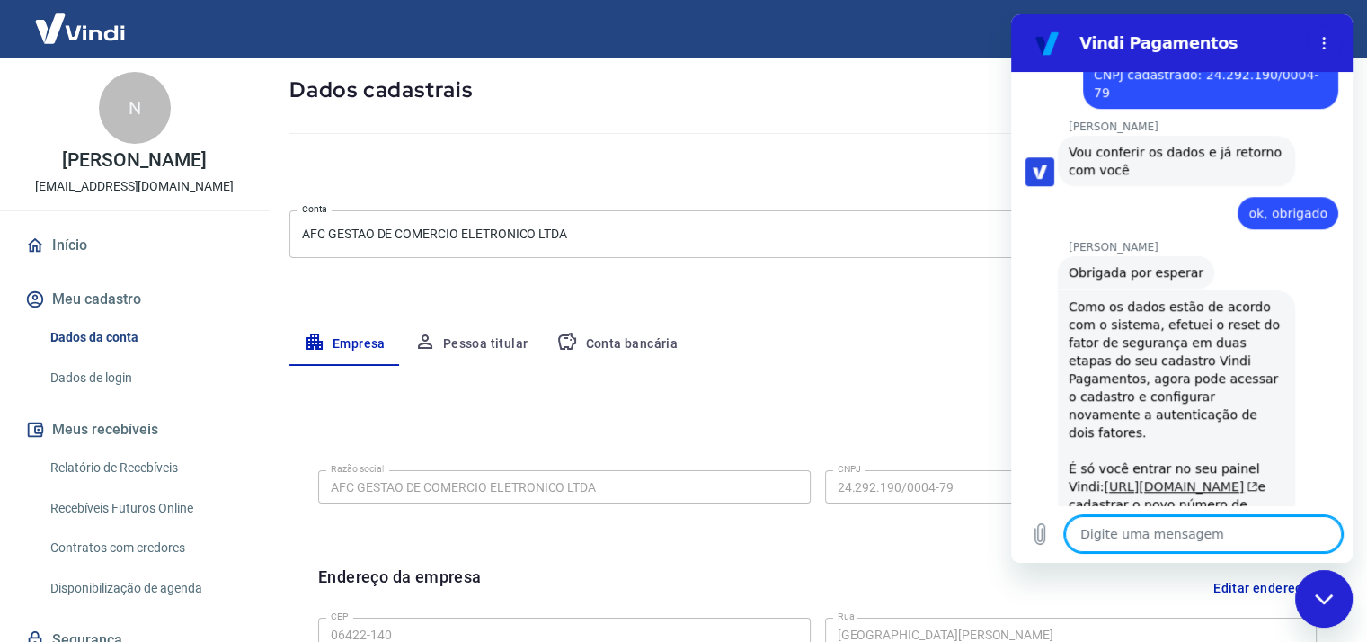
click at [1130, 479] on link "https://signin.yapay.com.br/login/intermediador" at bounding box center [1181, 486] width 154 height 14
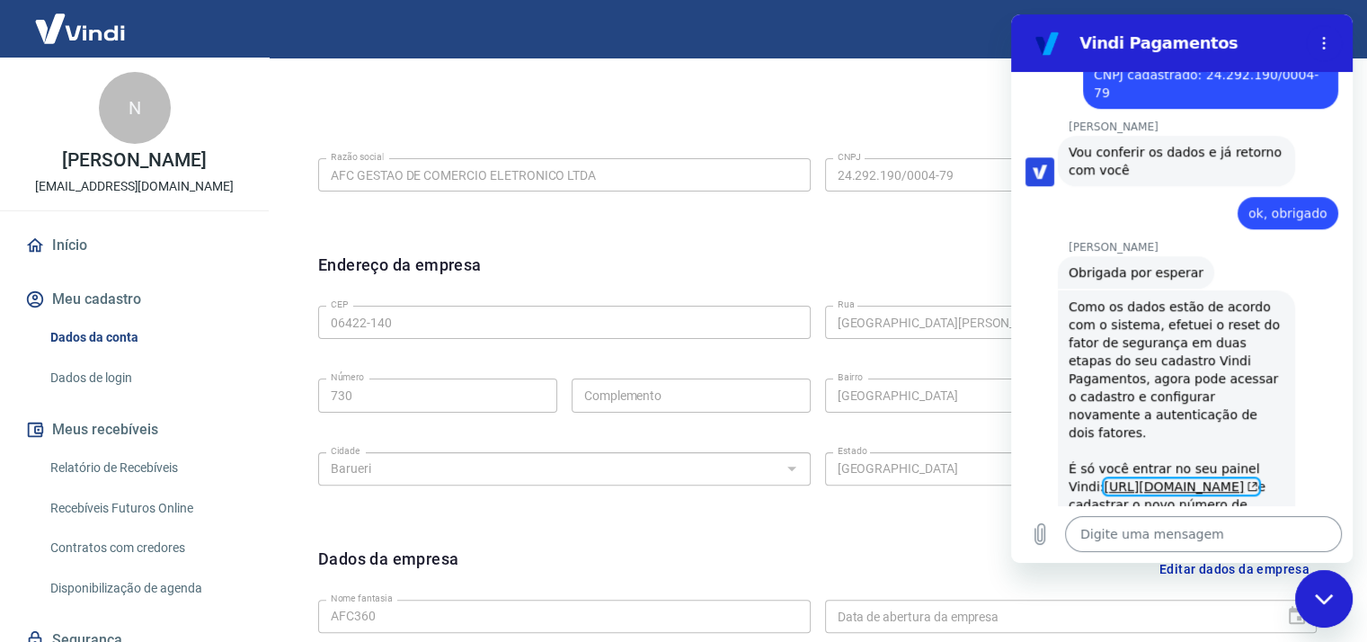
scroll to position [449, 0]
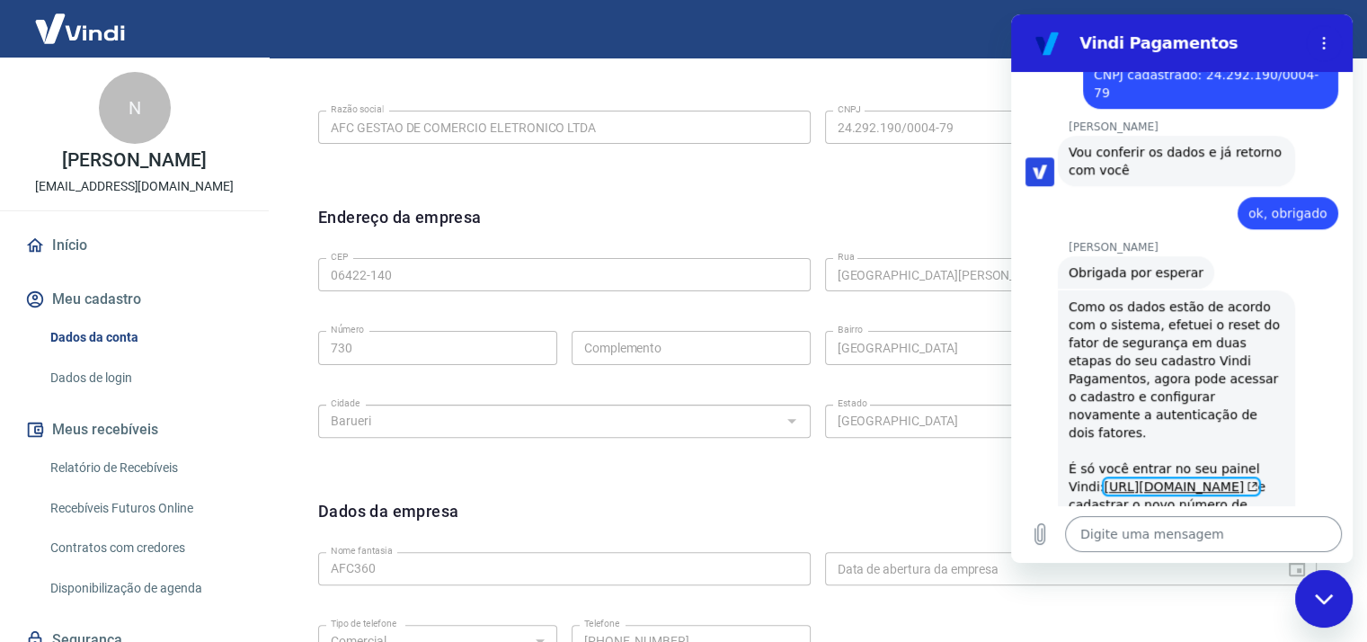
click at [1152, 535] on textarea at bounding box center [1203, 534] width 277 height 36
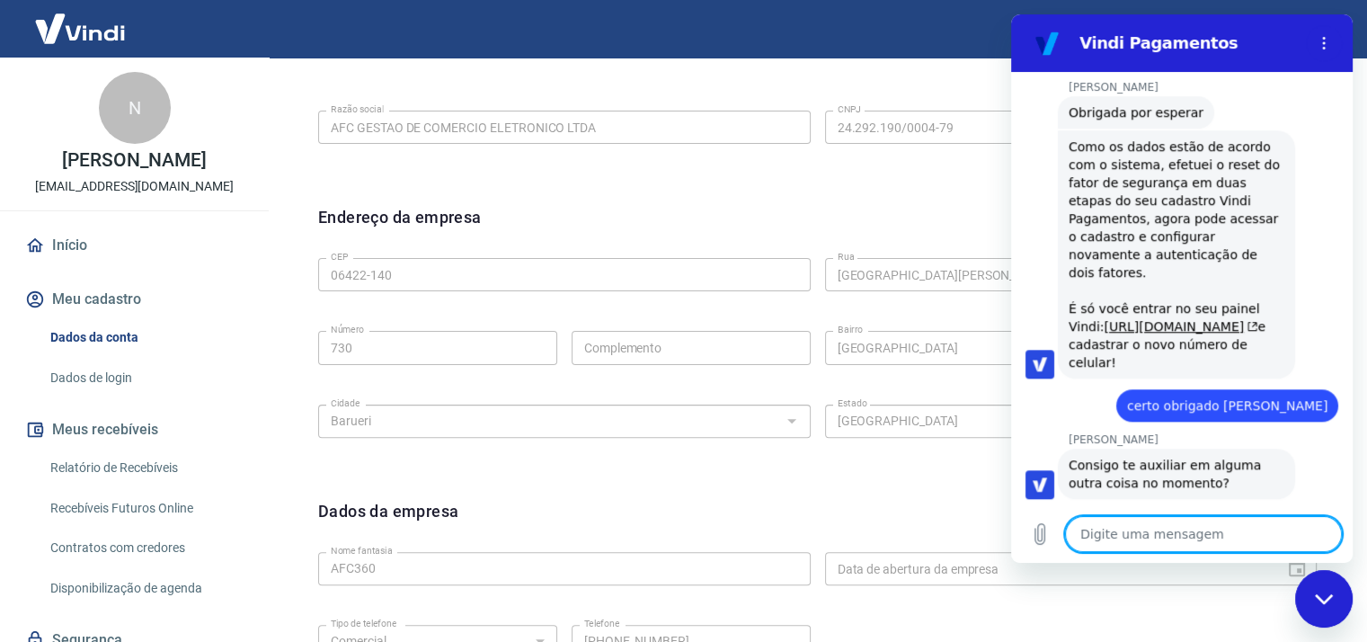
scroll to position [1459, 0]
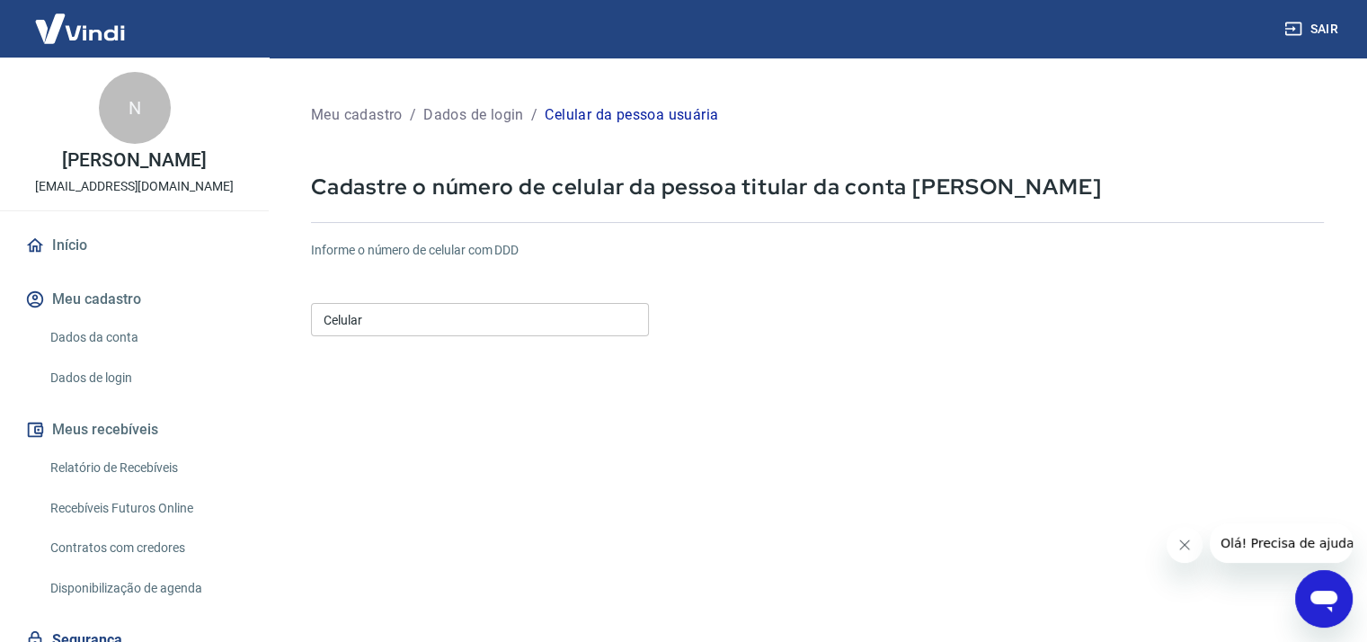
click at [345, 320] on input "Celular" at bounding box center [480, 319] width 338 height 33
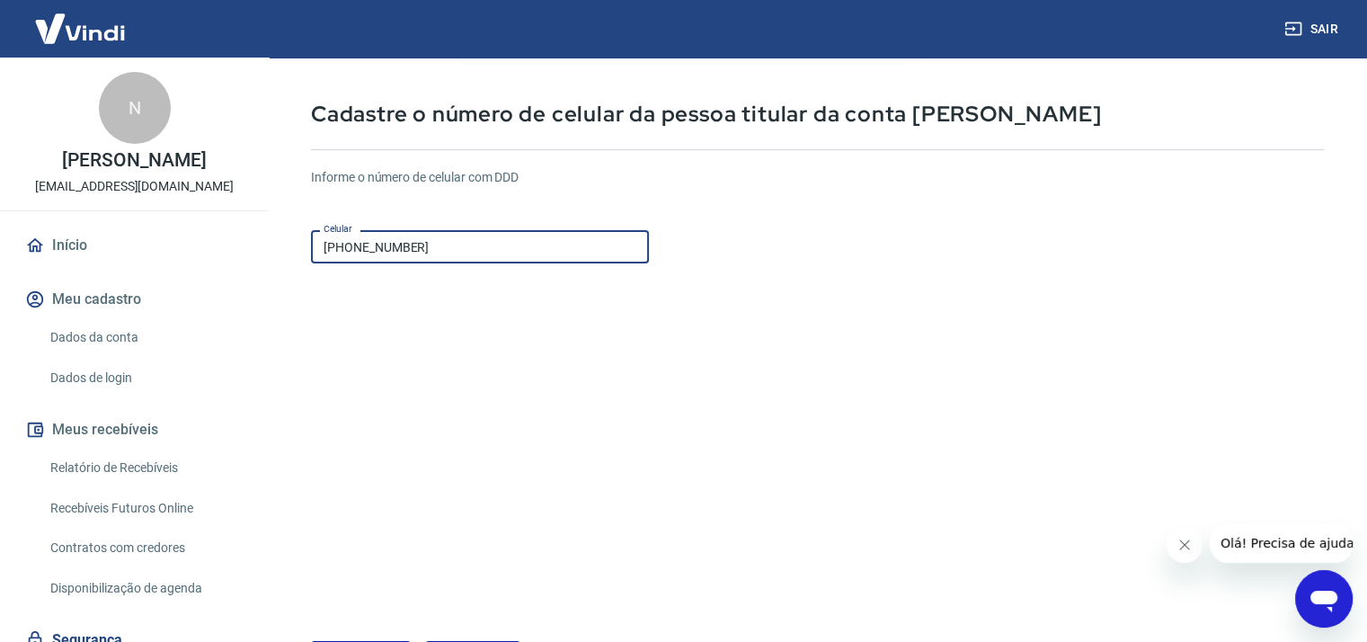
scroll to position [208, 0]
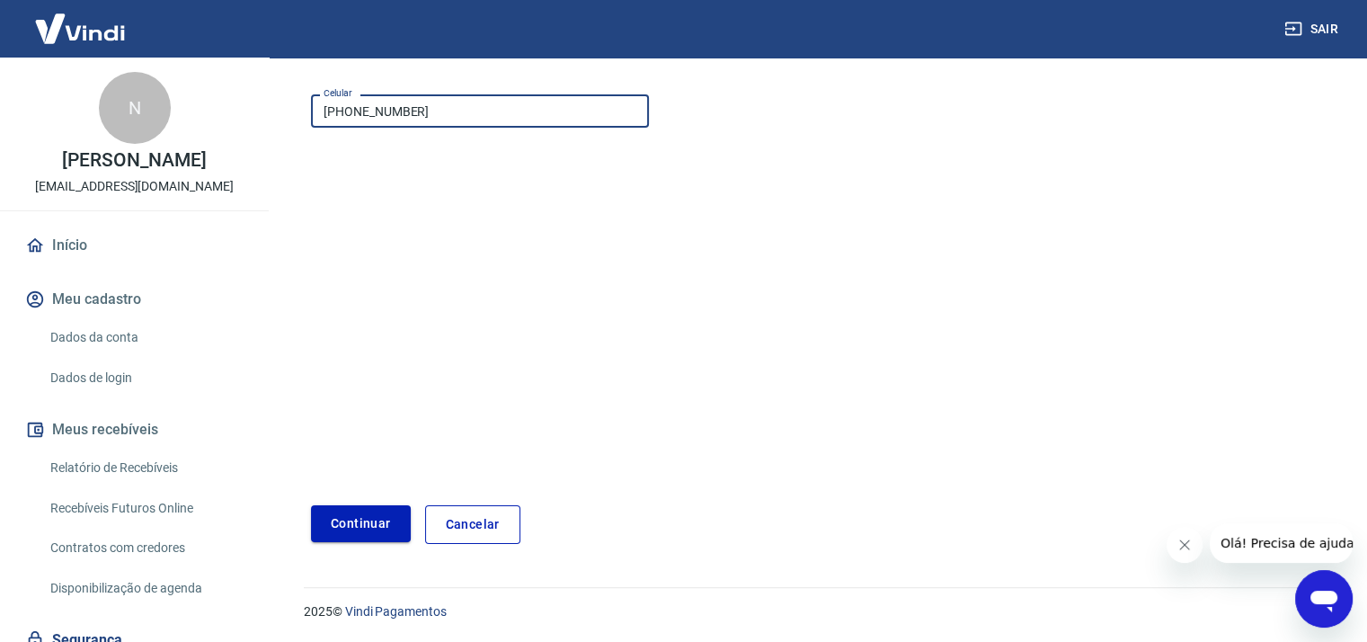
type input "(11) 93223-3323"
click at [352, 517] on button "Continuar" at bounding box center [361, 523] width 100 height 37
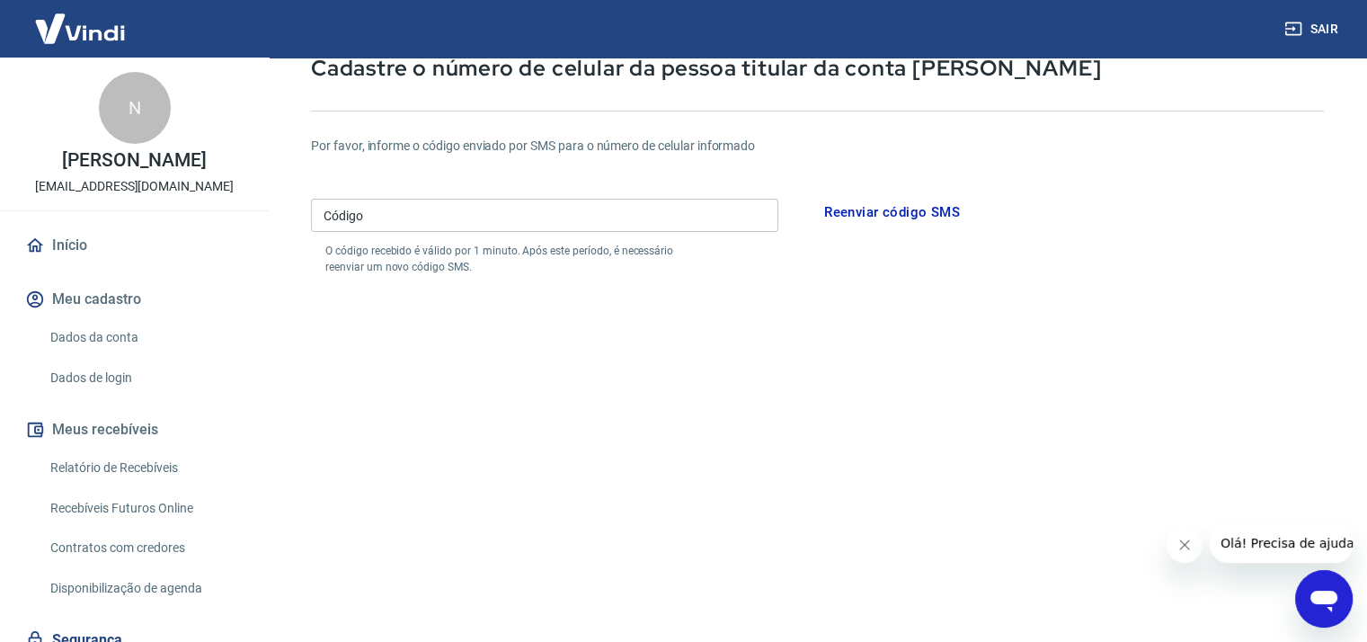
scroll to position [29, 0]
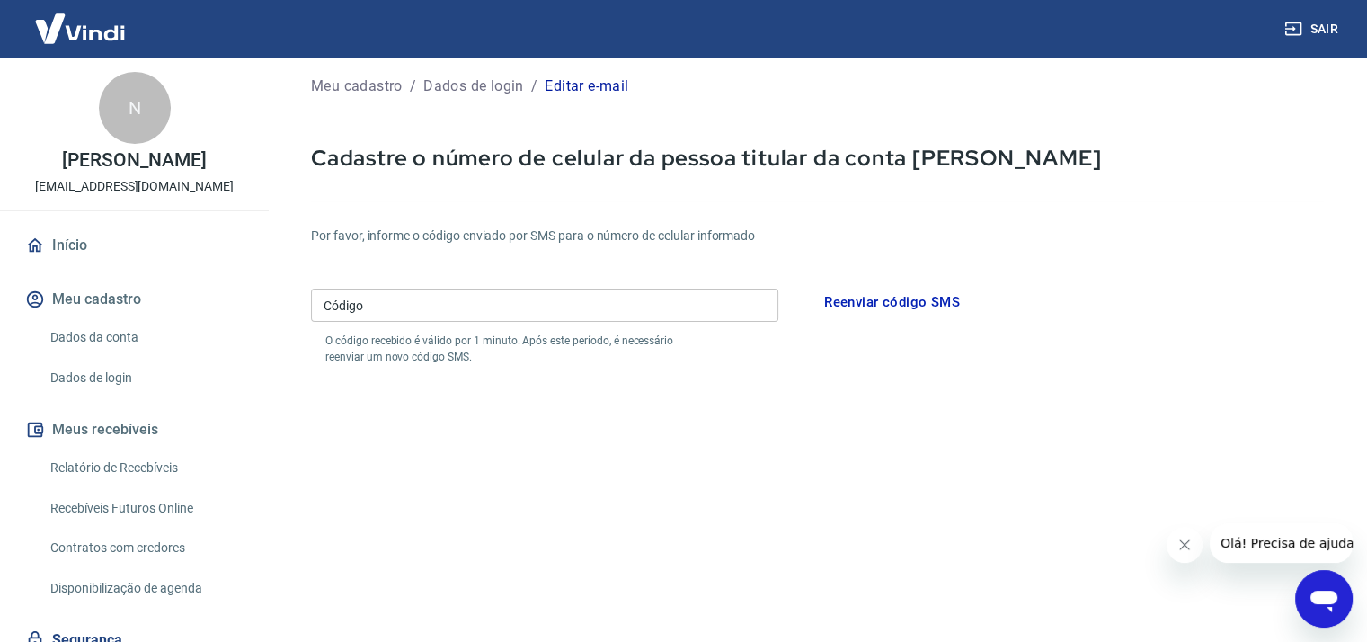
click at [368, 320] on input "Código" at bounding box center [544, 304] width 467 height 33
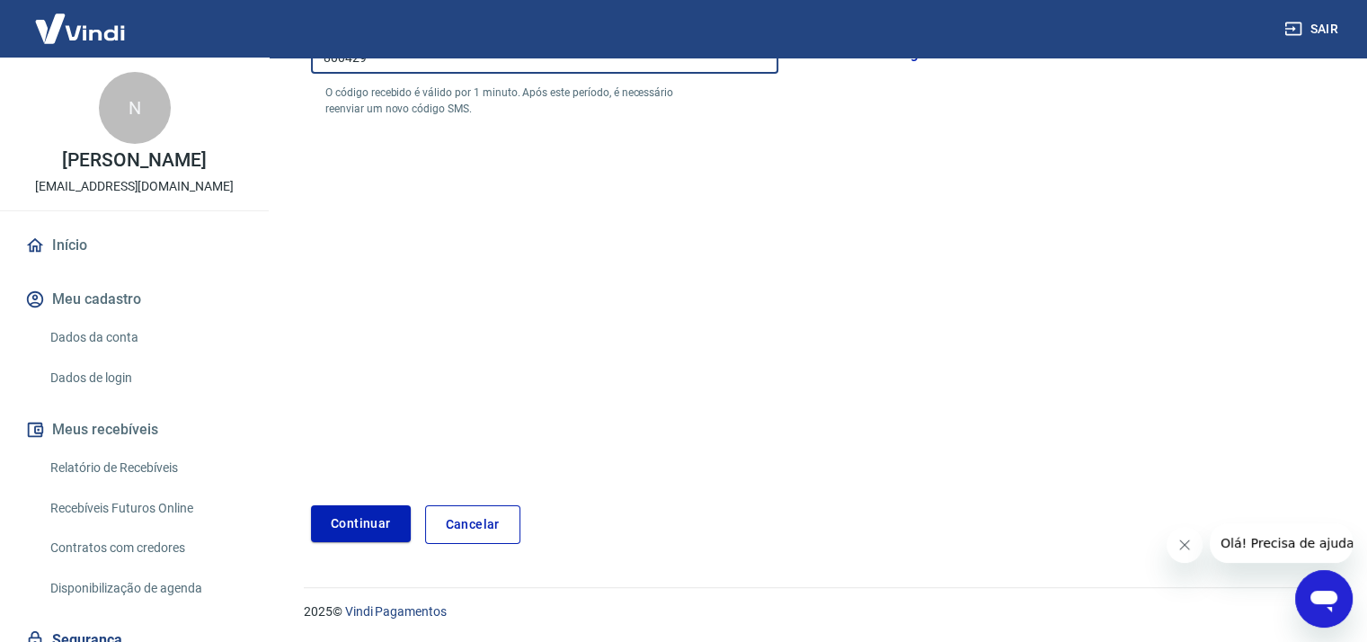
scroll to position [277, 0]
type input "800429"
click at [370, 528] on button "Continuar" at bounding box center [361, 523] width 100 height 37
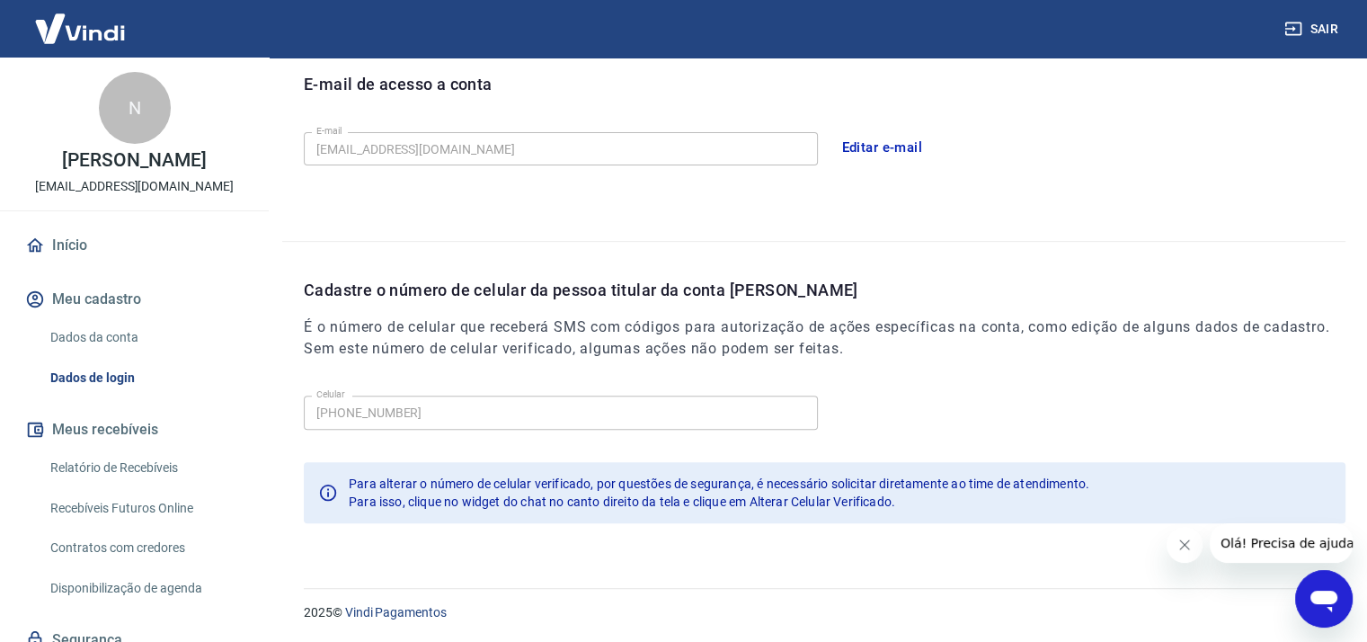
scroll to position [509, 0]
click at [1171, 544] on button "Fechar mensagem da empresa" at bounding box center [1184, 545] width 36 height 36
click at [1331, 588] on icon "Abrir janela de mensagens" at bounding box center [1324, 598] width 32 height 32
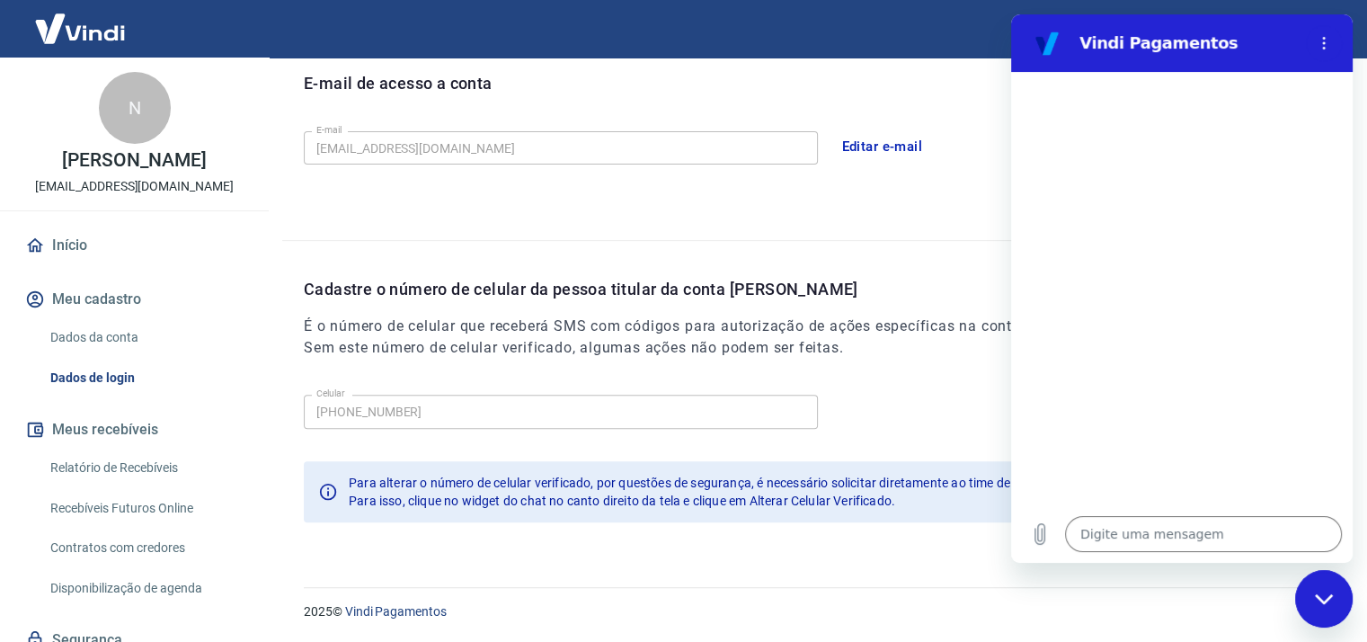
click at [113, 486] on link "Relatório de Recebíveis" at bounding box center [145, 467] width 204 height 37
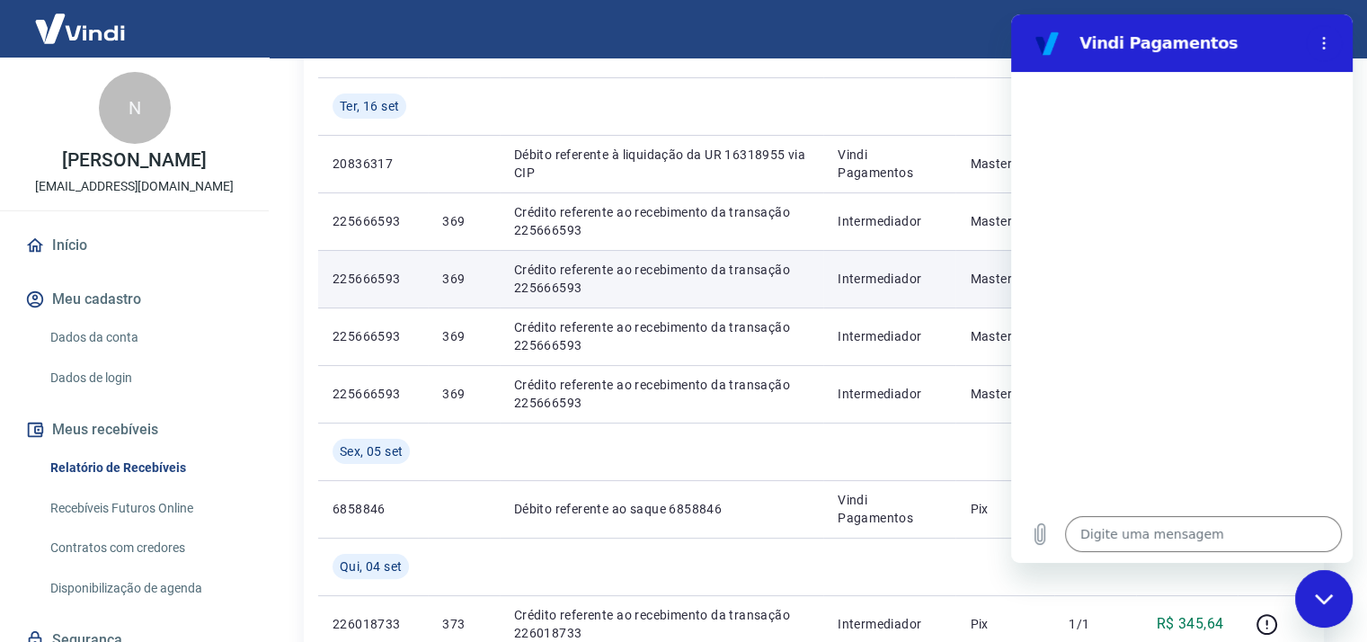
scroll to position [180, 0]
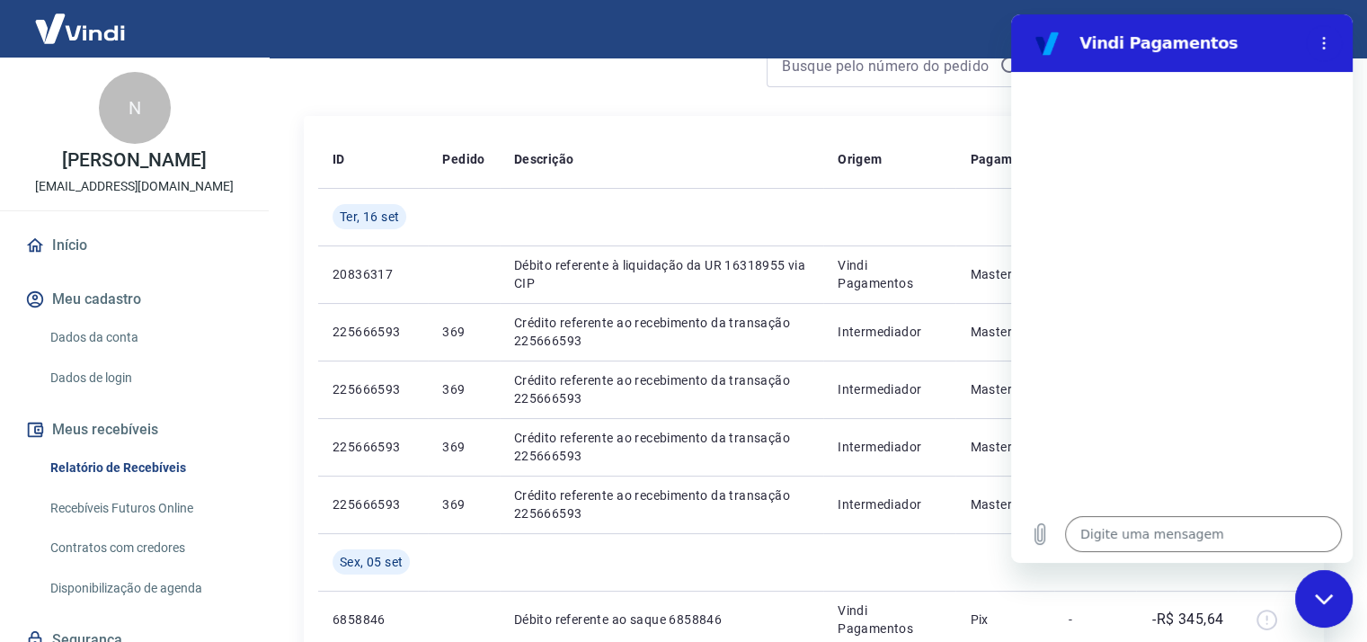
click at [1306, 601] on div "Fechar janela de mensagens" at bounding box center [1324, 599] width 54 height 54
type textarea "x"
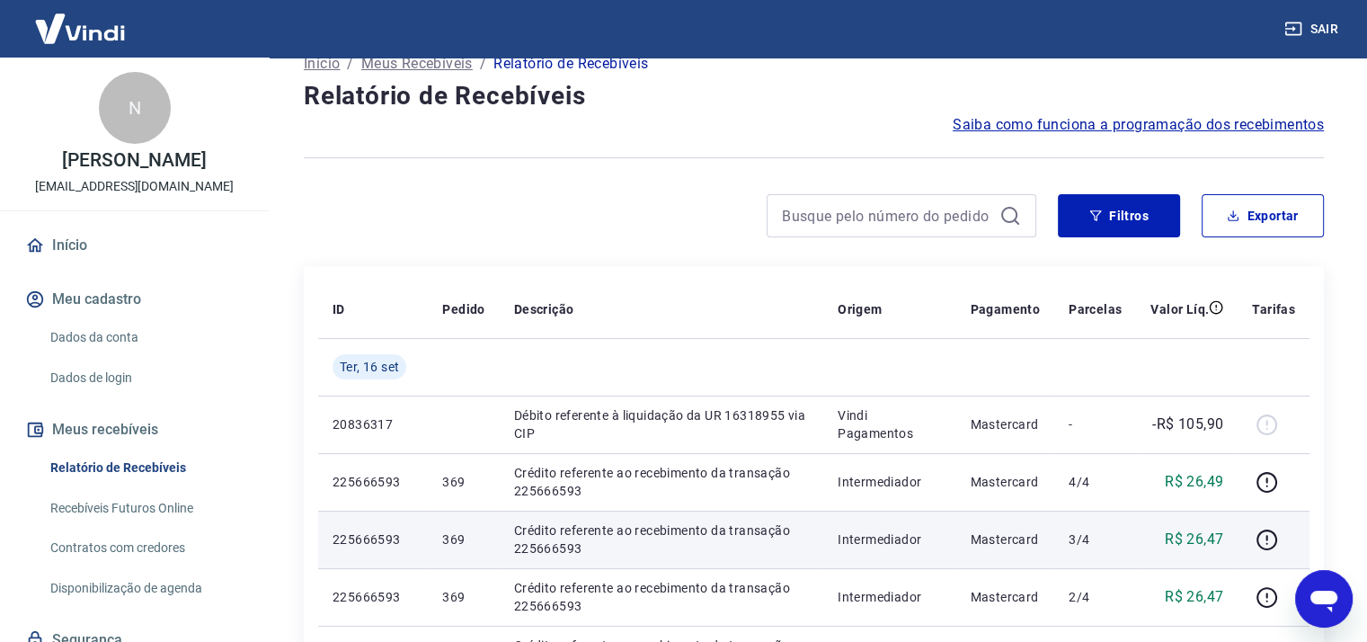
scroll to position [0, 0]
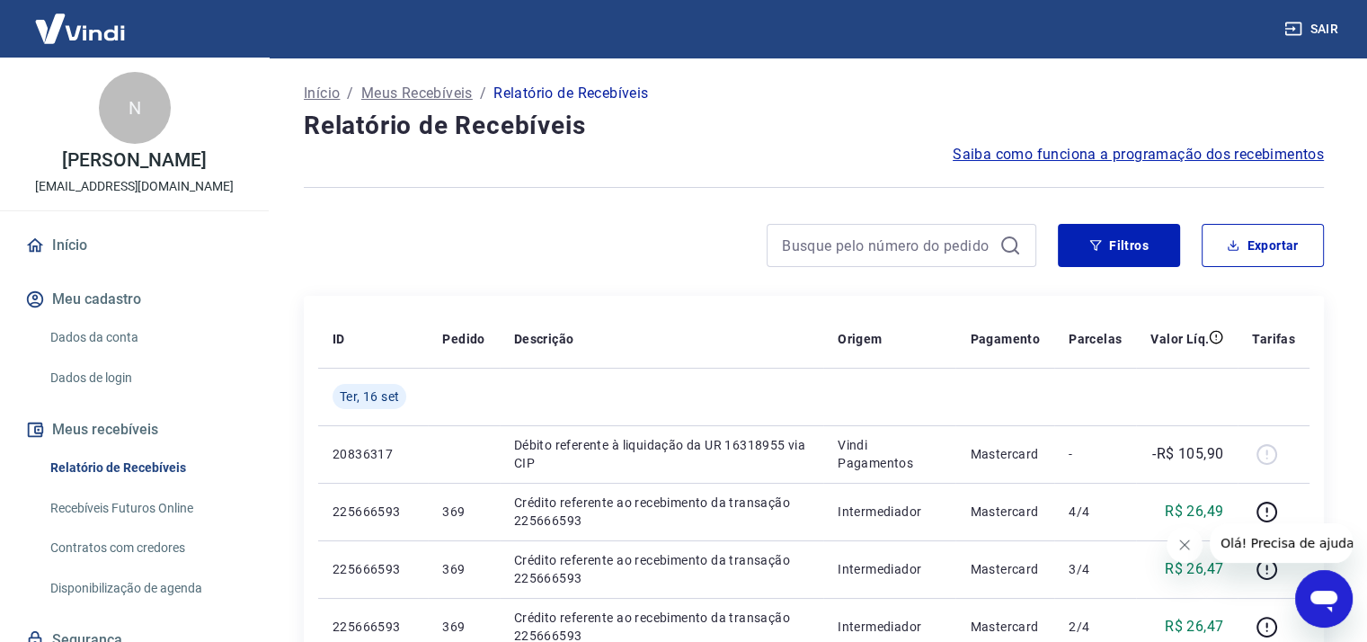
click at [106, 356] on link "Dados da conta" at bounding box center [145, 337] width 204 height 37
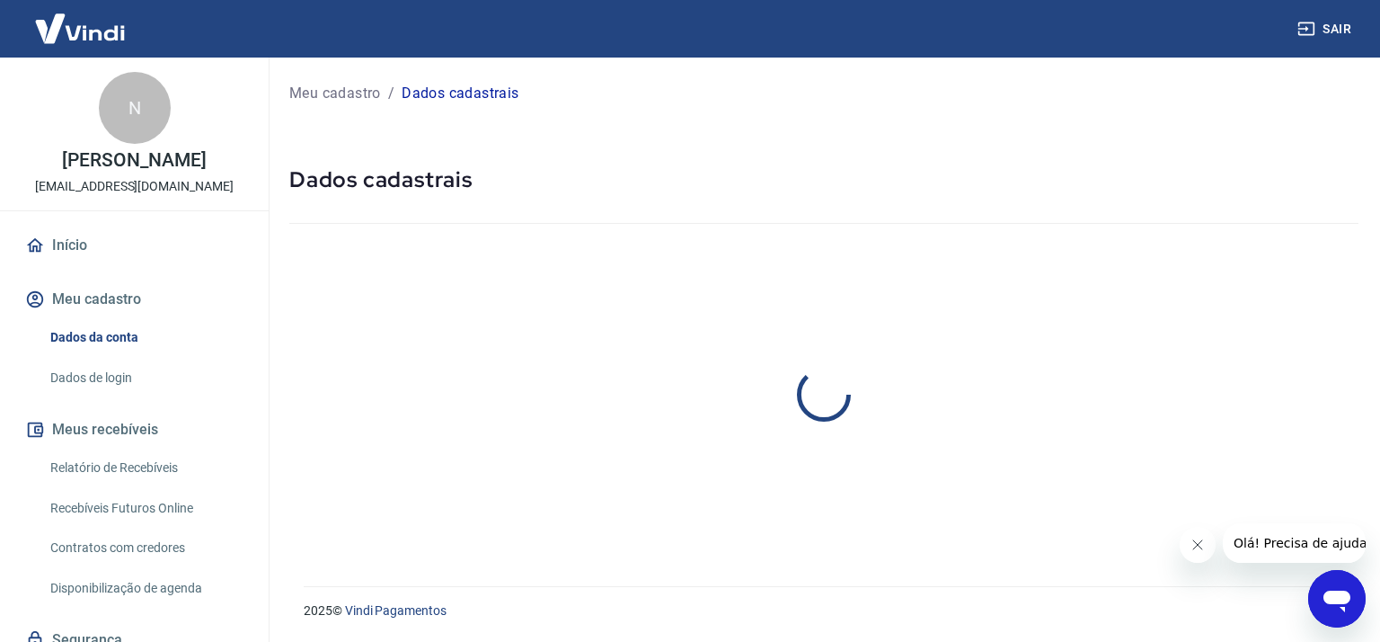
select select "SP"
select select "business"
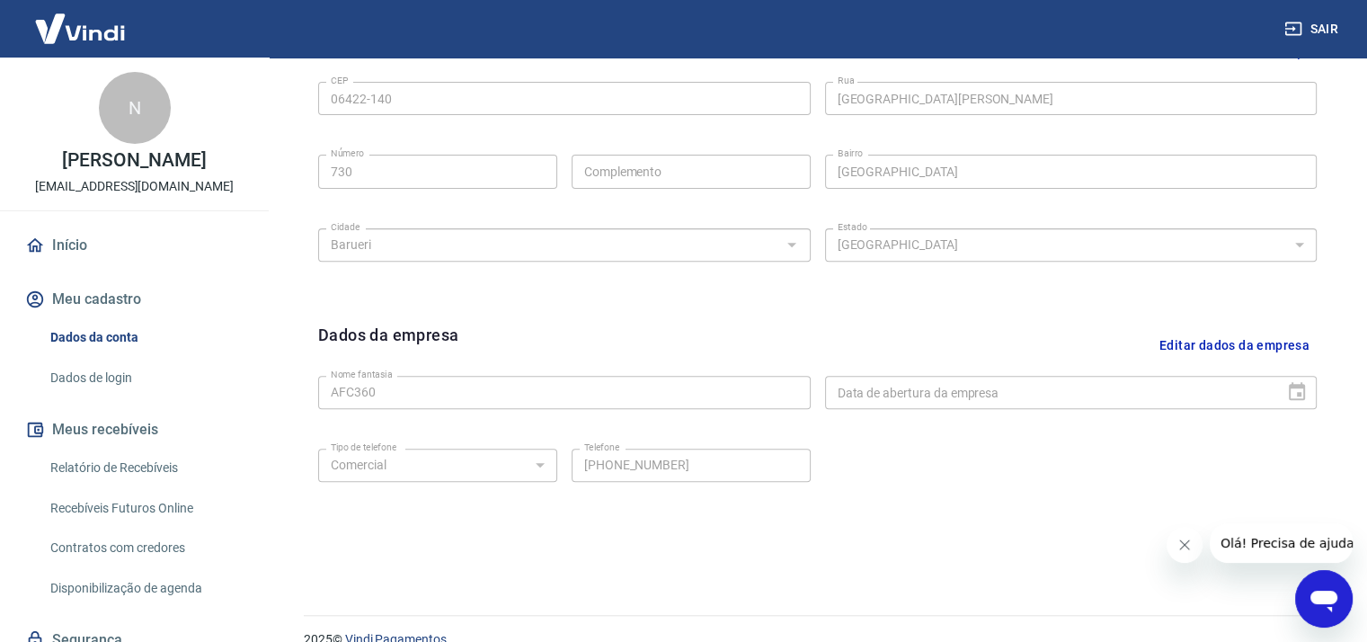
scroll to position [629, 0]
click at [108, 395] on link "Dados de login" at bounding box center [145, 377] width 204 height 37
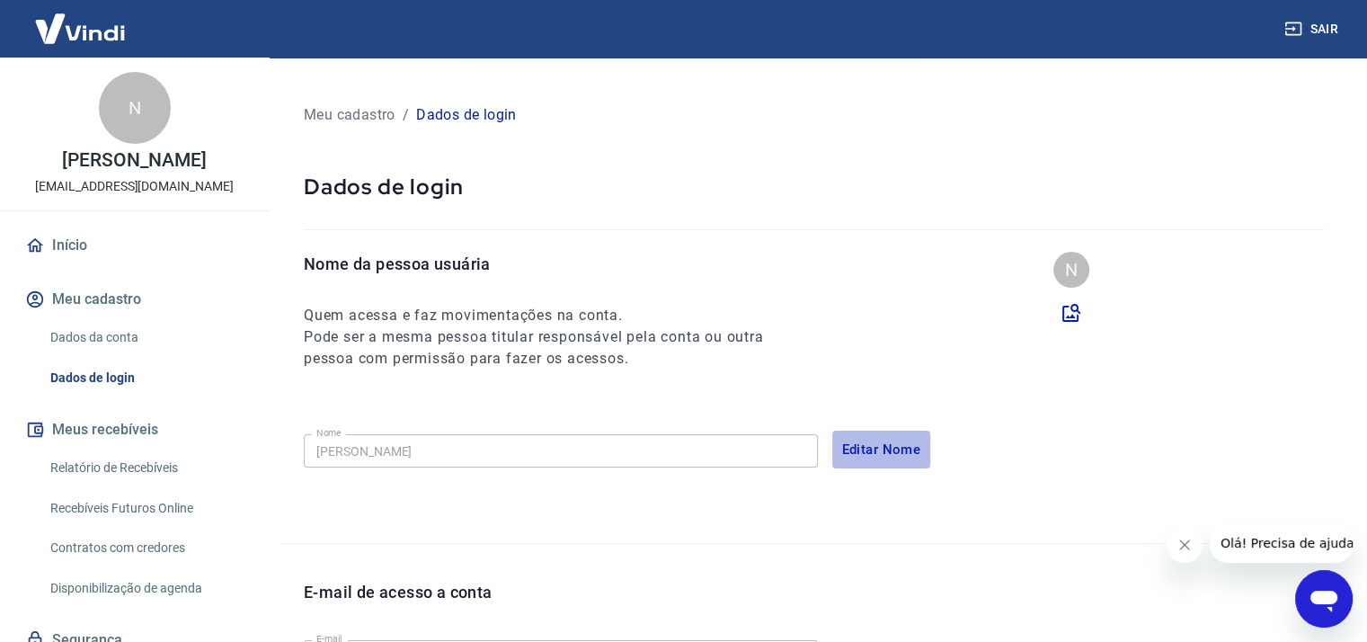
click at [879, 445] on button "Editar Nome" at bounding box center [881, 449] width 99 height 38
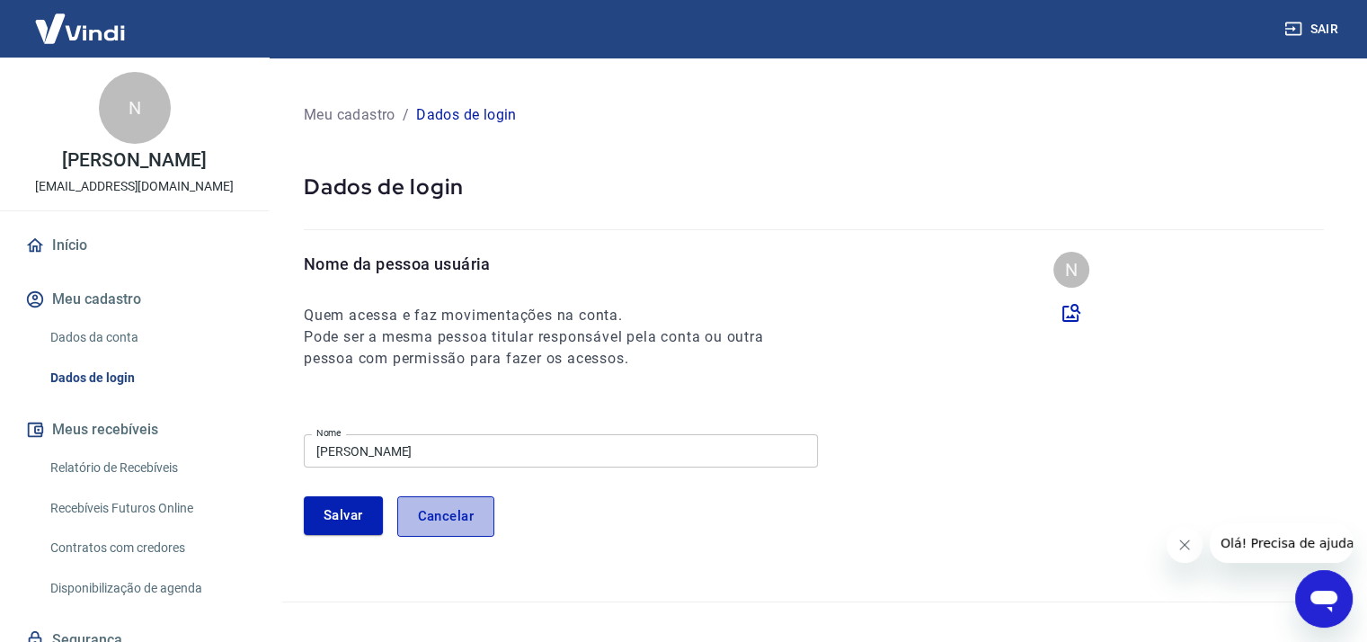
click at [482, 512] on button "Cancelar" at bounding box center [445, 516] width 97 height 40
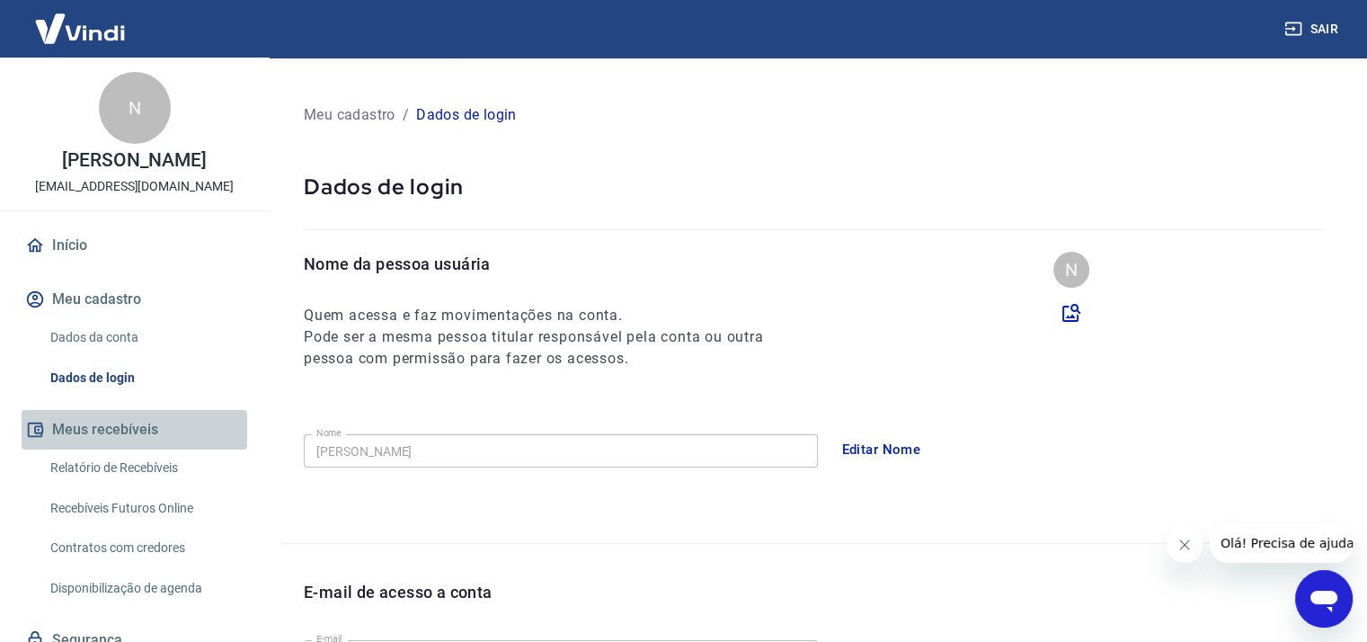
click at [137, 437] on button "Meus recebíveis" at bounding box center [135, 430] width 226 height 40
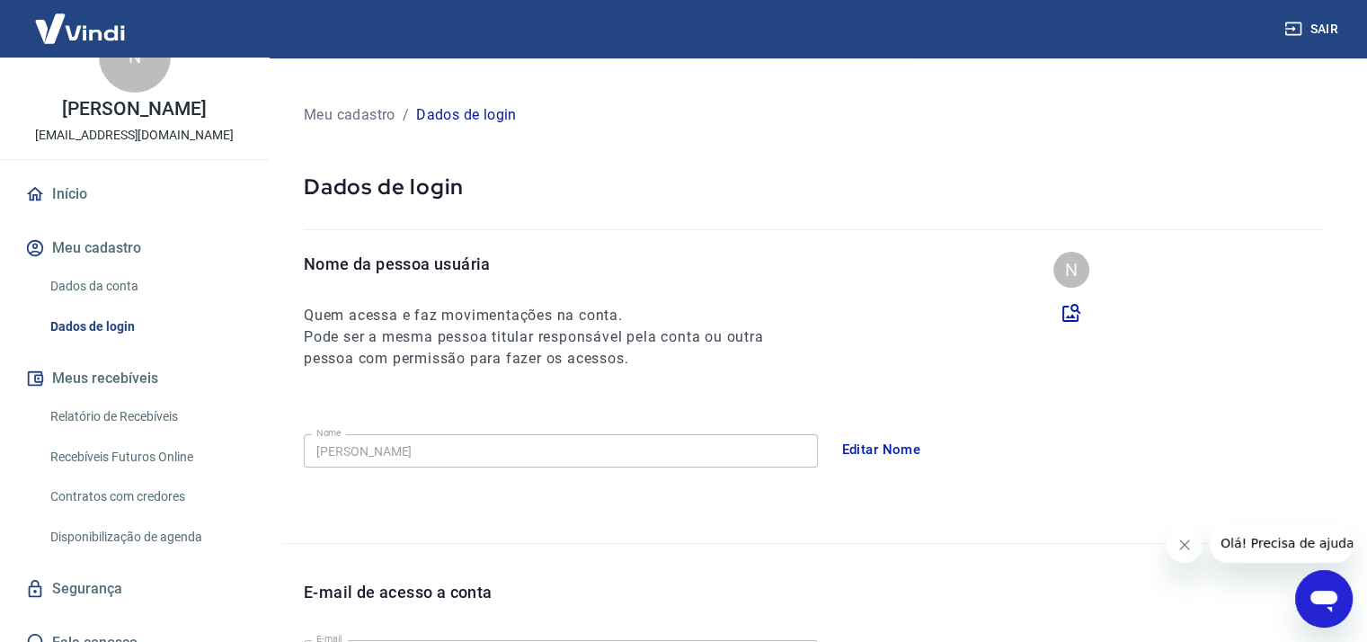
scroll to position [91, 0]
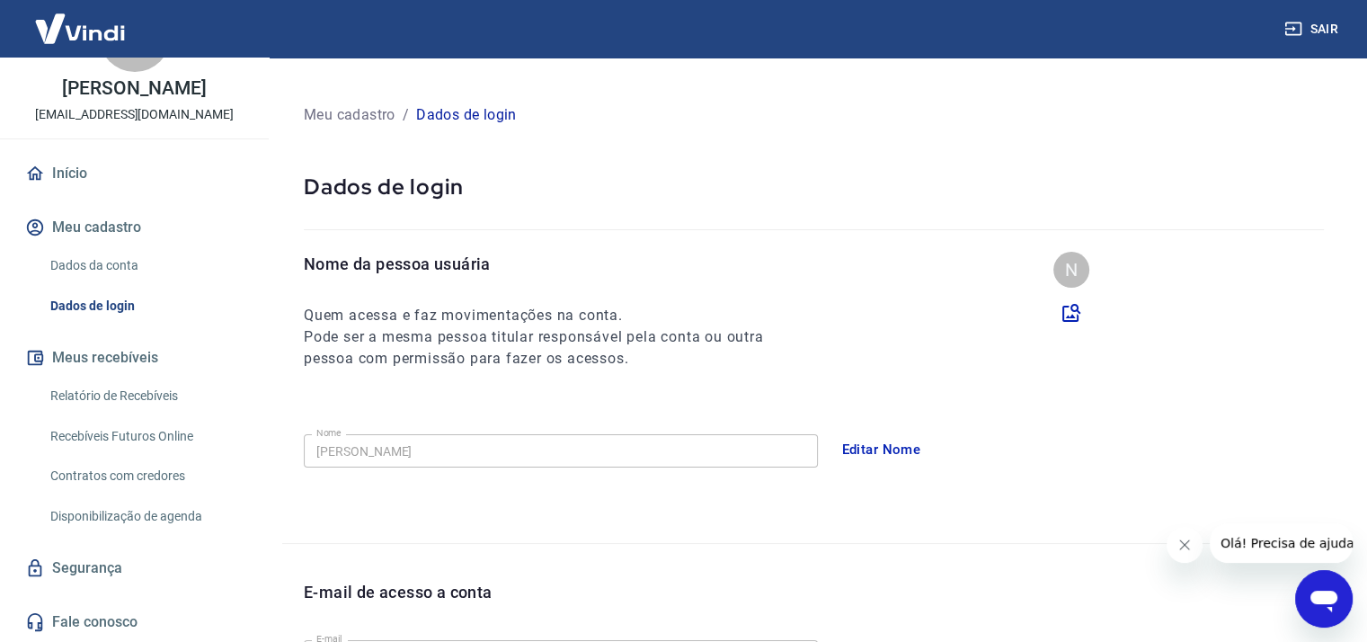
click at [77, 178] on link "Início" at bounding box center [135, 174] width 226 height 40
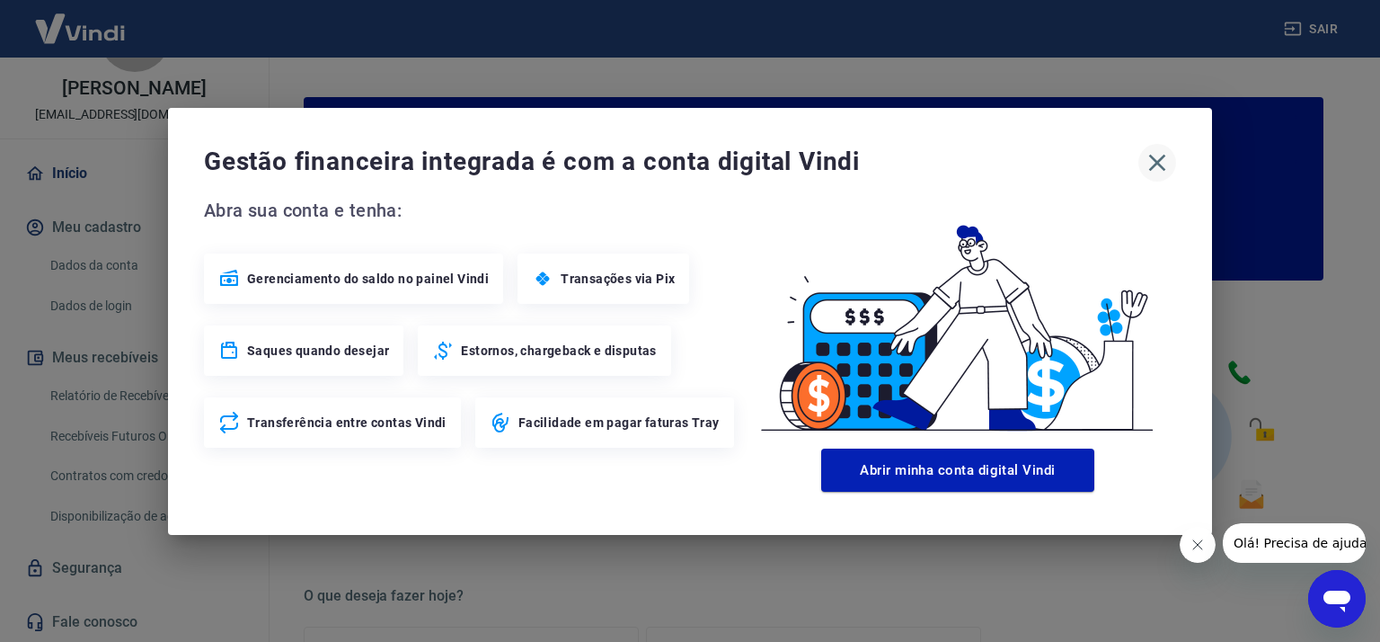
click at [1154, 172] on icon "button" at bounding box center [1157, 162] width 29 height 29
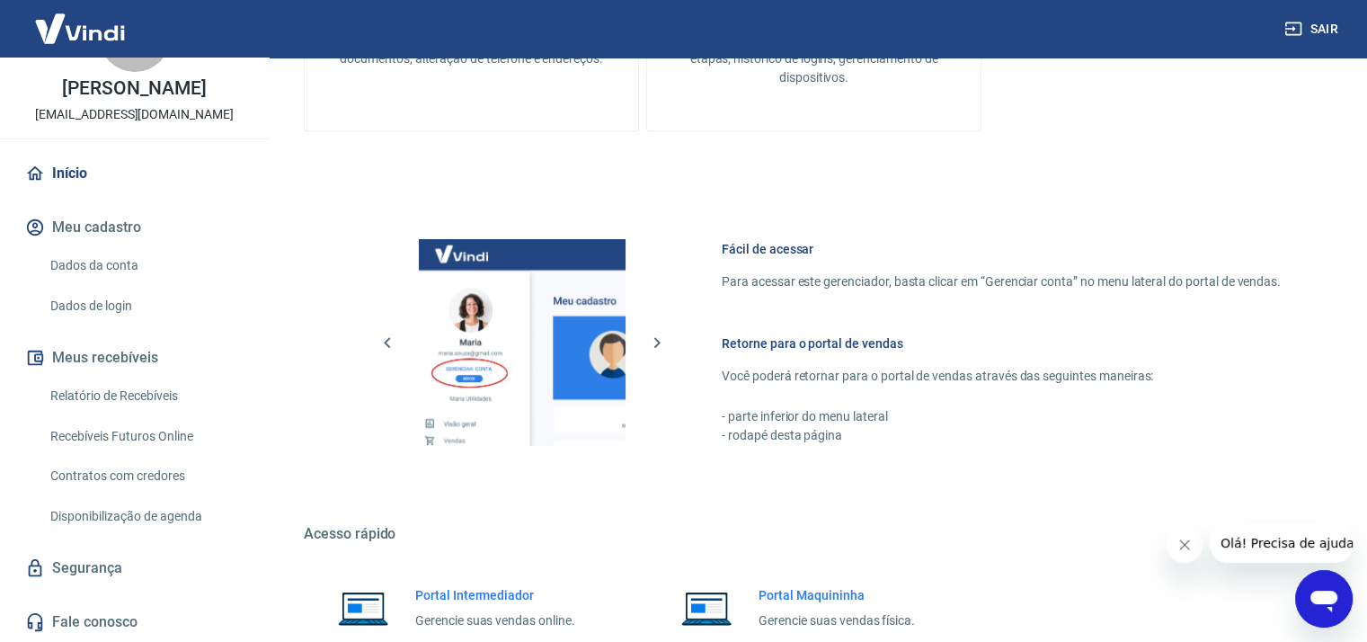
scroll to position [899, 0]
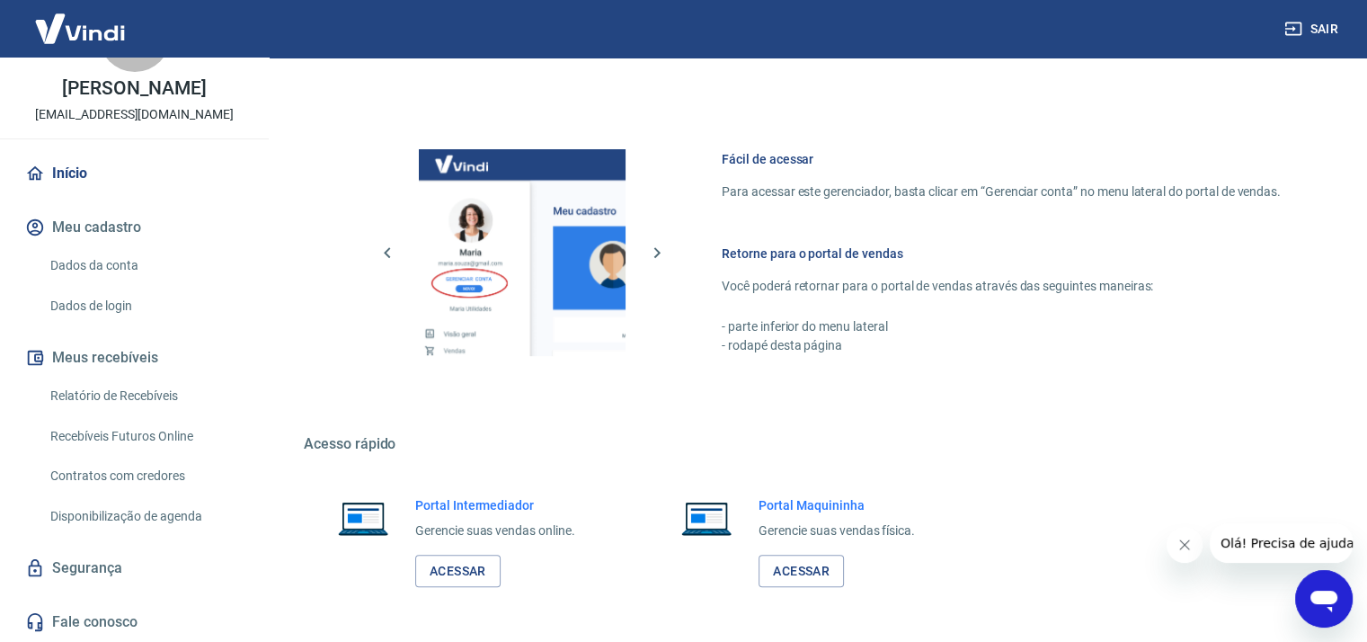
click at [125, 395] on link "Relatório de Recebíveis" at bounding box center [145, 395] width 204 height 37
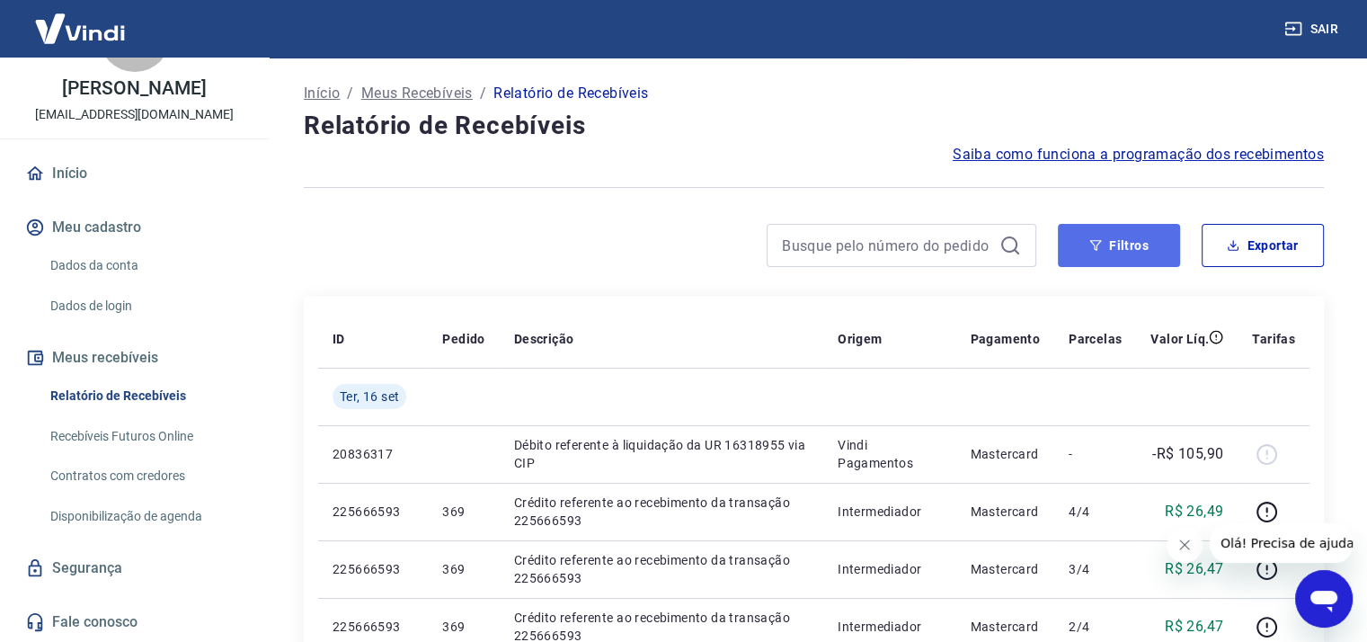
click at [1093, 244] on icon "button" at bounding box center [1096, 245] width 12 height 11
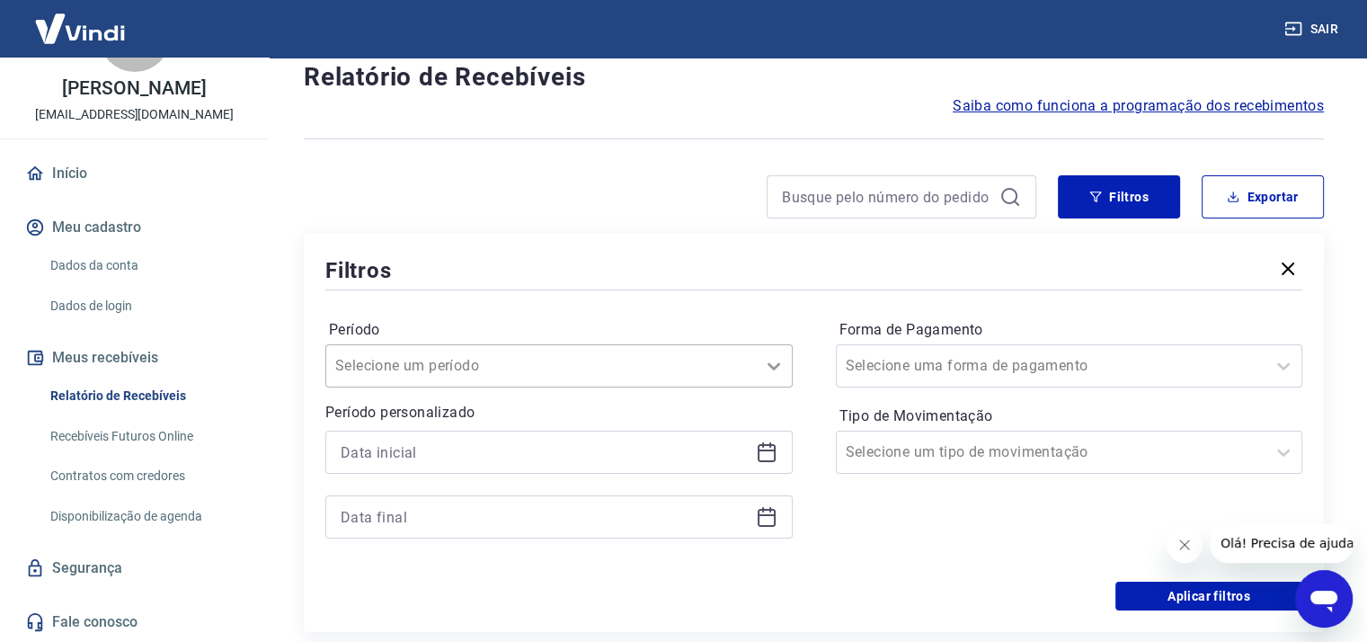
click at [776, 387] on div "Selecione um período" at bounding box center [558, 365] width 467 height 43
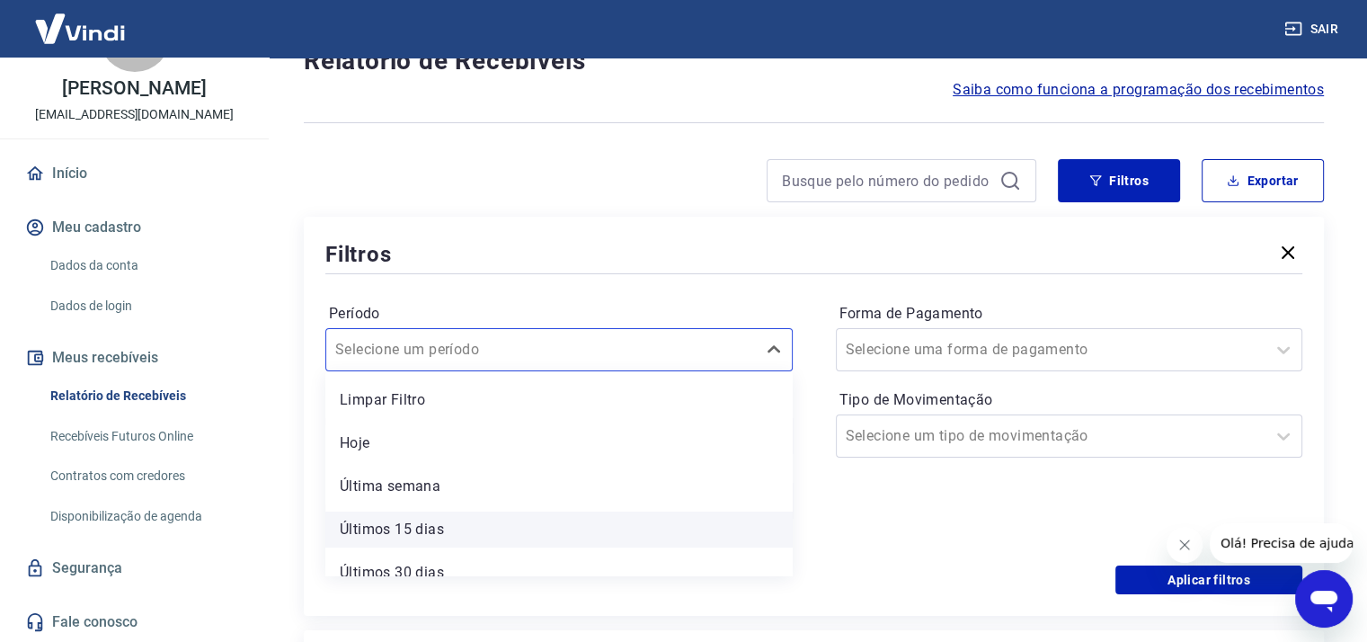
scroll to position [104, 0]
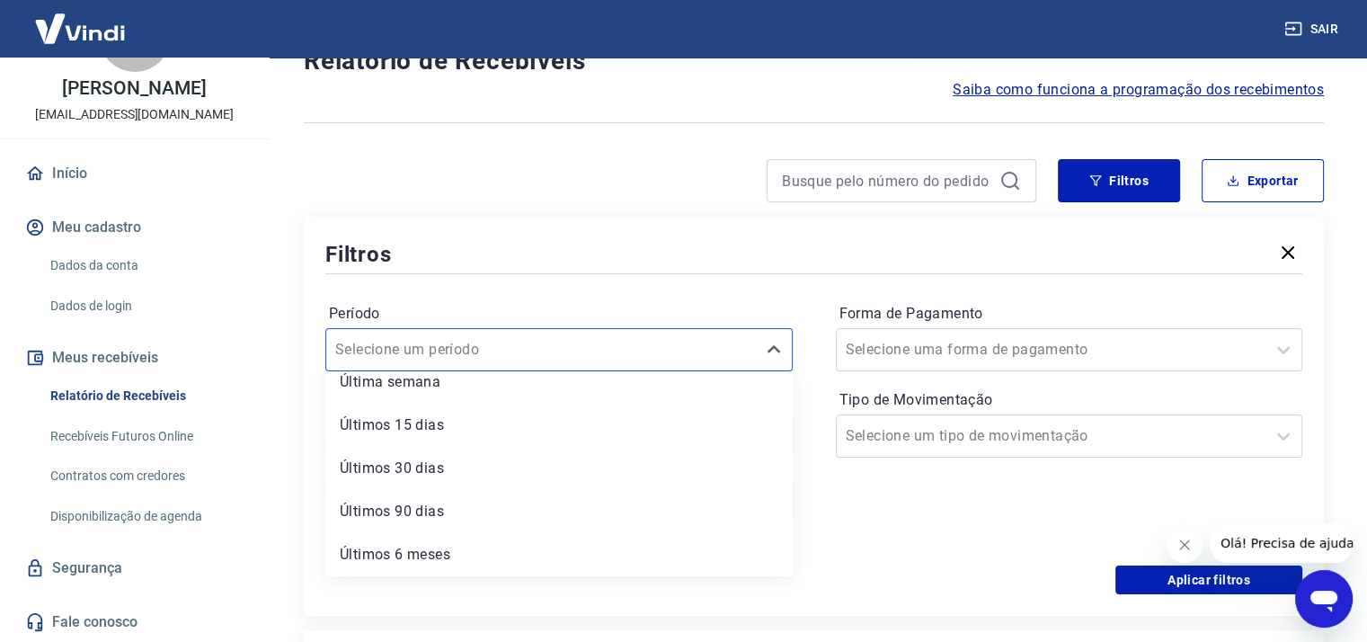
click at [618, 249] on div "Filtros" at bounding box center [813, 253] width 977 height 31
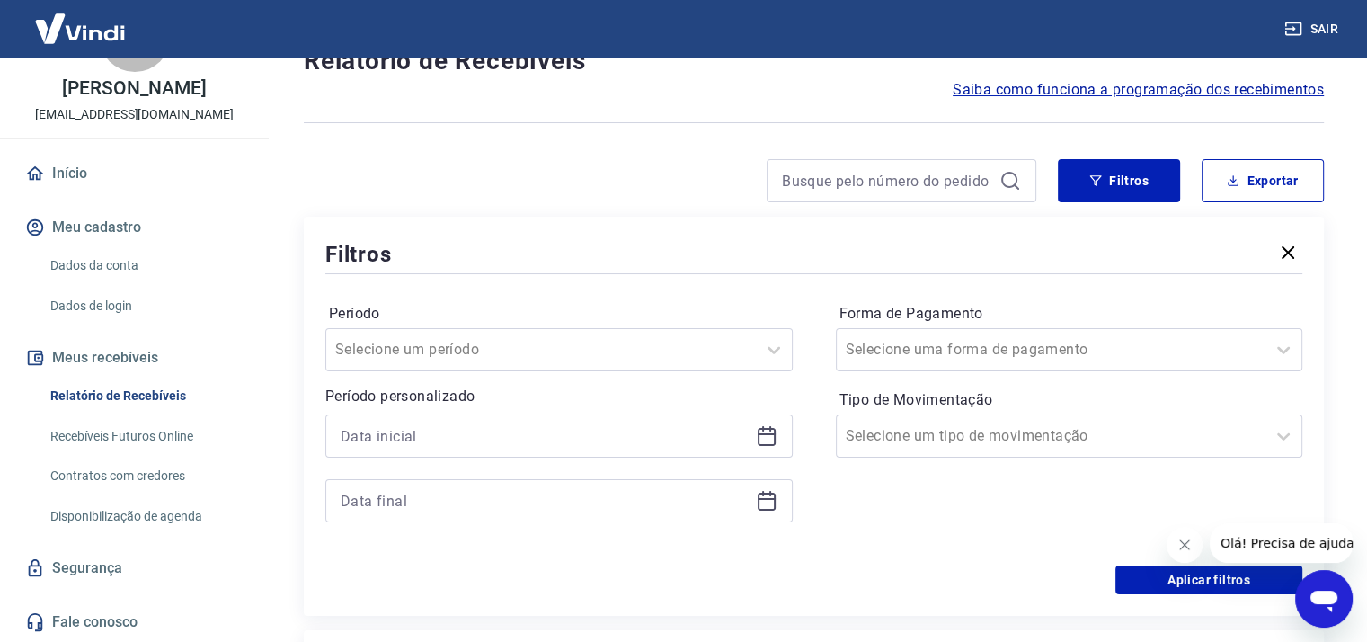
click at [756, 436] on icon at bounding box center [767, 436] width 22 height 22
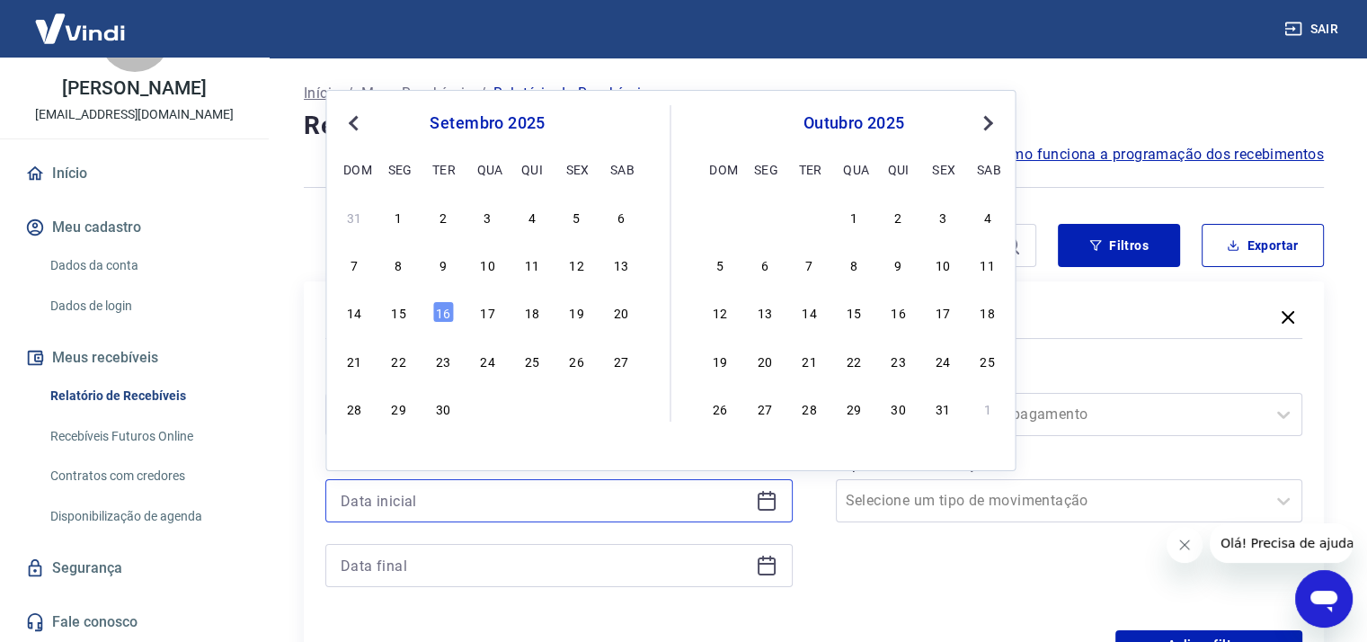
scroll to position [0, 0]
click at [355, 122] on span "Previous Month" at bounding box center [355, 122] width 0 height 21
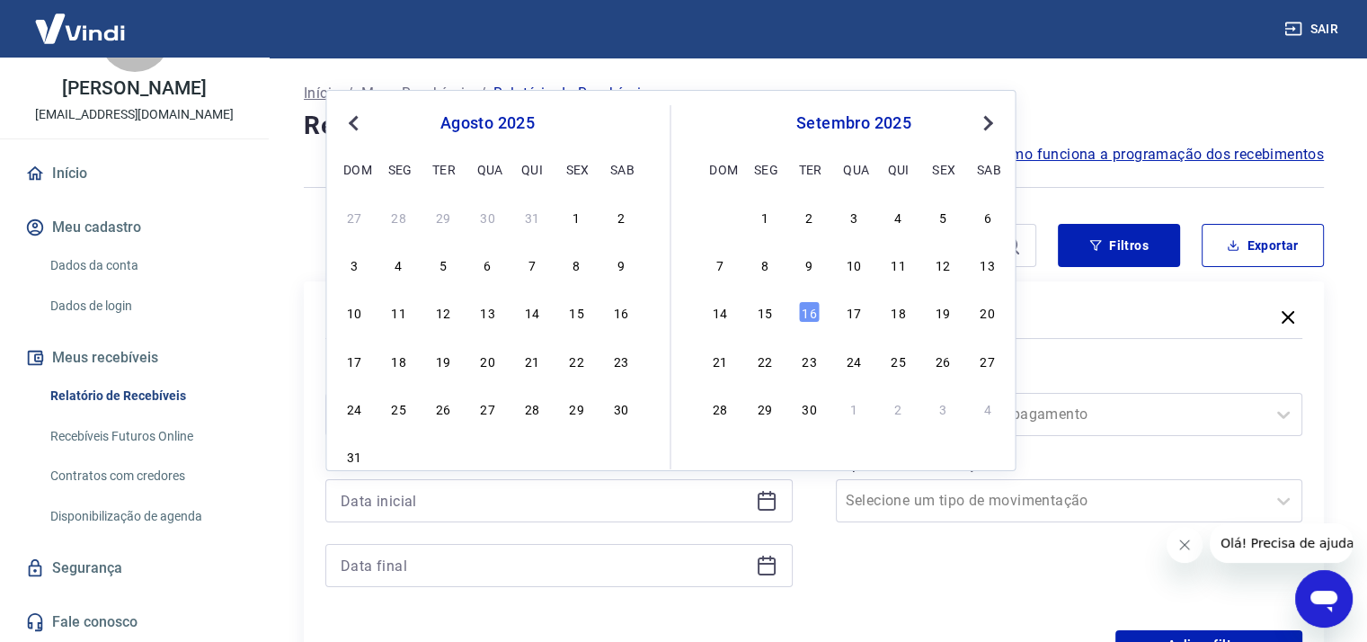
click at [355, 122] on span "Previous Month" at bounding box center [355, 122] width 0 height 21
click at [446, 216] on div "1" at bounding box center [443, 217] width 22 height 22
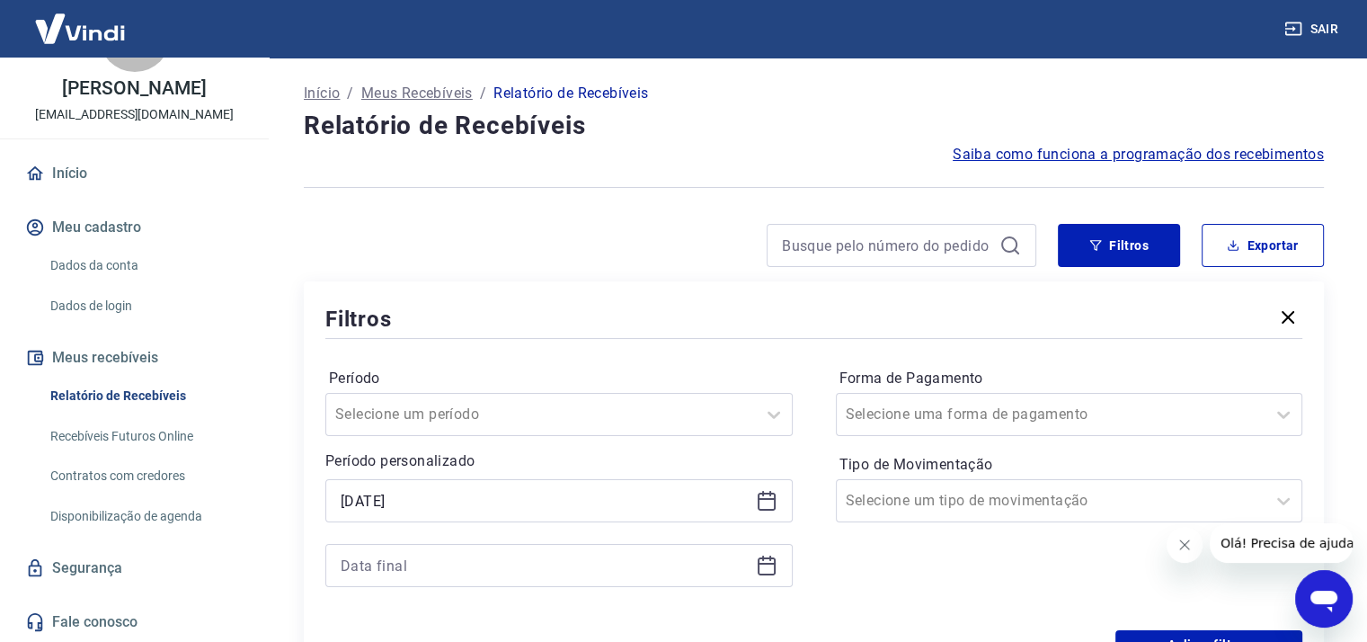
type input "[DATE]"
click at [762, 564] on icon at bounding box center [767, 565] width 22 height 22
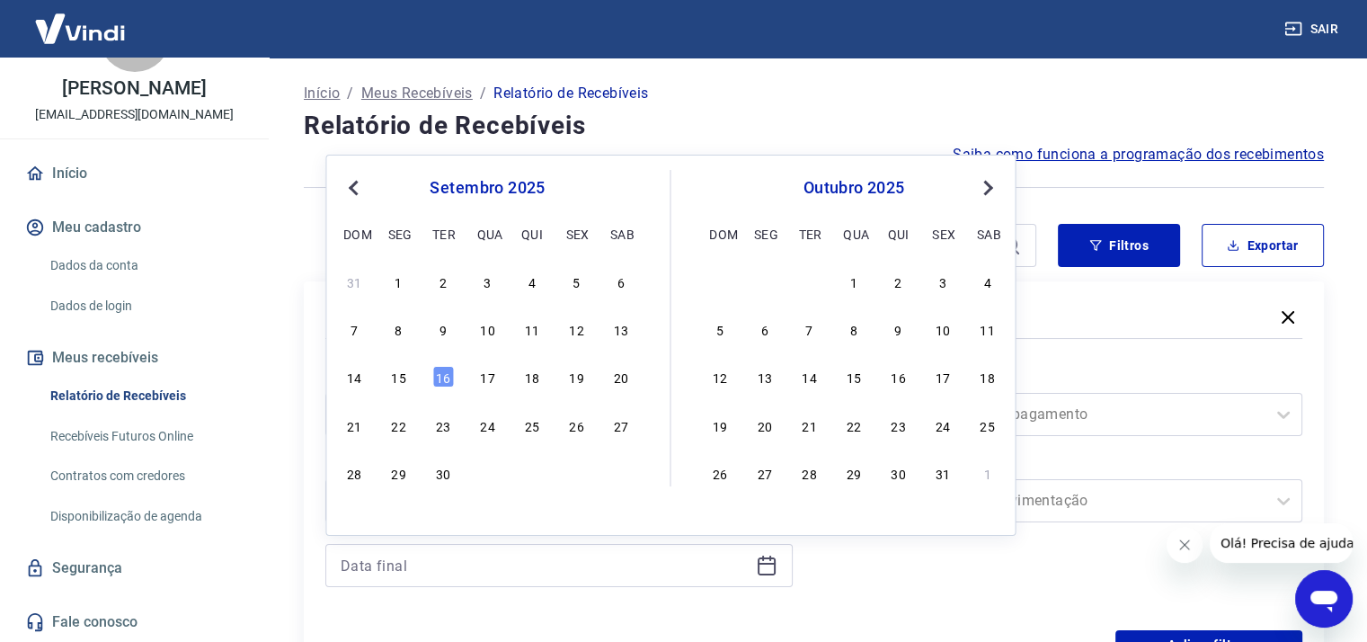
click at [359, 193] on button "Previous Month" at bounding box center [353, 188] width 22 height 22
click at [352, 519] on div "31" at bounding box center [354, 521] width 22 height 22
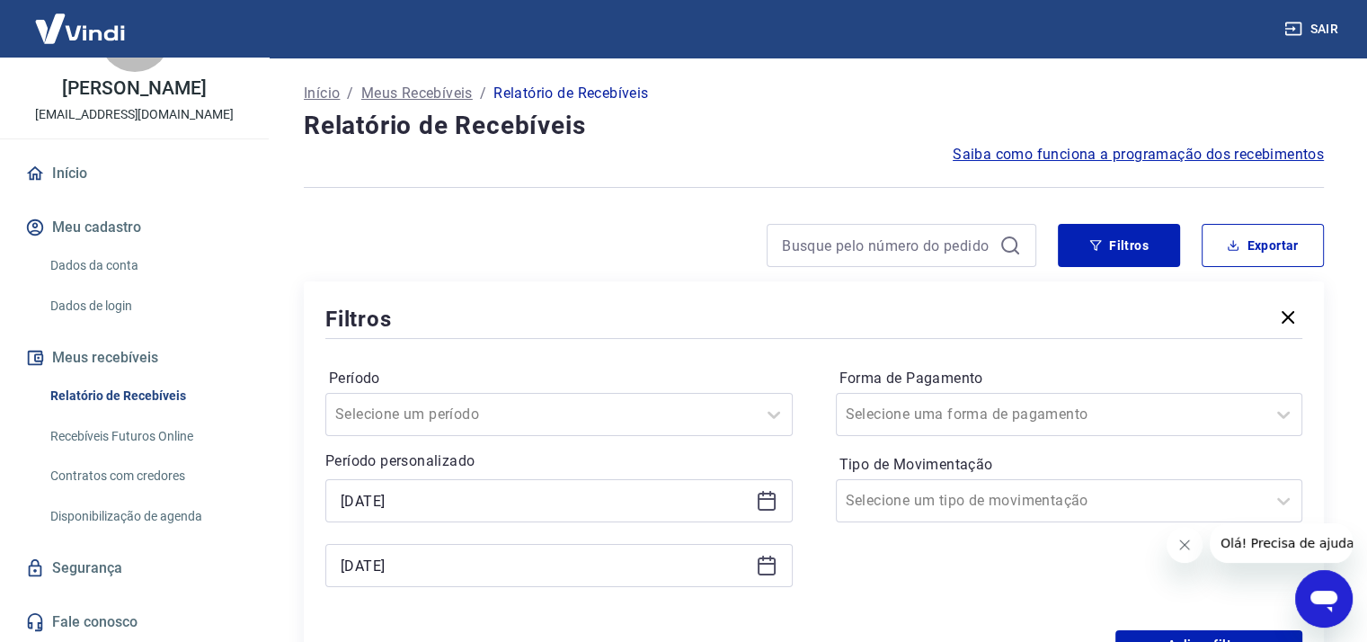
type input "[DATE]"
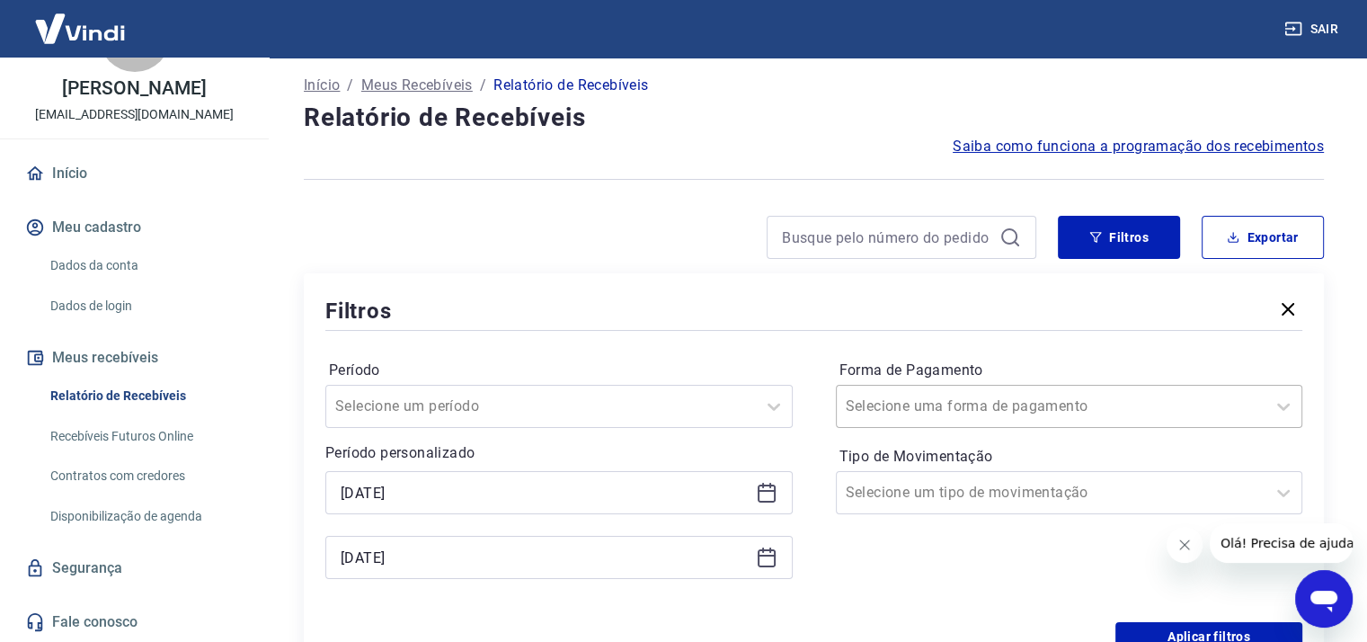
click at [903, 420] on div "Selecione uma forma de pagamento" at bounding box center [1069, 406] width 467 height 43
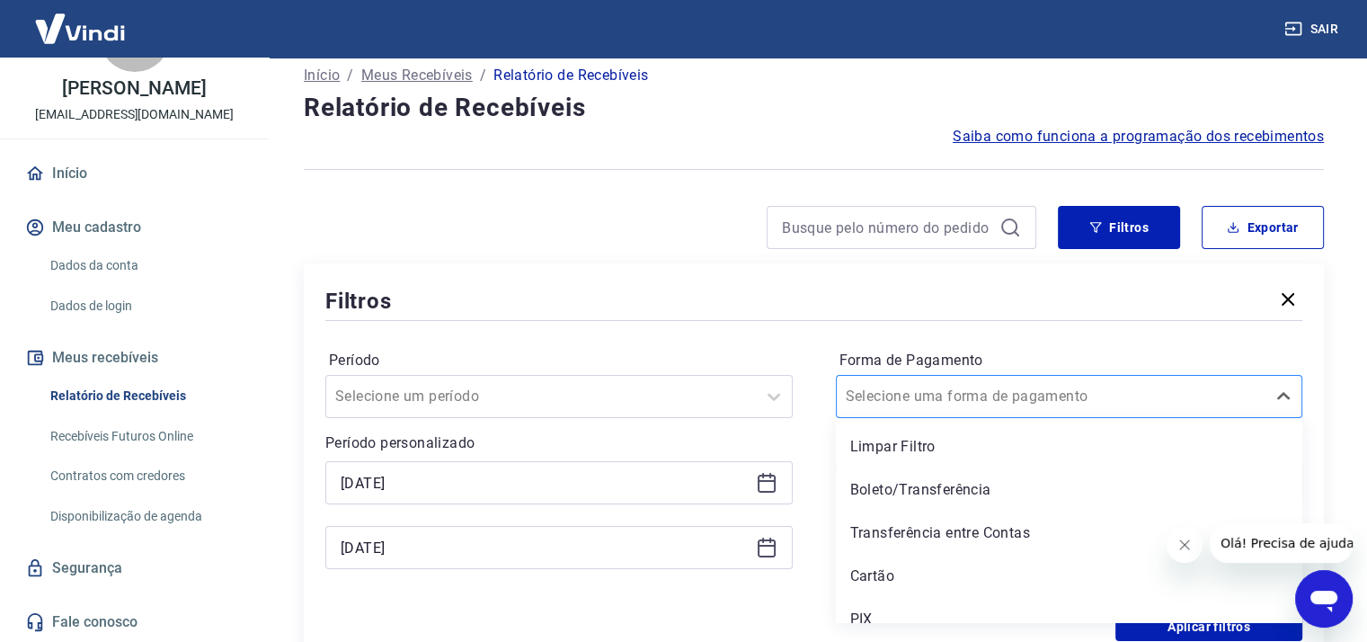
click at [900, 398] on input "Forma de Pagamento" at bounding box center [937, 397] width 182 height 22
click at [821, 347] on div "[PERSON_NAME] um período Período personalizado Selected date: [DATE] [DATE] Sel…" at bounding box center [813, 468] width 977 height 288
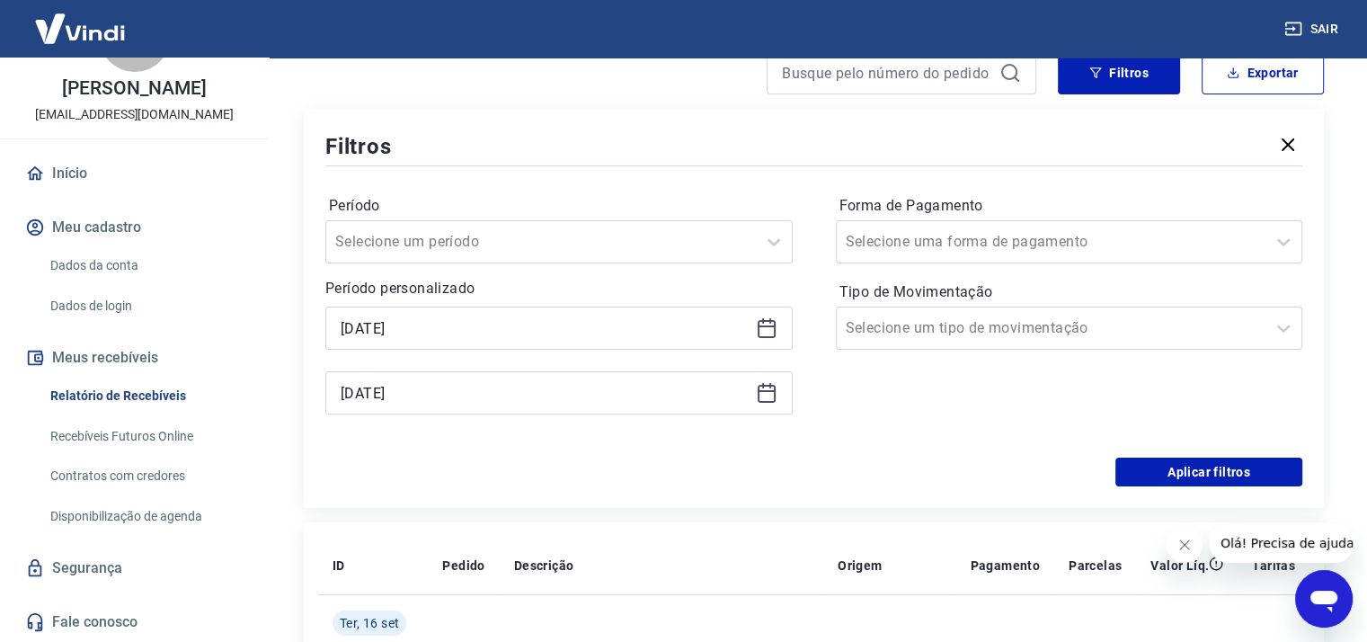
scroll to position [198, 0]
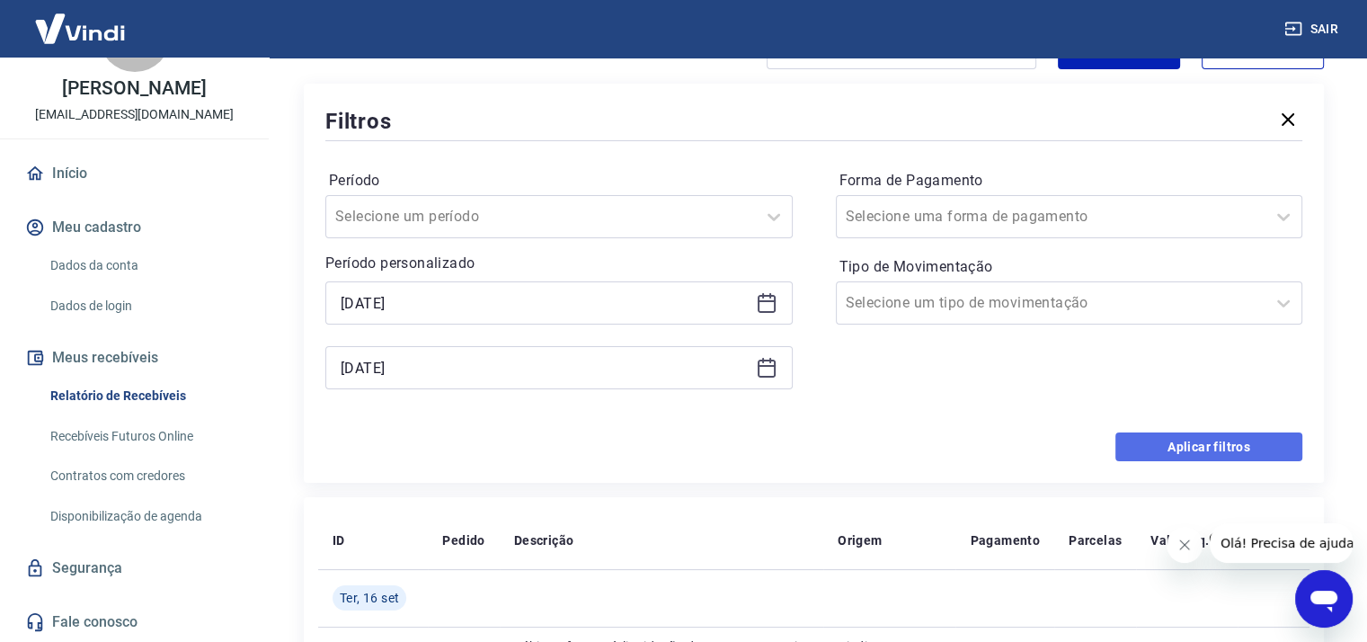
click at [1219, 441] on button "Aplicar filtros" at bounding box center [1208, 446] width 187 height 29
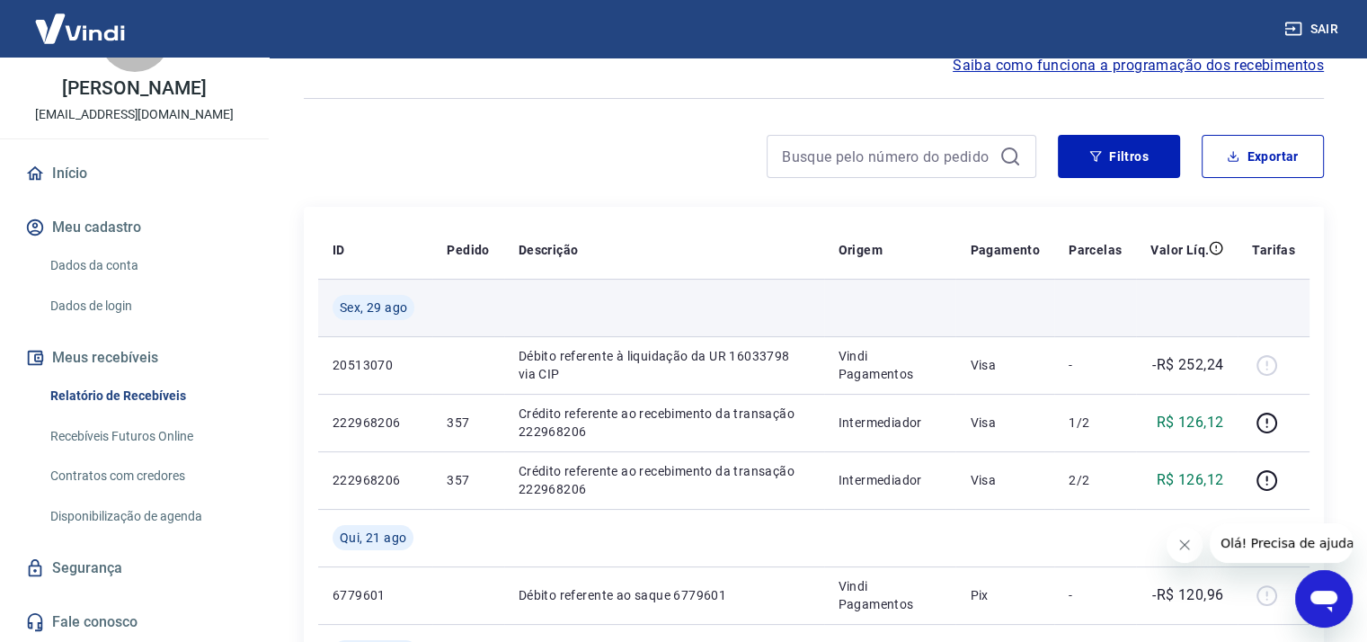
scroll to position [90, 0]
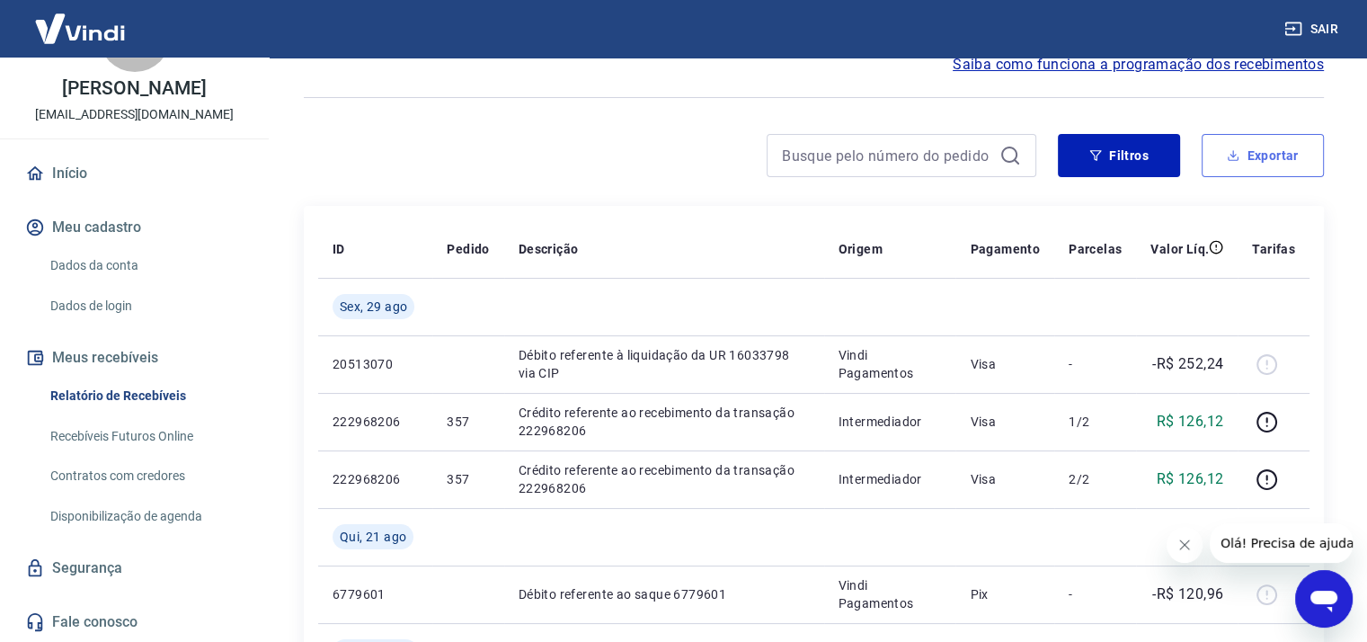
click at [1250, 162] on button "Exportar" at bounding box center [1263, 155] width 122 height 43
type input "[DATE]"
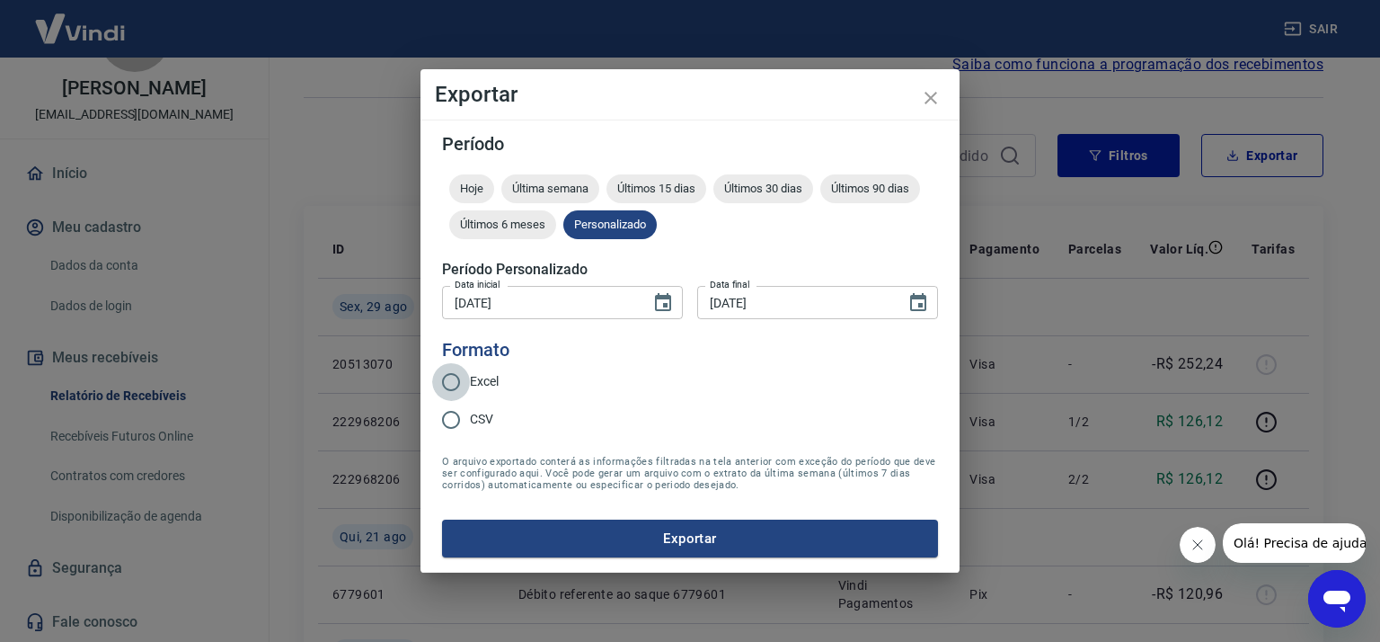
click at [456, 384] on input "Excel" at bounding box center [451, 382] width 38 height 38
radio input "true"
click at [695, 537] on button "Exportar" at bounding box center [690, 538] width 496 height 38
